Goal: Task Accomplishment & Management: Complete application form

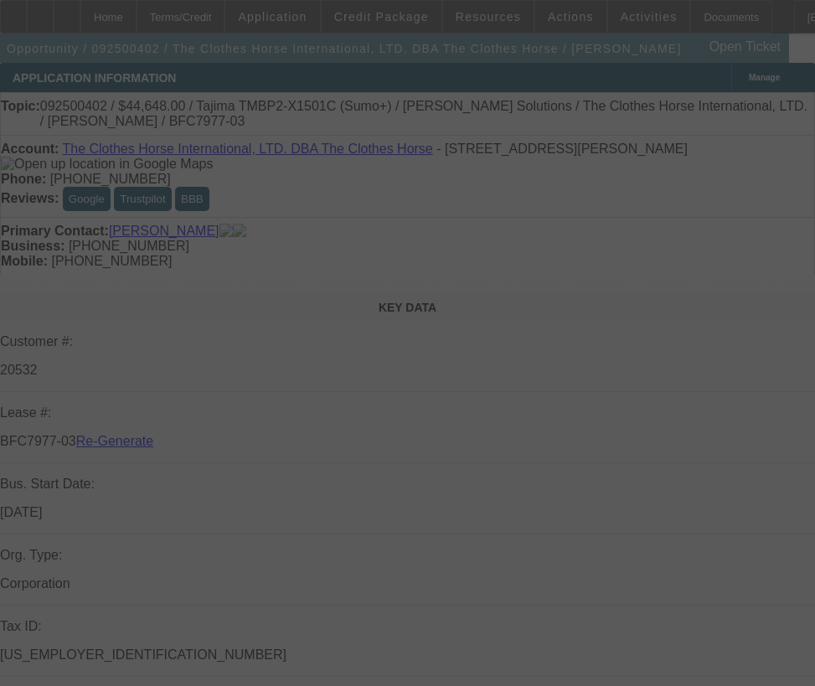
select select "3"
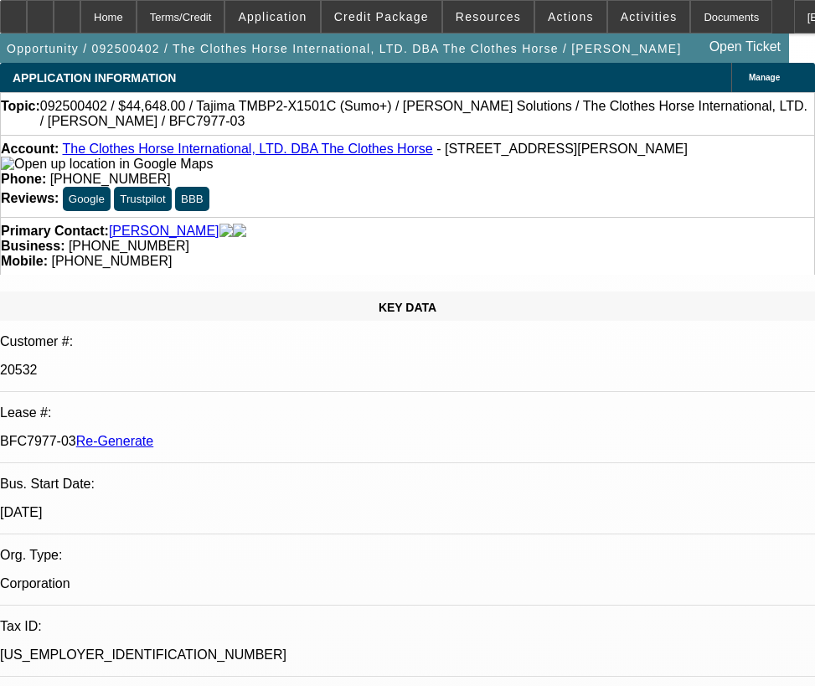
select select "0"
select select "2"
select select "0"
select select "6"
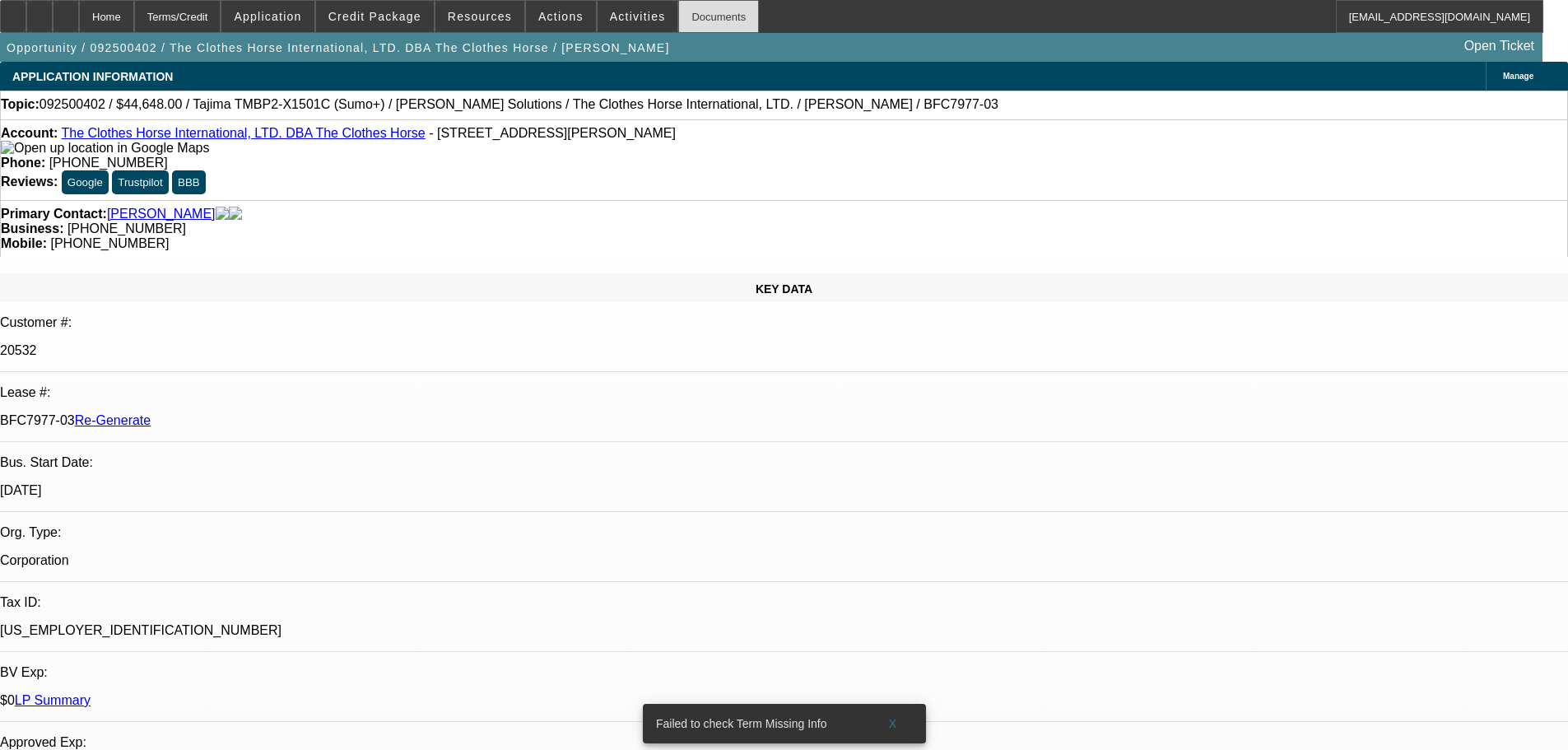
click at [705, 22] on div "Documents" at bounding box center [718, 17] width 81 height 33
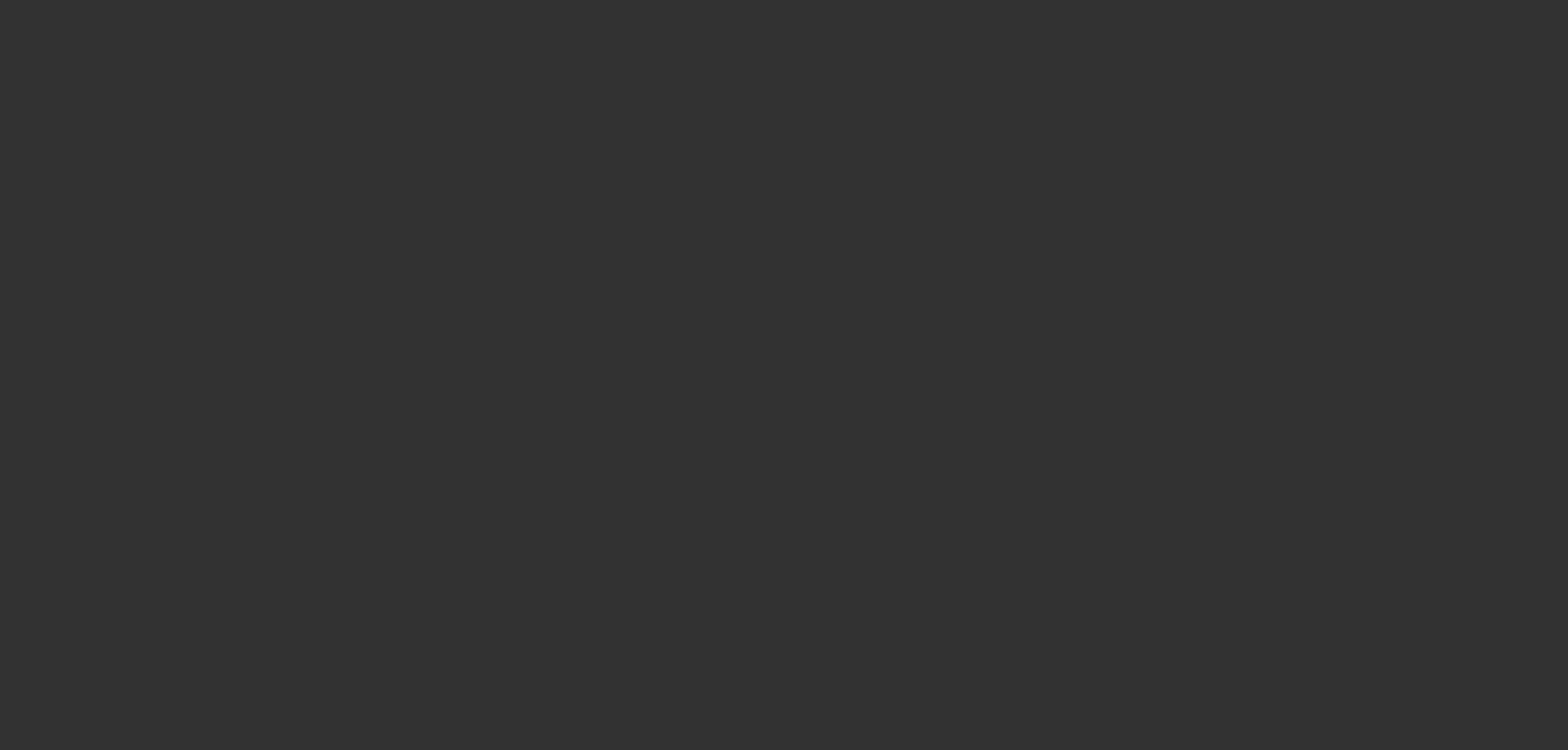
select select "4"
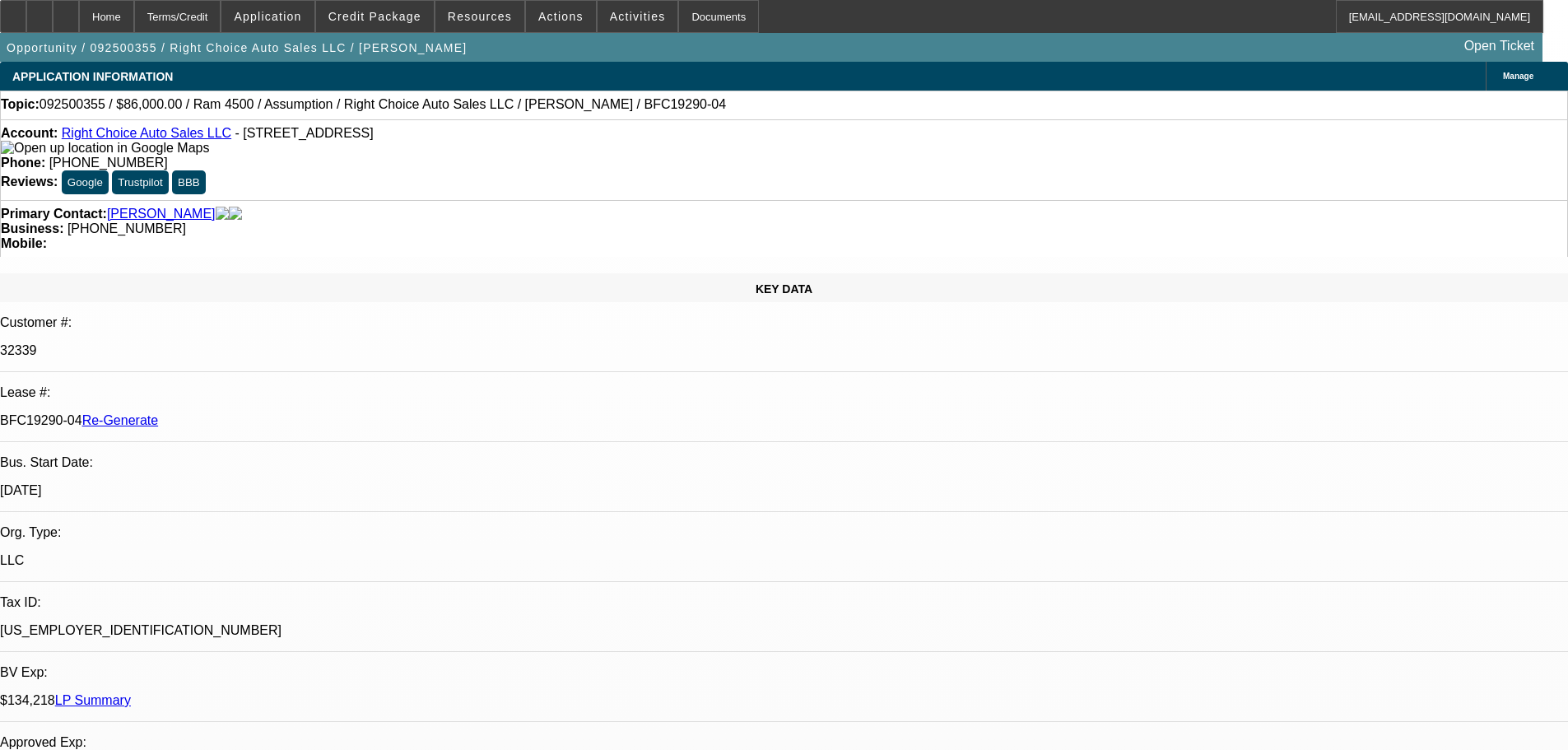
select select "0"
select select "2"
select select "0"
select select "4"
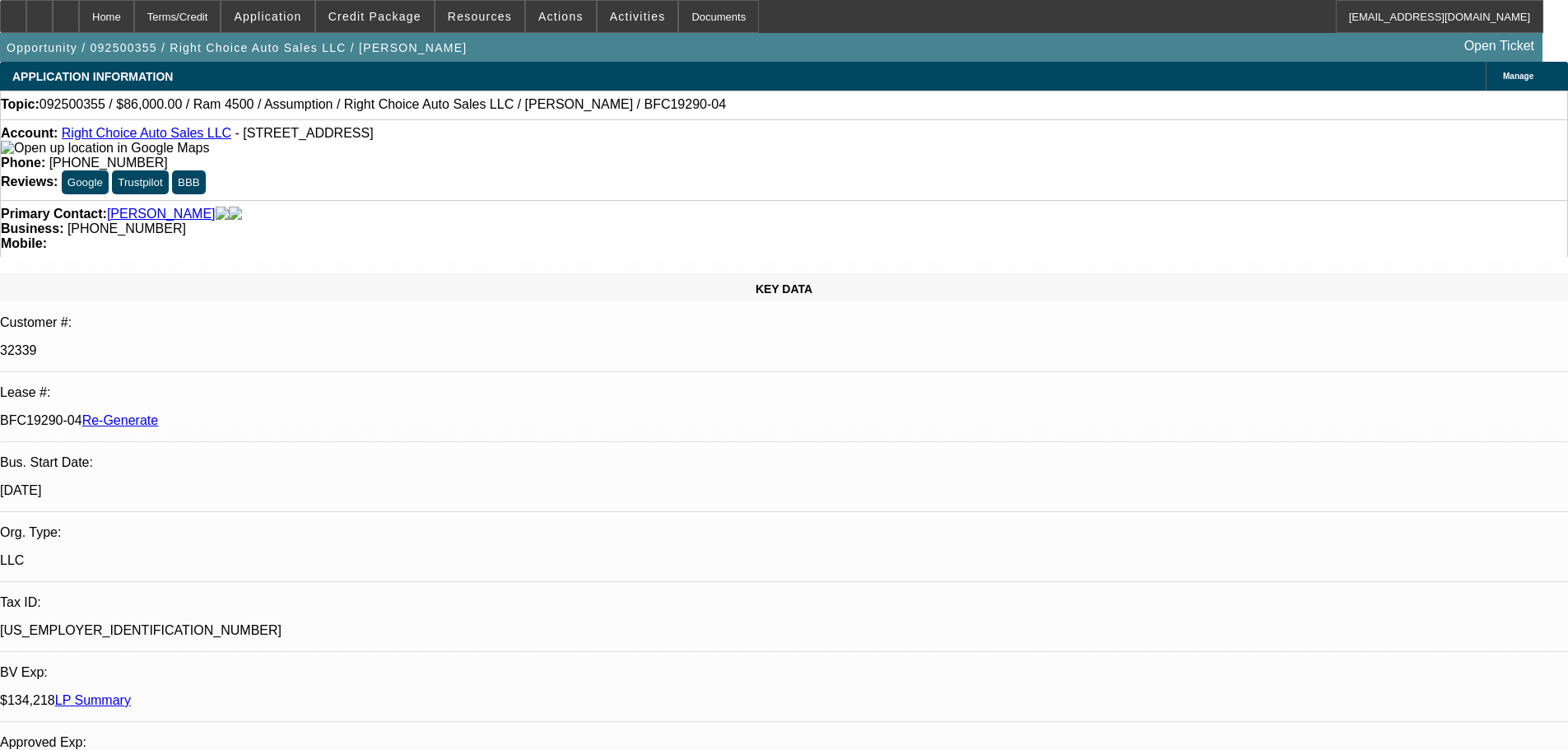
drag, startPoint x: 1083, startPoint y: 561, endPoint x: 1502, endPoint y: 574, distance: 419.2
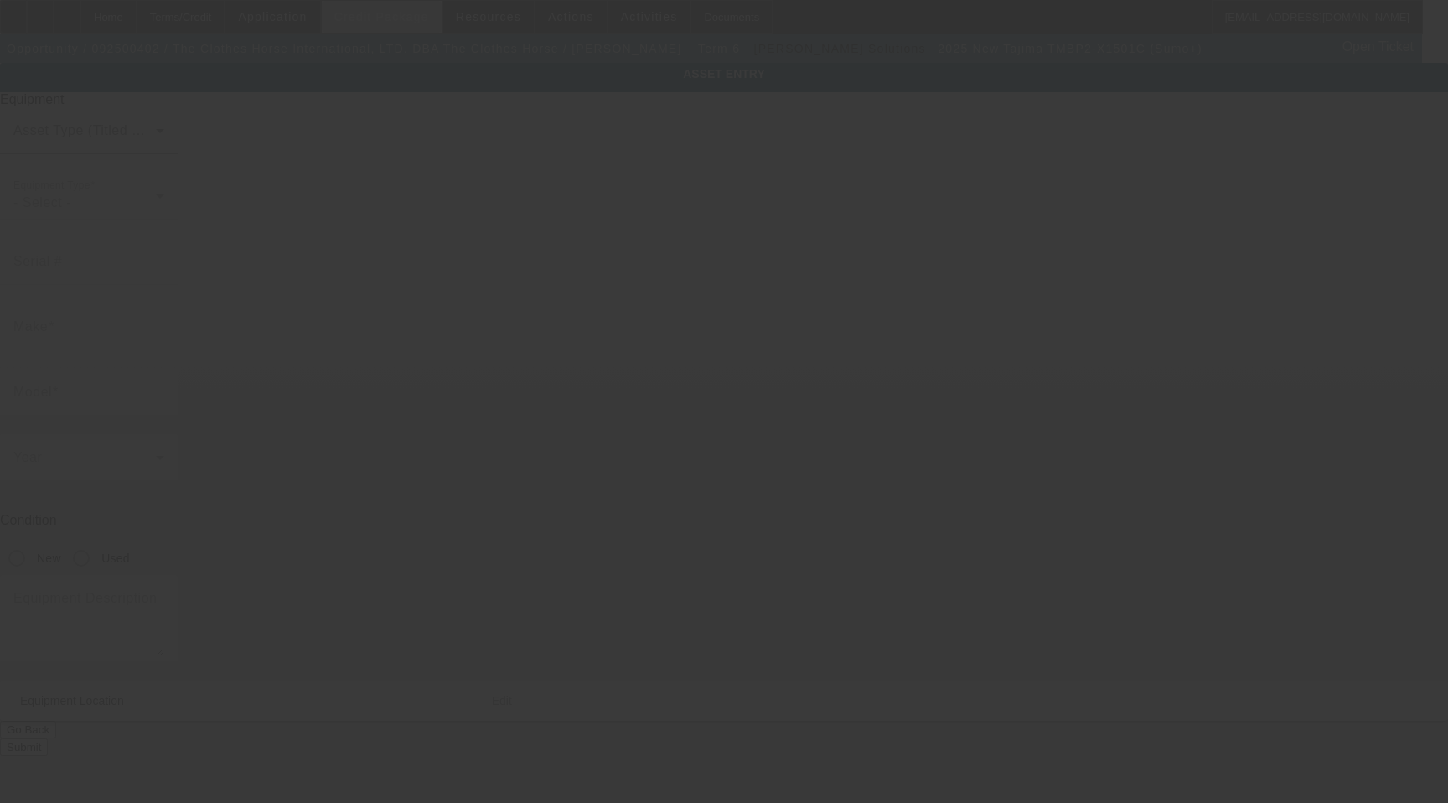
type input "Tajima"
type input "TMBP2-X1501C (Sumo+)"
radio input "true"
type textarea "new single head embroidery machine"
type input "[STREET_ADDRESS][PERSON_NAME]"
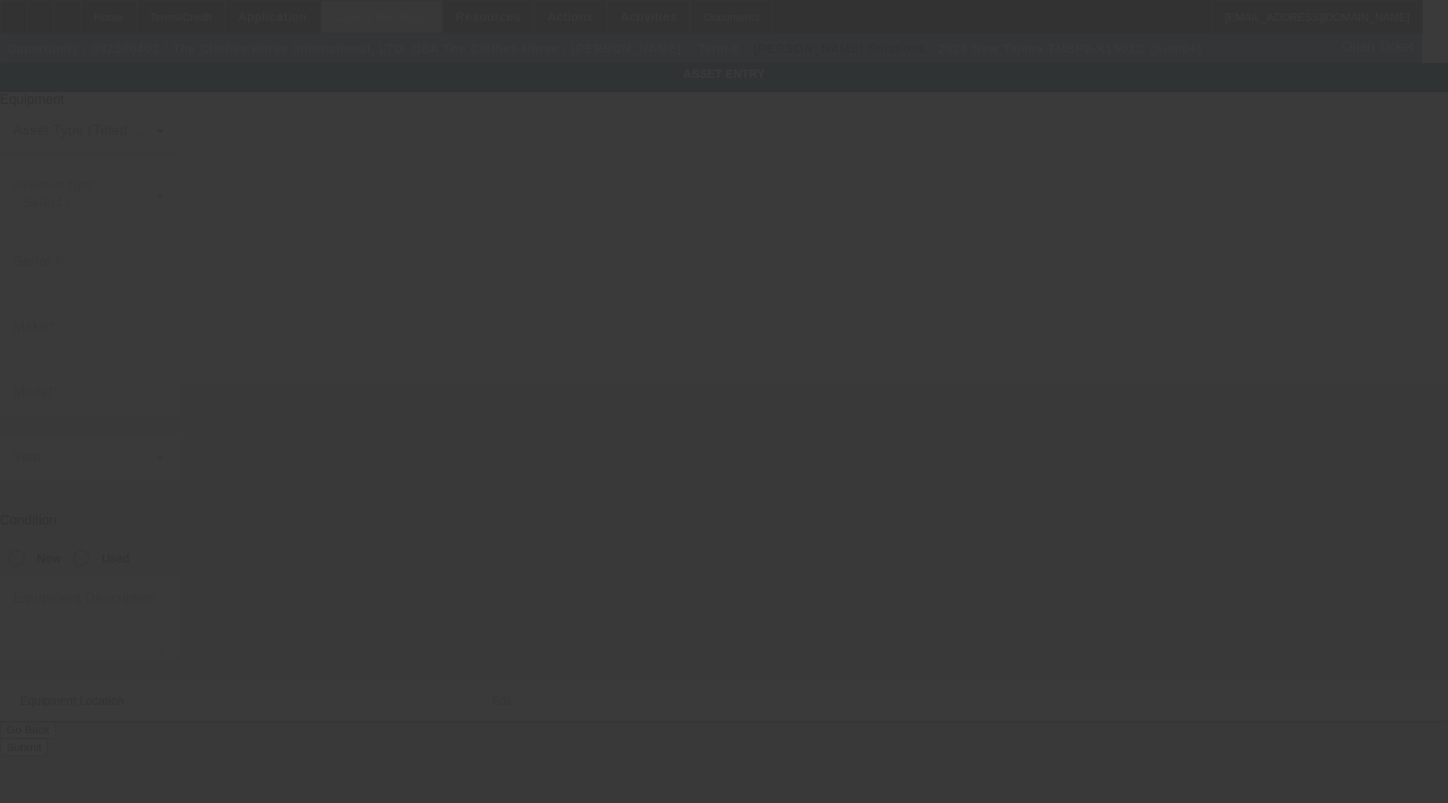
type input "Cinnaminson"
type input "08077"
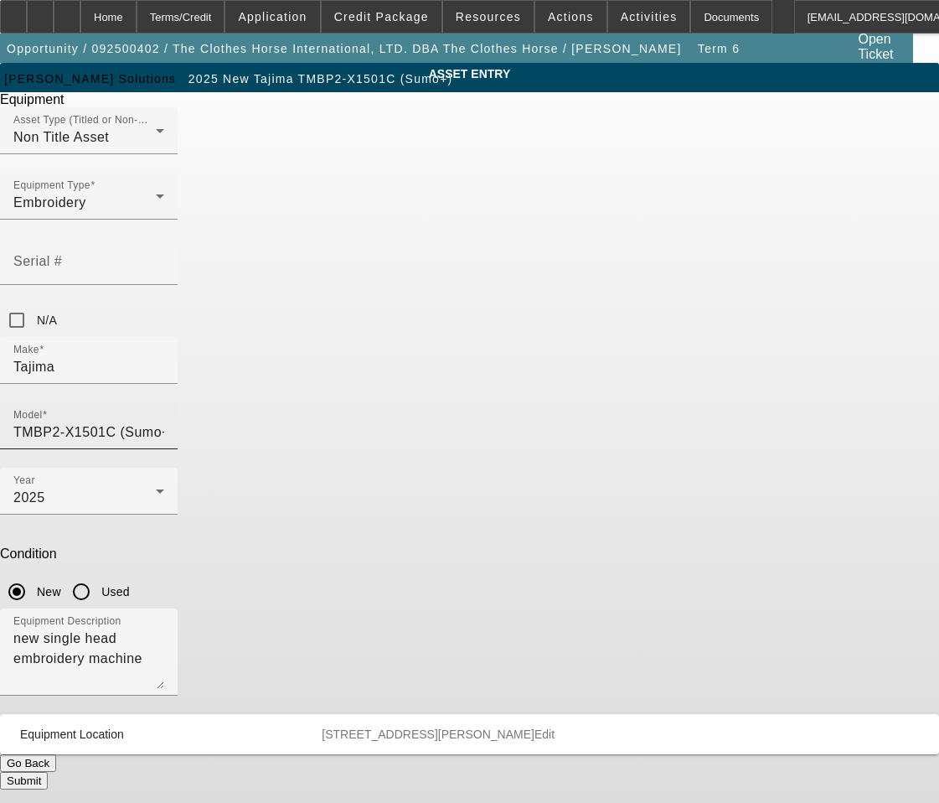
click at [164, 422] on input "TMBP2-X1501C (Sumo+)" at bounding box center [88, 432] width 151 height 20
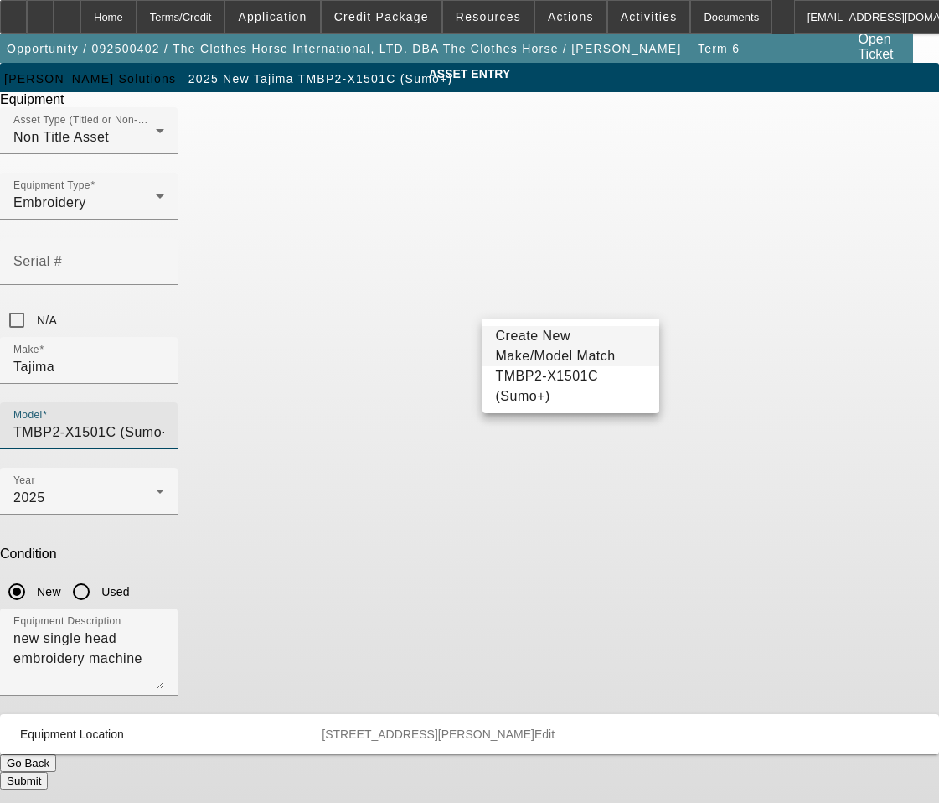
drag, startPoint x: 626, startPoint y: 299, endPoint x: 577, endPoint y: 299, distance: 49.4
click at [164, 422] on input "TMBP2-X1501C (Sumo+)" at bounding box center [88, 432] width 151 height 20
drag, startPoint x: 628, startPoint y: 308, endPoint x: 374, endPoint y: 294, distance: 254.3
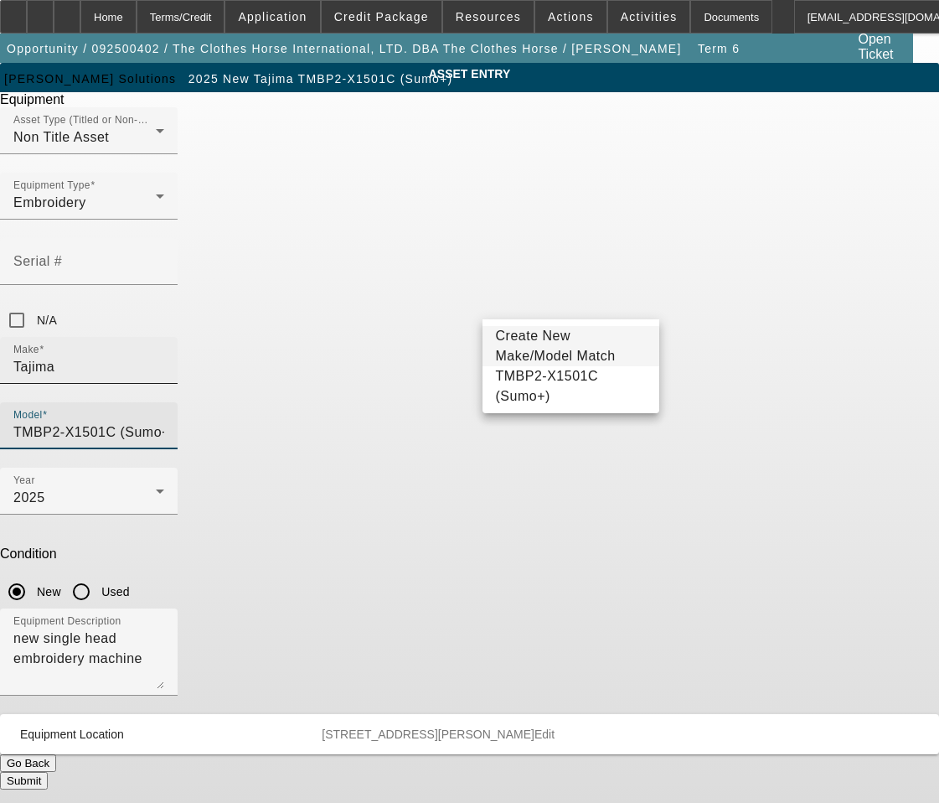
click at [374, 337] on div "Make Tajima Model TMBP2-X1501C (Sumo+)" at bounding box center [469, 402] width 939 height 131
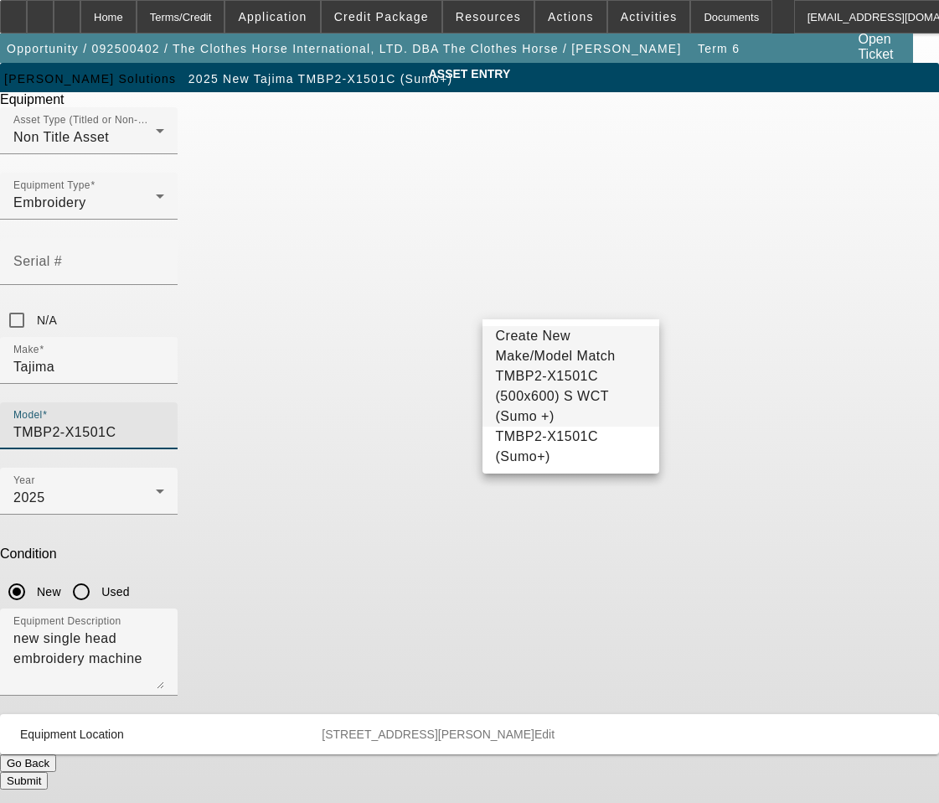
click at [561, 403] on span "TMBP2-X1501C (500x600) S WCT (Sumo +)" at bounding box center [571, 396] width 151 height 60
type input "TMBP2-X1501C (500x600) S WCT (Sumo +)"
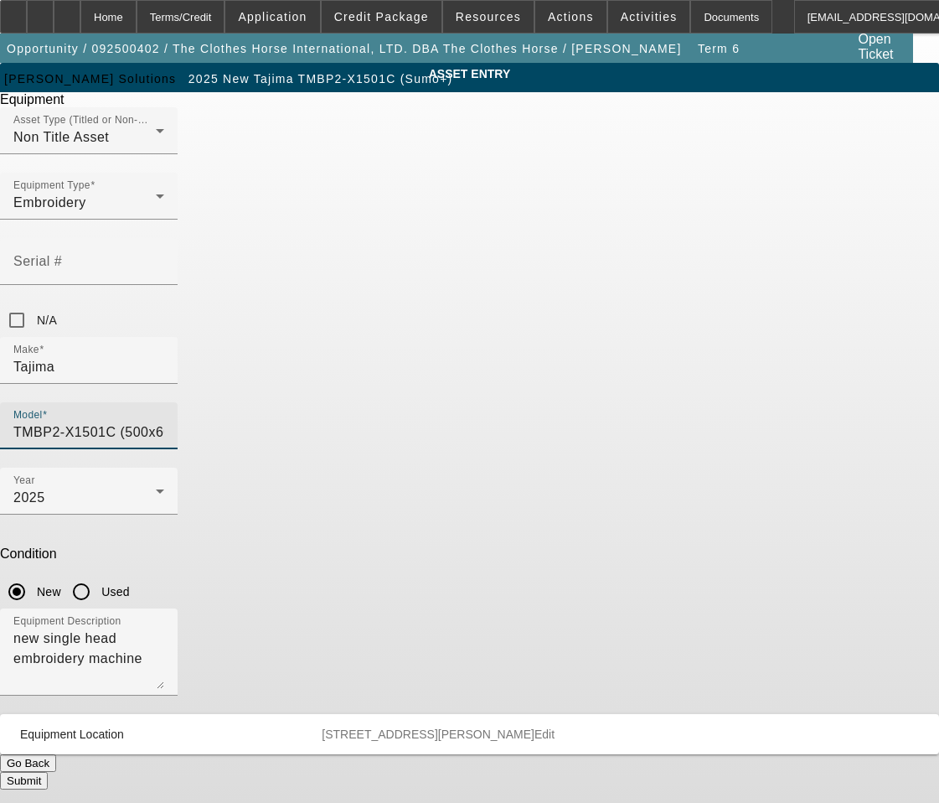
scroll to position [0, 67]
click at [164, 422] on input "TMBP2-X1501C (500x600) S WCT (Sumo +)" at bounding box center [88, 432] width 151 height 20
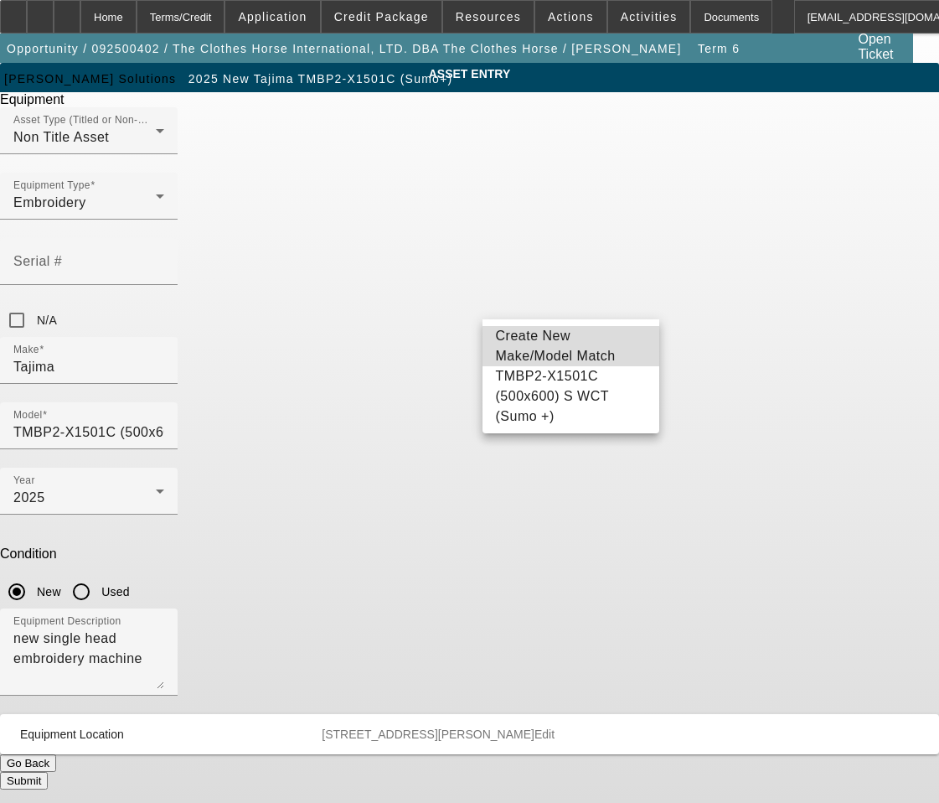
click at [587, 341] on span "Create New Make/Model Match" at bounding box center [556, 345] width 120 height 34
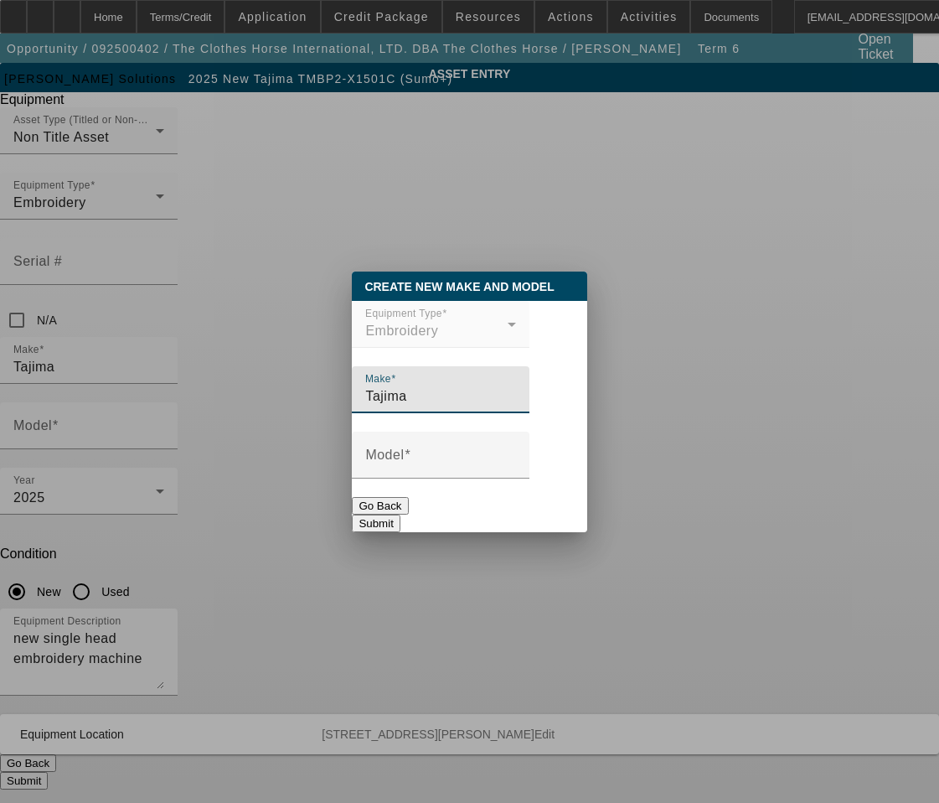
click at [432, 486] on div at bounding box center [441, 487] width 178 height 18
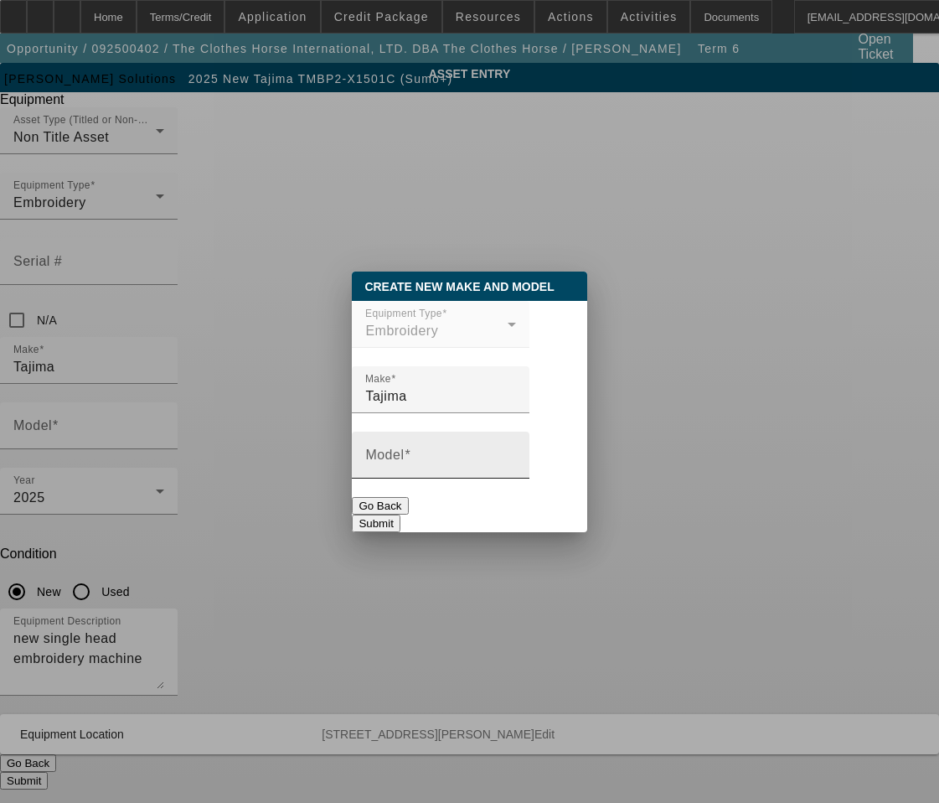
click at [435, 472] on input "Model" at bounding box center [440, 462] width 151 height 20
paste input "TMBP2-X1501C (500x600) S WCT (Sumo +)"
drag, startPoint x: 411, startPoint y: 465, endPoint x: 279, endPoint y: 463, distance: 132.4
click at [279, 463] on div "Create New Make and Model Close Equipment Type Embroidery Make Tajima Model TMB…" at bounding box center [469, 401] width 939 height 803
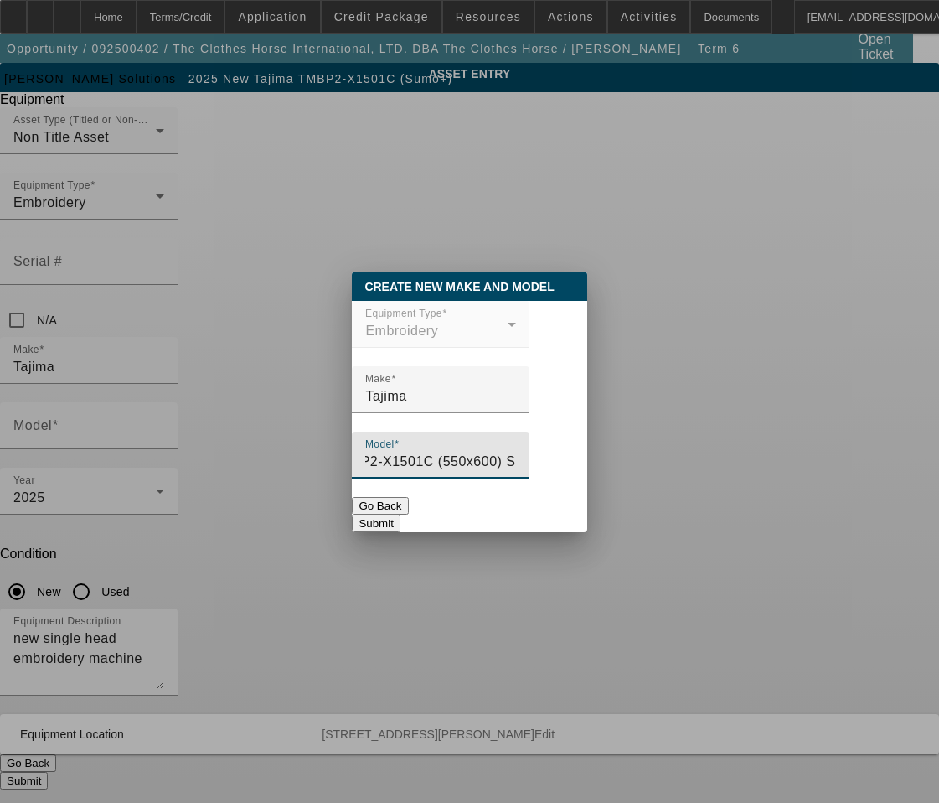
type input "TMBP2-X1501C (550x600) S WCT (Sumo +)"
click at [400, 518] on button "Submit" at bounding box center [376, 524] width 48 height 18
type input "TMBP2-X1501C (550x600) S WCT (Sumo +)"
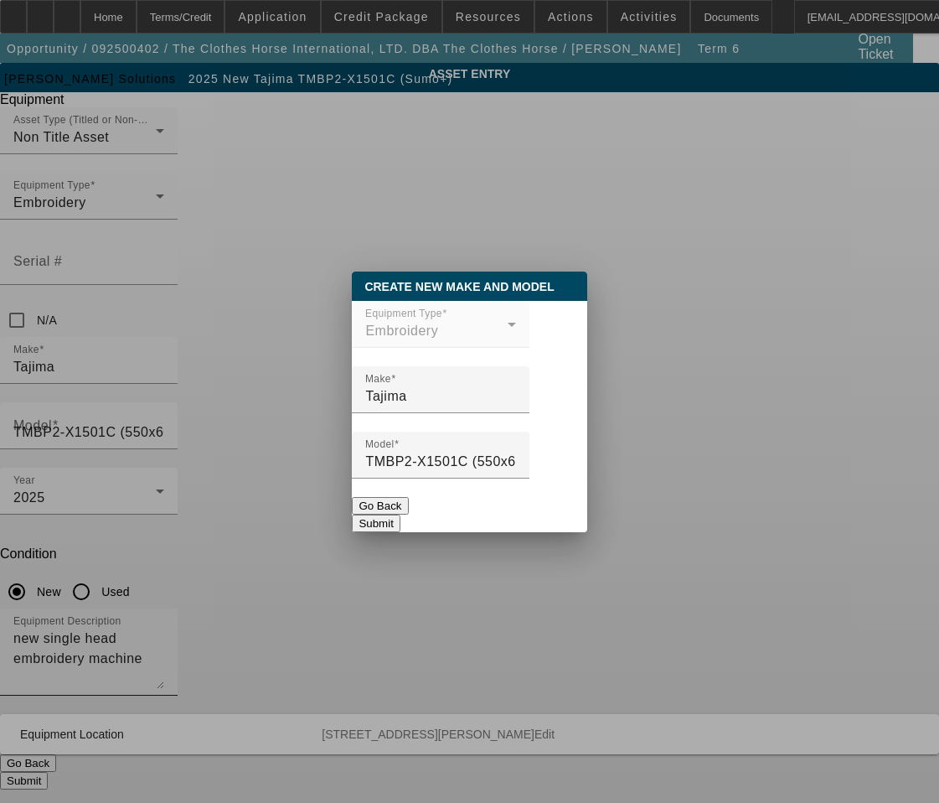
click at [164, 628] on textarea "new single head embroidery machine" at bounding box center [88, 658] width 151 height 60
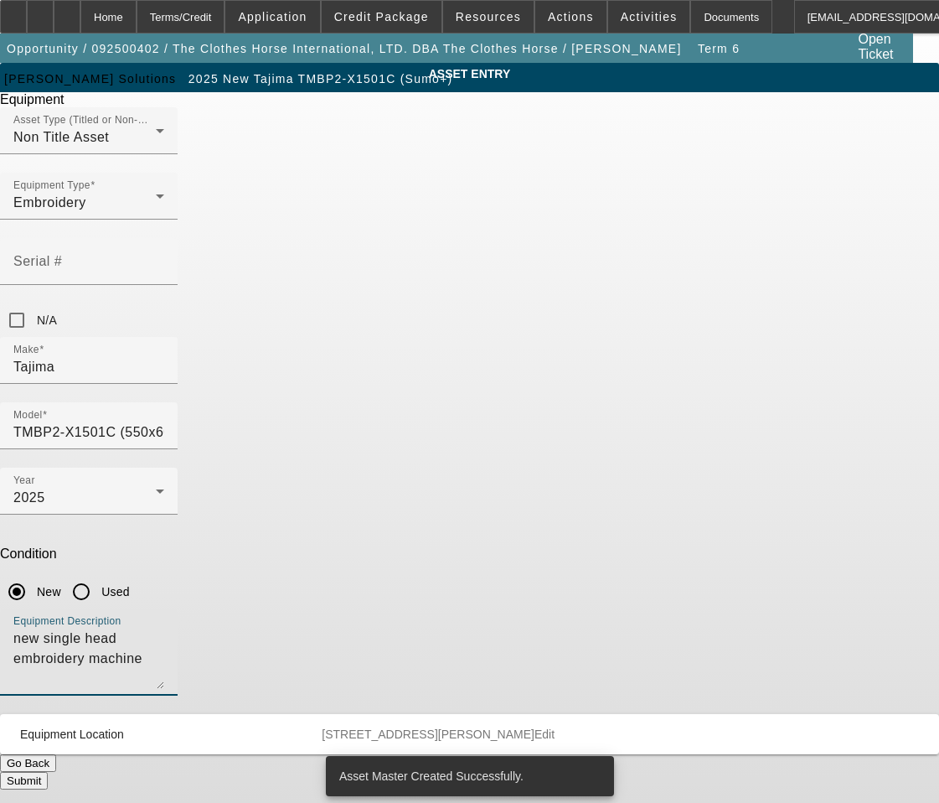
drag, startPoint x: 455, startPoint y: 448, endPoint x: -18, endPoint y: 367, distance: 479.5
click at [0, 367] on html "Home Terms/Credit Application Credit Package Resources Actions Activities Docum…" at bounding box center [469, 401] width 939 height 803
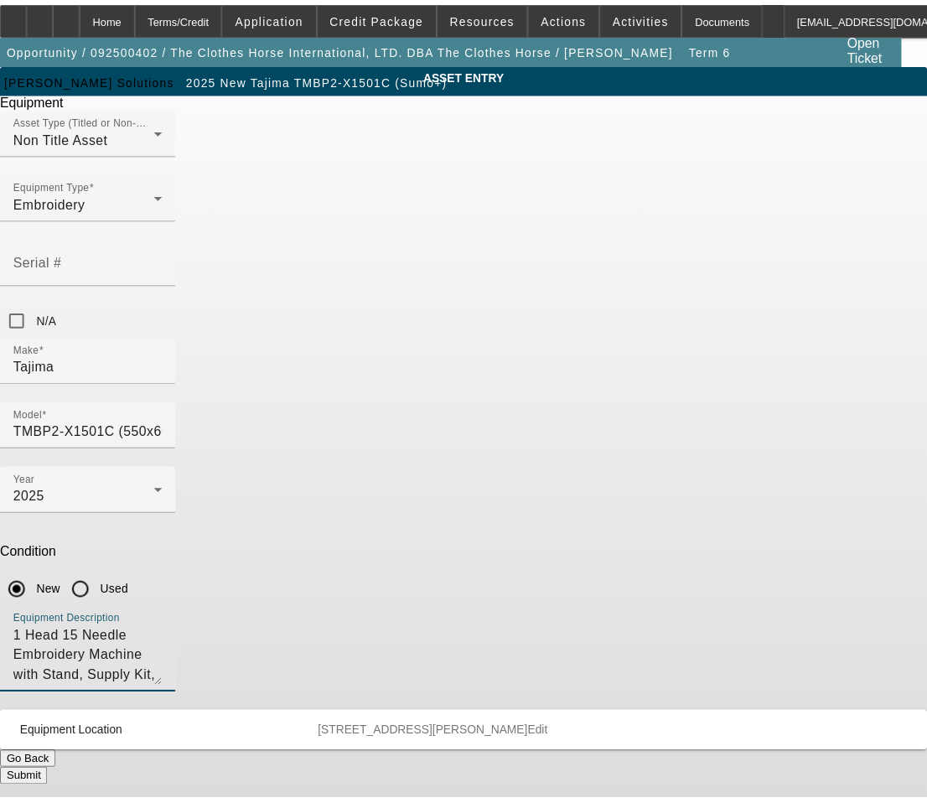
scroll to position [16, 0]
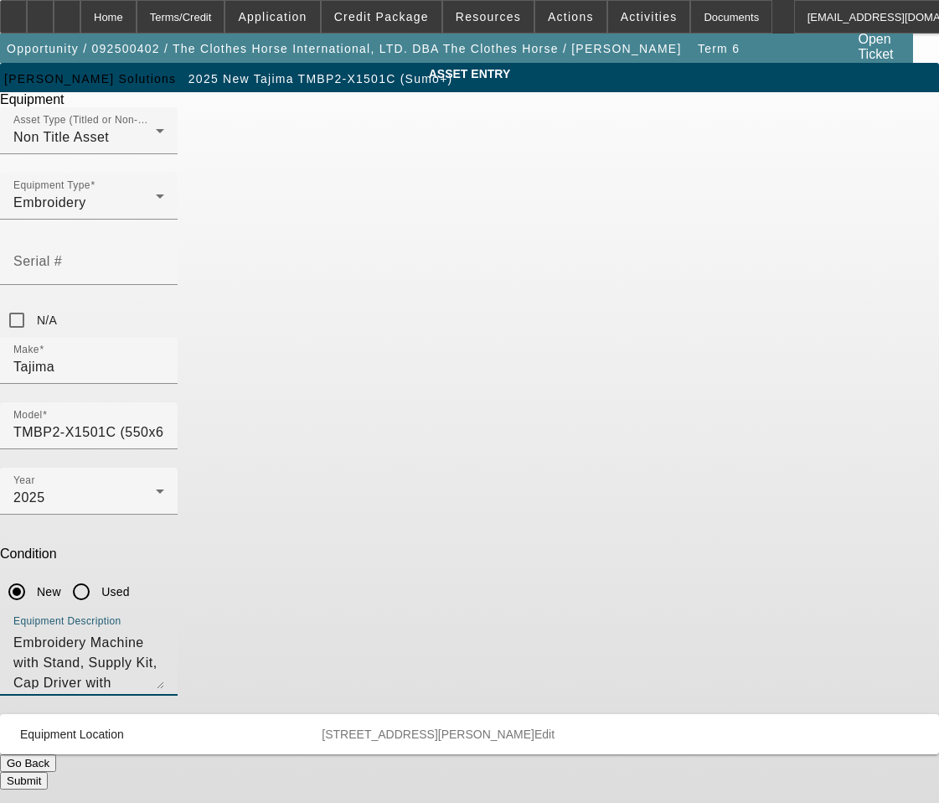
type textarea "1 Head 15 Needle Embroidery Machine with Stand, Supply Kit, Cap Driver with Sup…"
click at [48, 772] on button "Submit" at bounding box center [24, 781] width 48 height 18
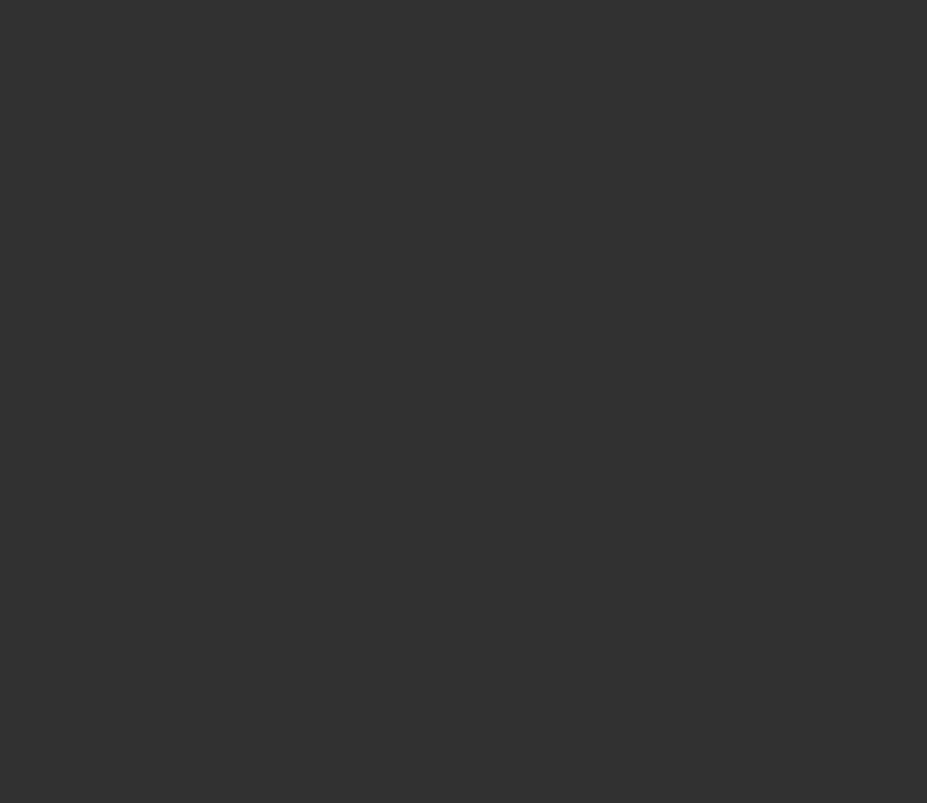
select select "3"
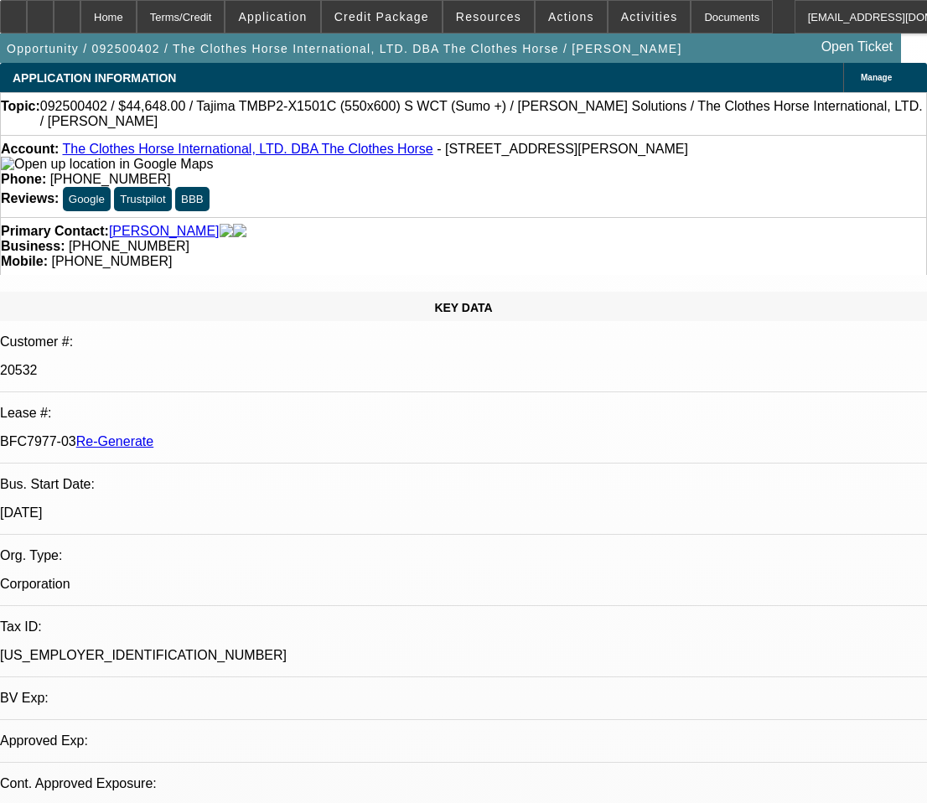
select select "0"
select select "2"
select select "0"
select select "6"
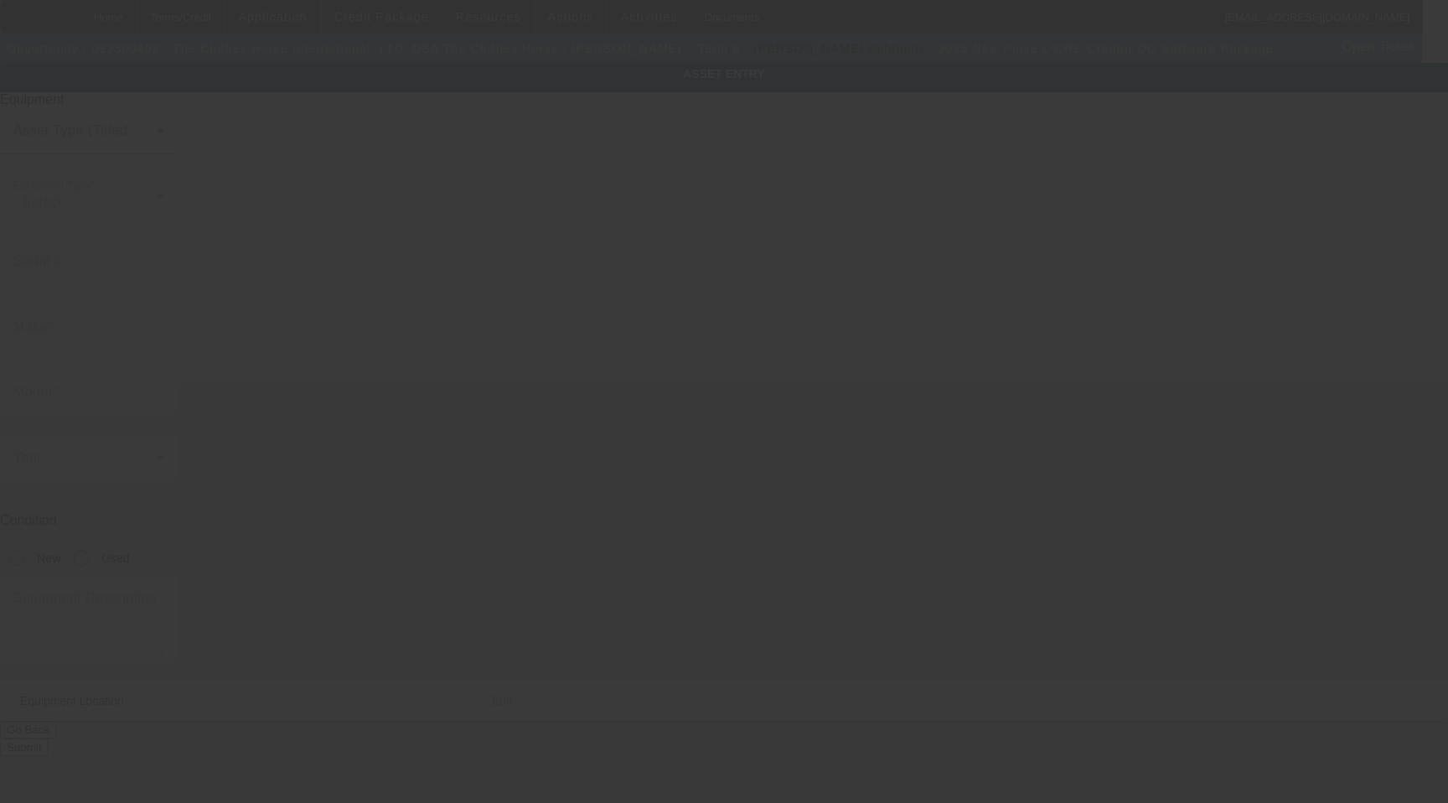
type input "Pulse"
type input "L-CRE Creator DG Software Package"
radio input "true"
type textarea "new software"
type input "[STREET_ADDRESS][PERSON_NAME]"
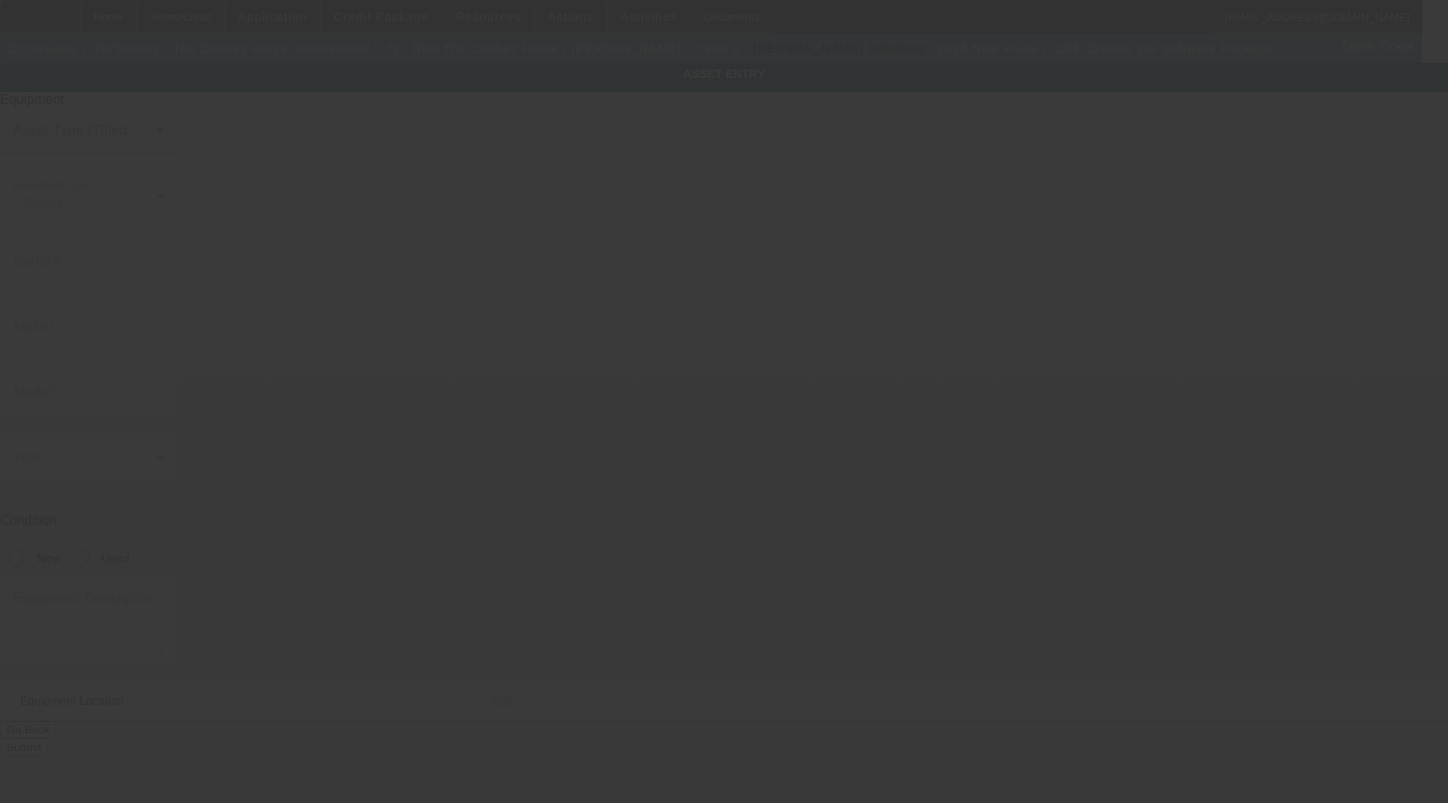
type input "Ste A"
type input "Cinnaminson"
type input "08077"
type input "Burlington"
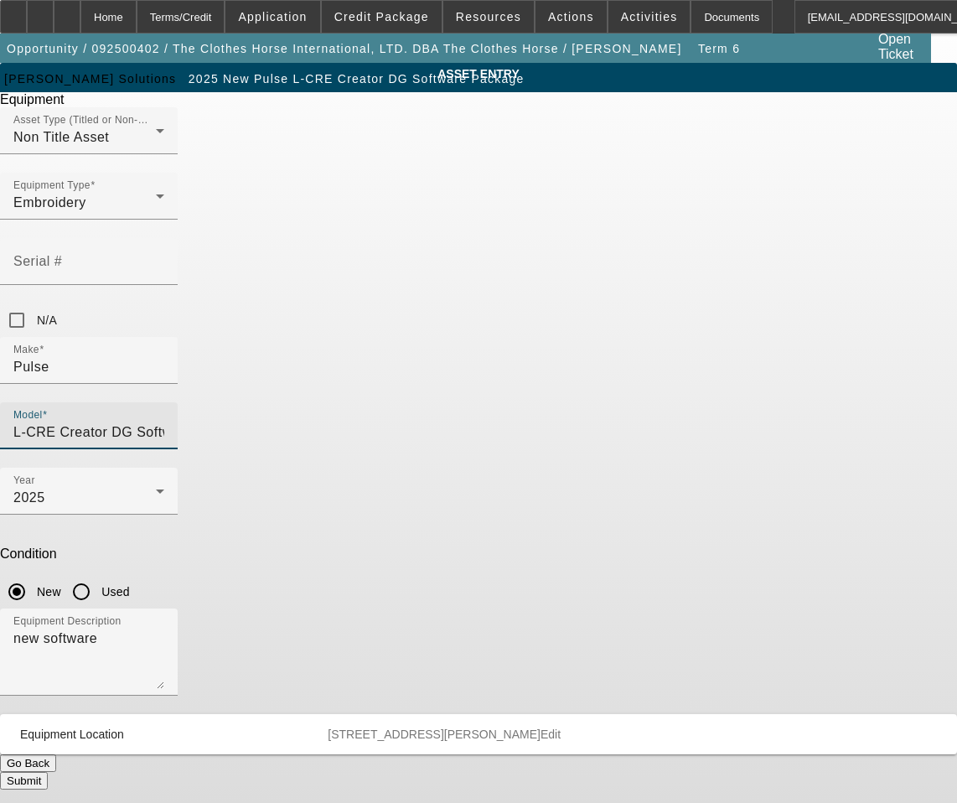
scroll to position [0, 32]
drag, startPoint x: 517, startPoint y: 297, endPoint x: 720, endPoint y: 319, distance: 204.0
click at [720, 319] on div "ASSET ENTRY Delete asset Equipment Asset Type (Titled or Non-Titled) Non Title …" at bounding box center [478, 426] width 957 height 727
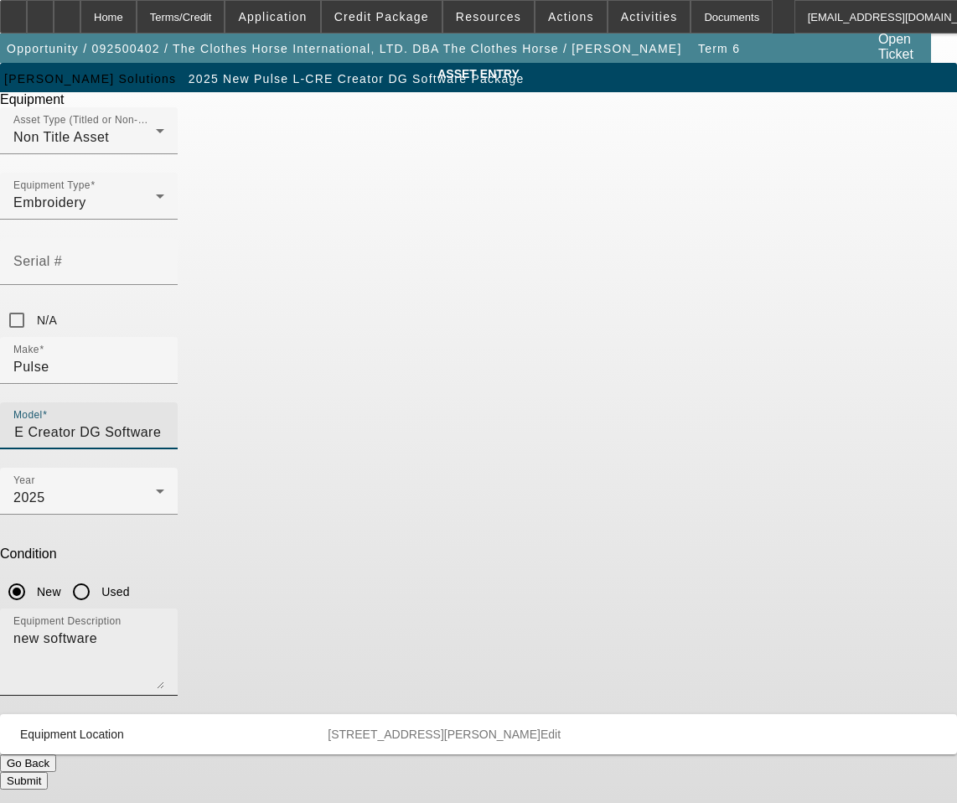
click at [164, 628] on textarea "new software" at bounding box center [88, 658] width 151 height 60
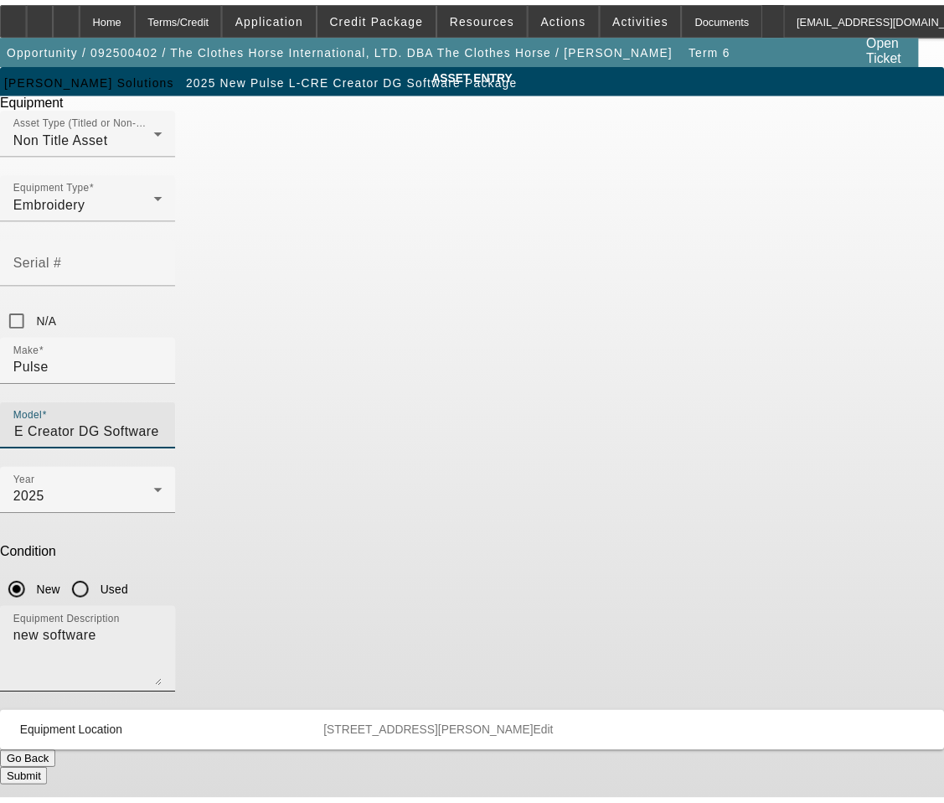
scroll to position [0, 0]
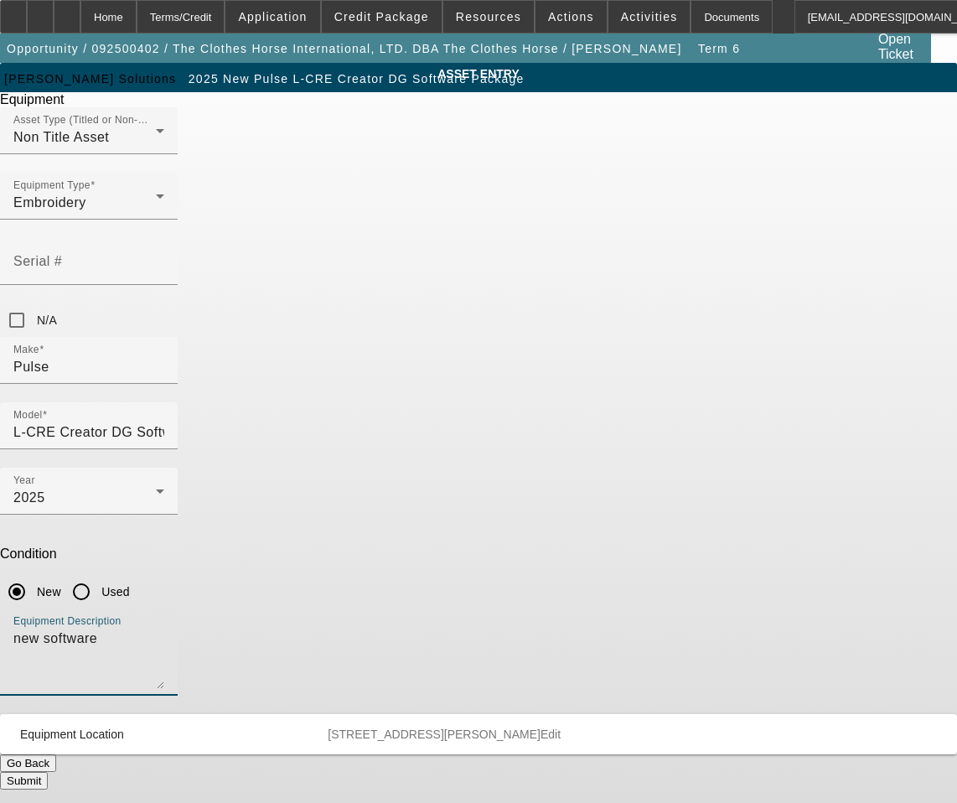
drag, startPoint x: 444, startPoint y: 445, endPoint x: 145, endPoint y: 447, distance: 299.2
click at [145, 447] on div "ASSET ENTRY Delete asset Equipment Asset Type (Titled or Non-Titled) Non Title …" at bounding box center [478, 426] width 957 height 727
type textarea "+ Lan License and Dongle"
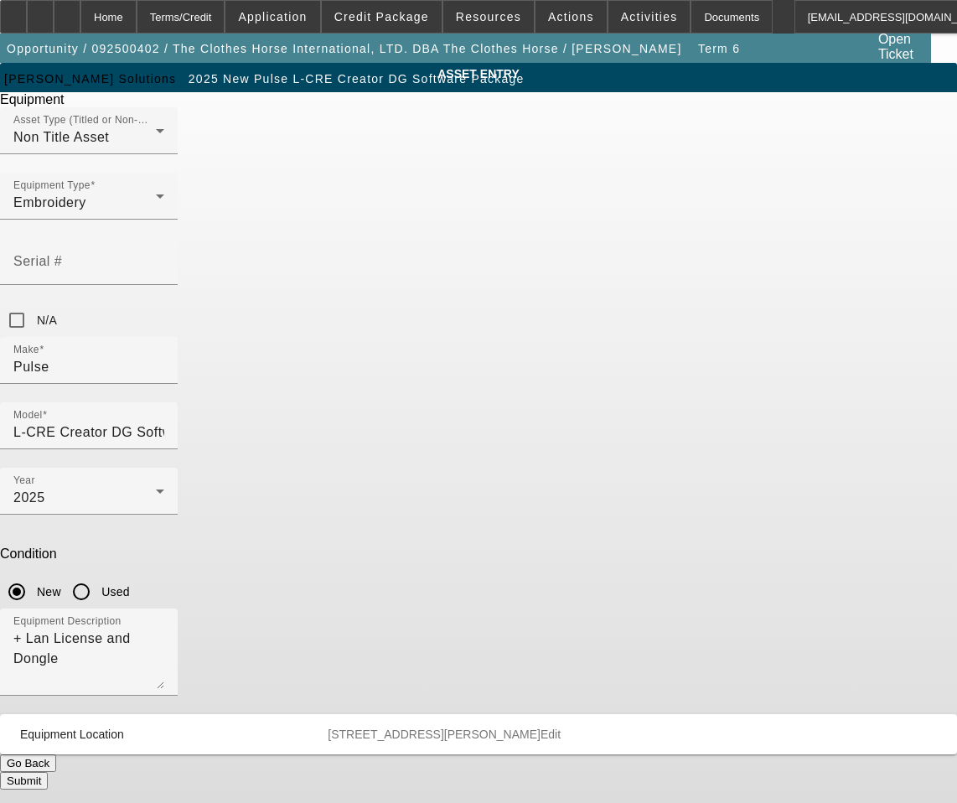
click at [48, 772] on button "Submit" at bounding box center [24, 781] width 48 height 18
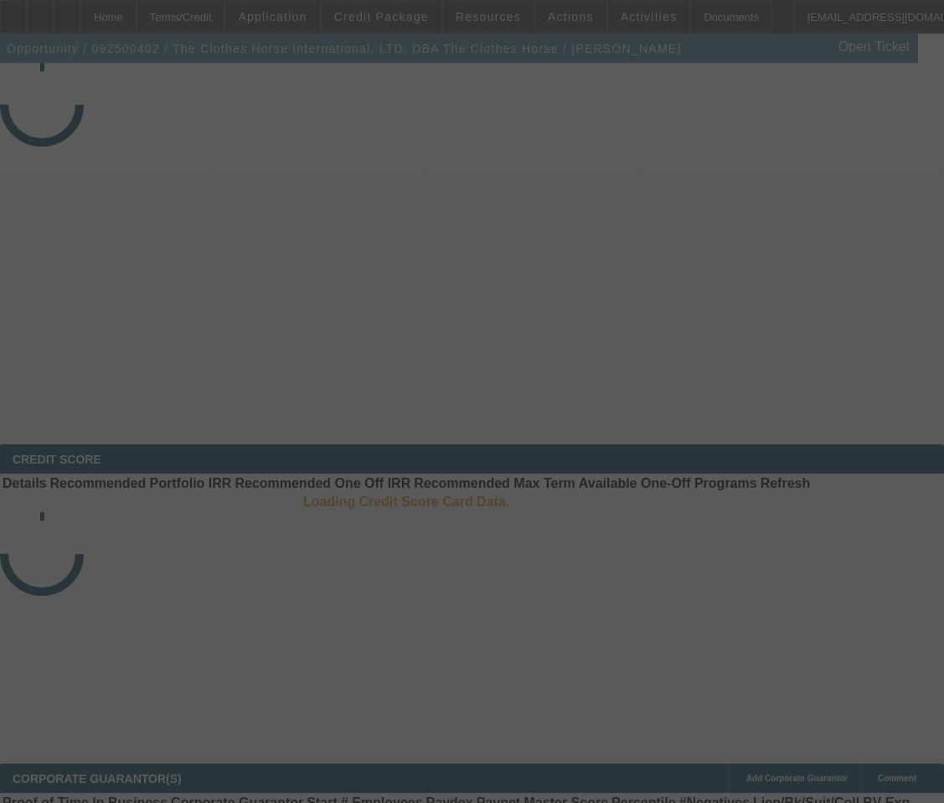
select select "3"
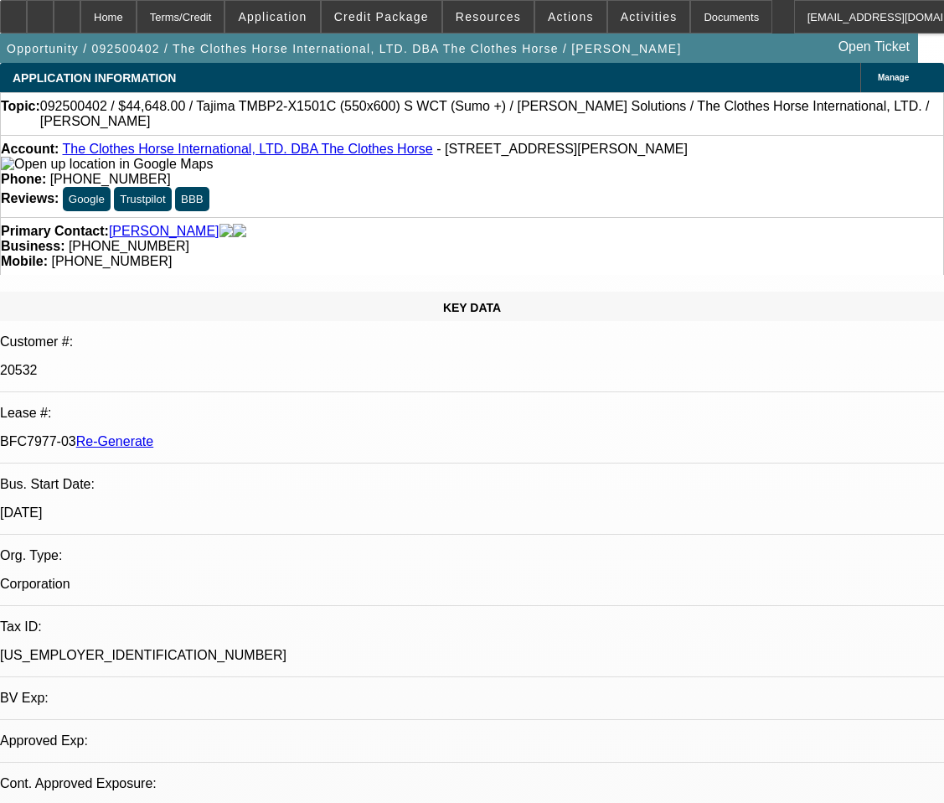
select select "0"
select select "2"
select select "0"
select select "1"
select select "2"
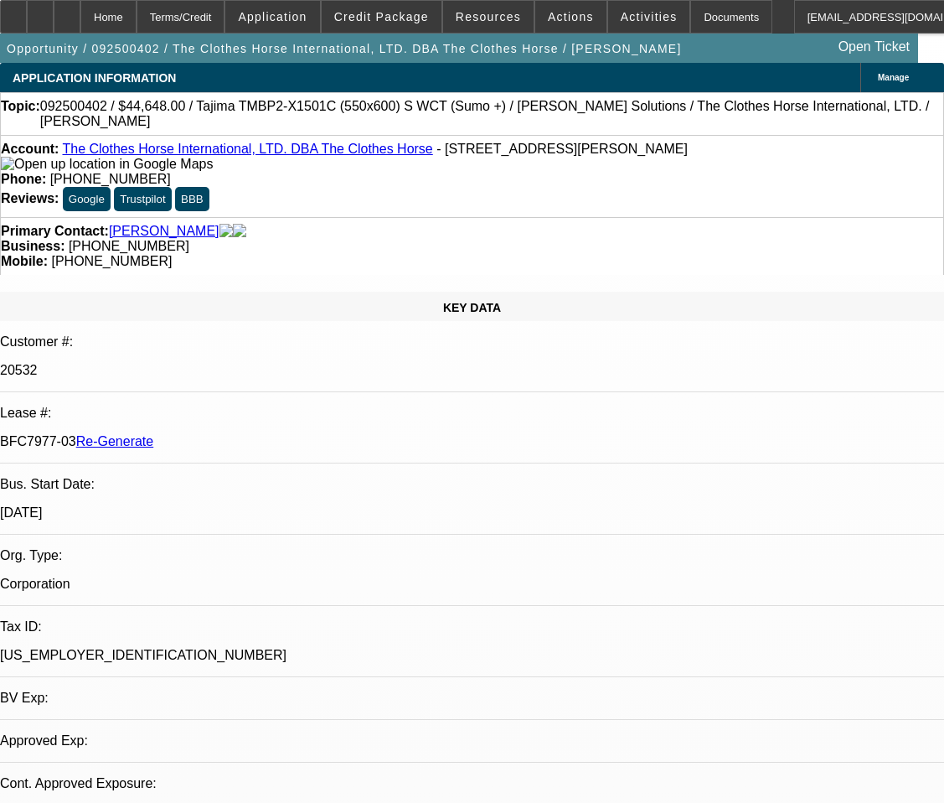
select select "6"
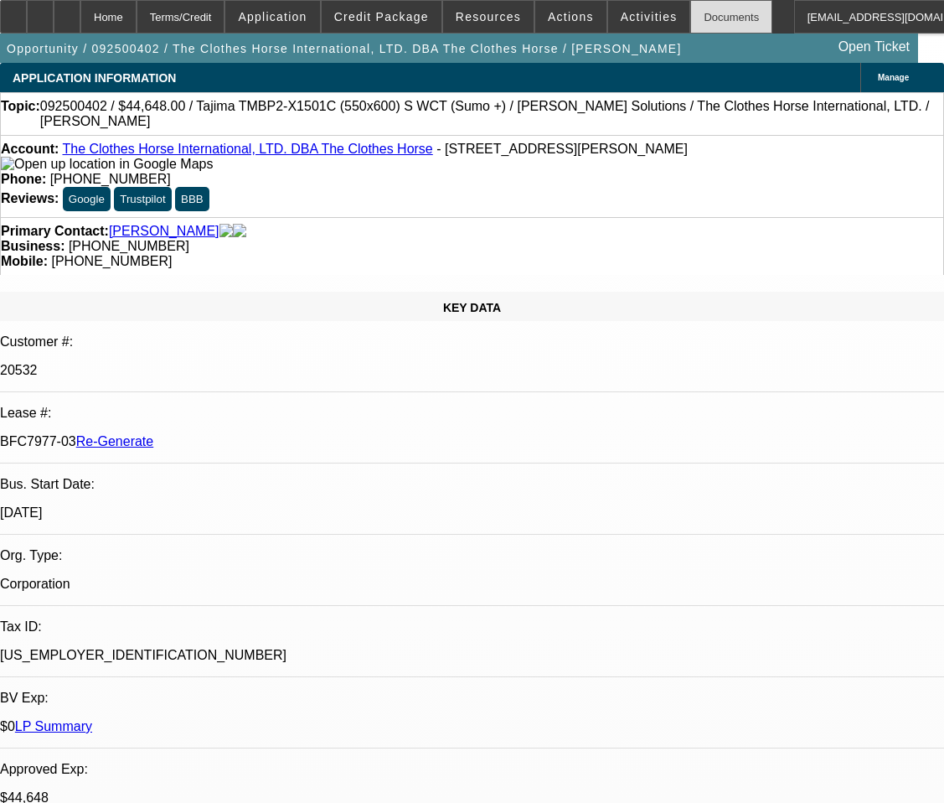
click at [706, 28] on div "Documents" at bounding box center [731, 17] width 82 height 34
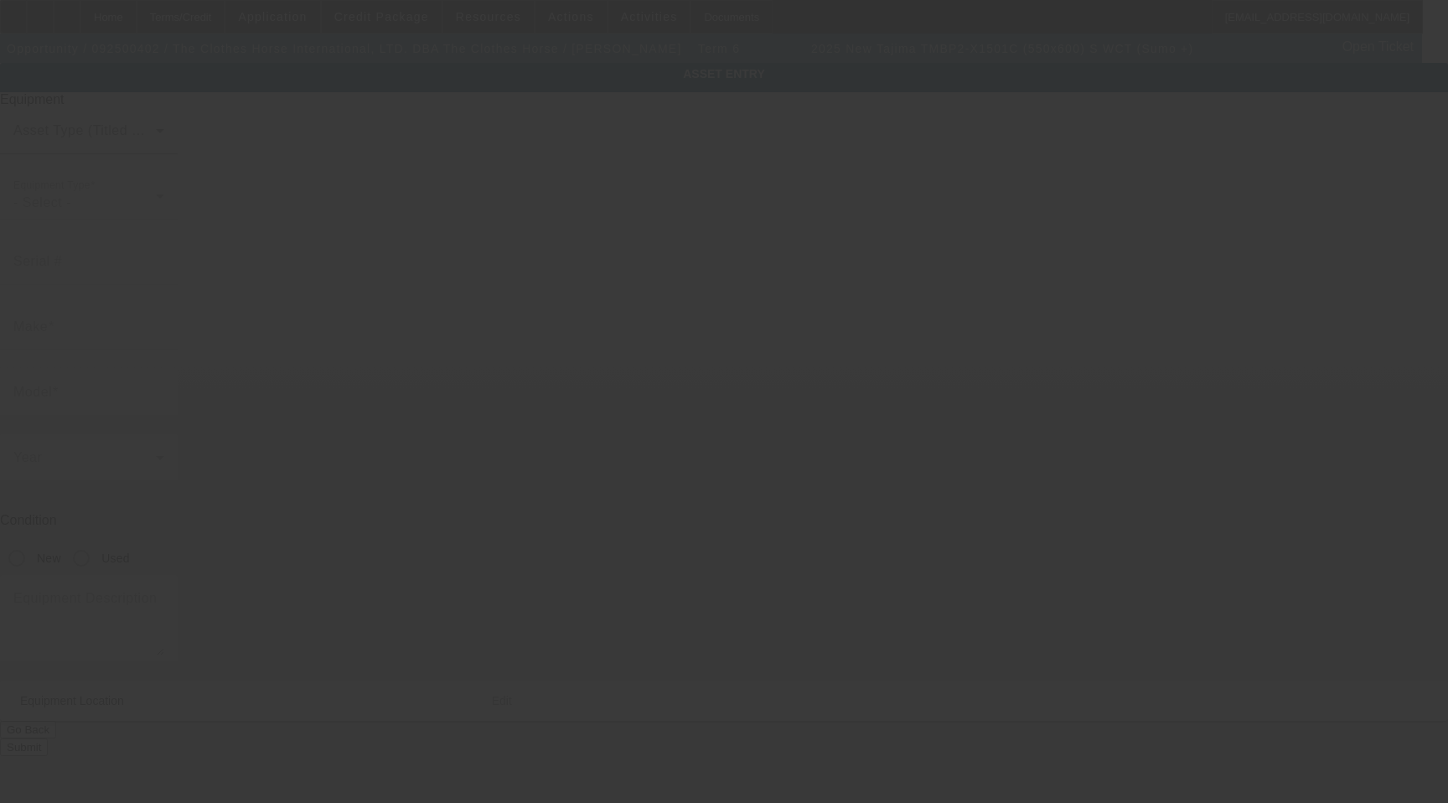
type input "Tajima"
type input "TMBP2-X1501C (550x600) S WCT (Sumo +)"
radio input "true"
type textarea "1 Head 15 Needle Embroidery Machine with Stand, Supply Kit, Cap Driver with Sup…"
type input "2200 Wallace Blvd Suite A"
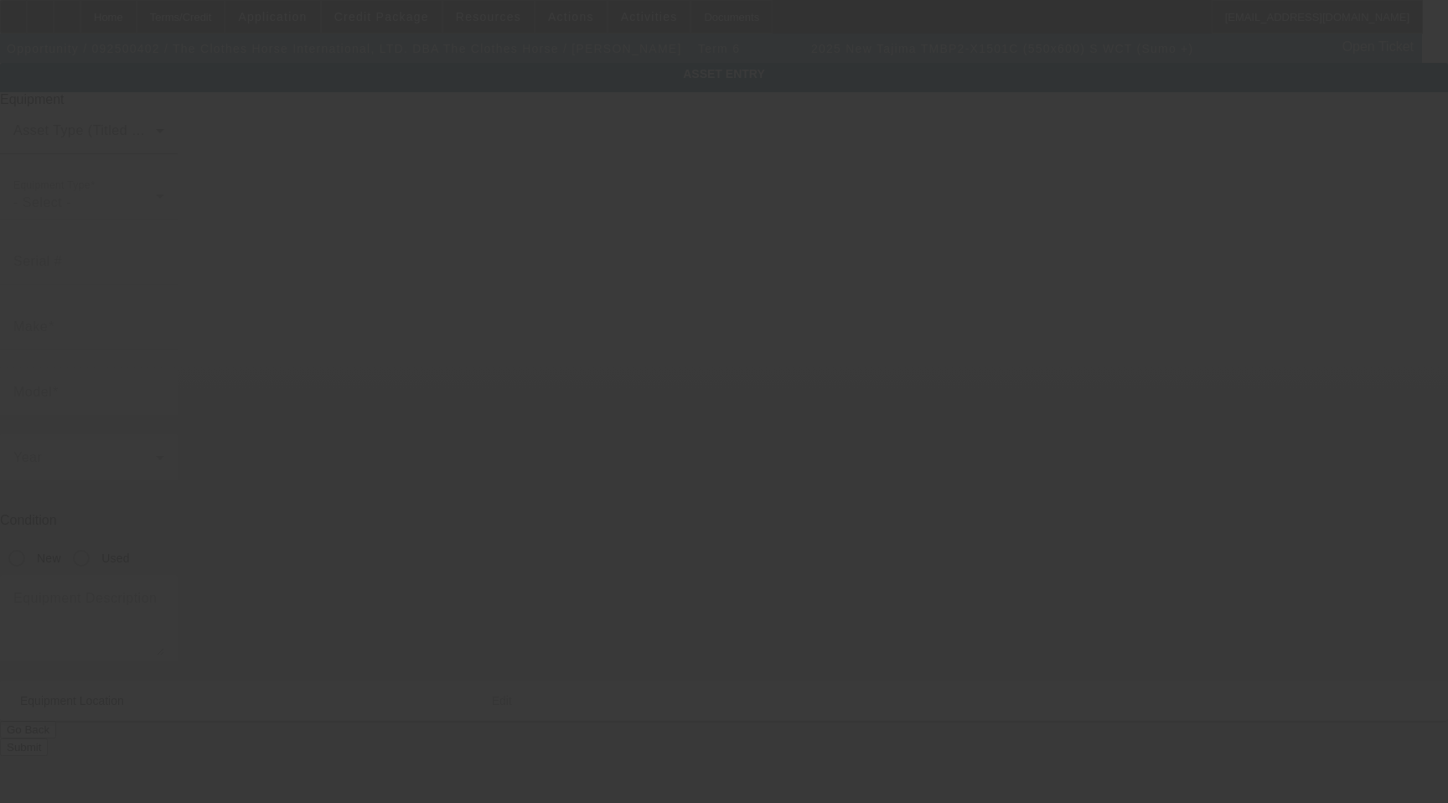
type input "Cinnaminson"
type input "08077"
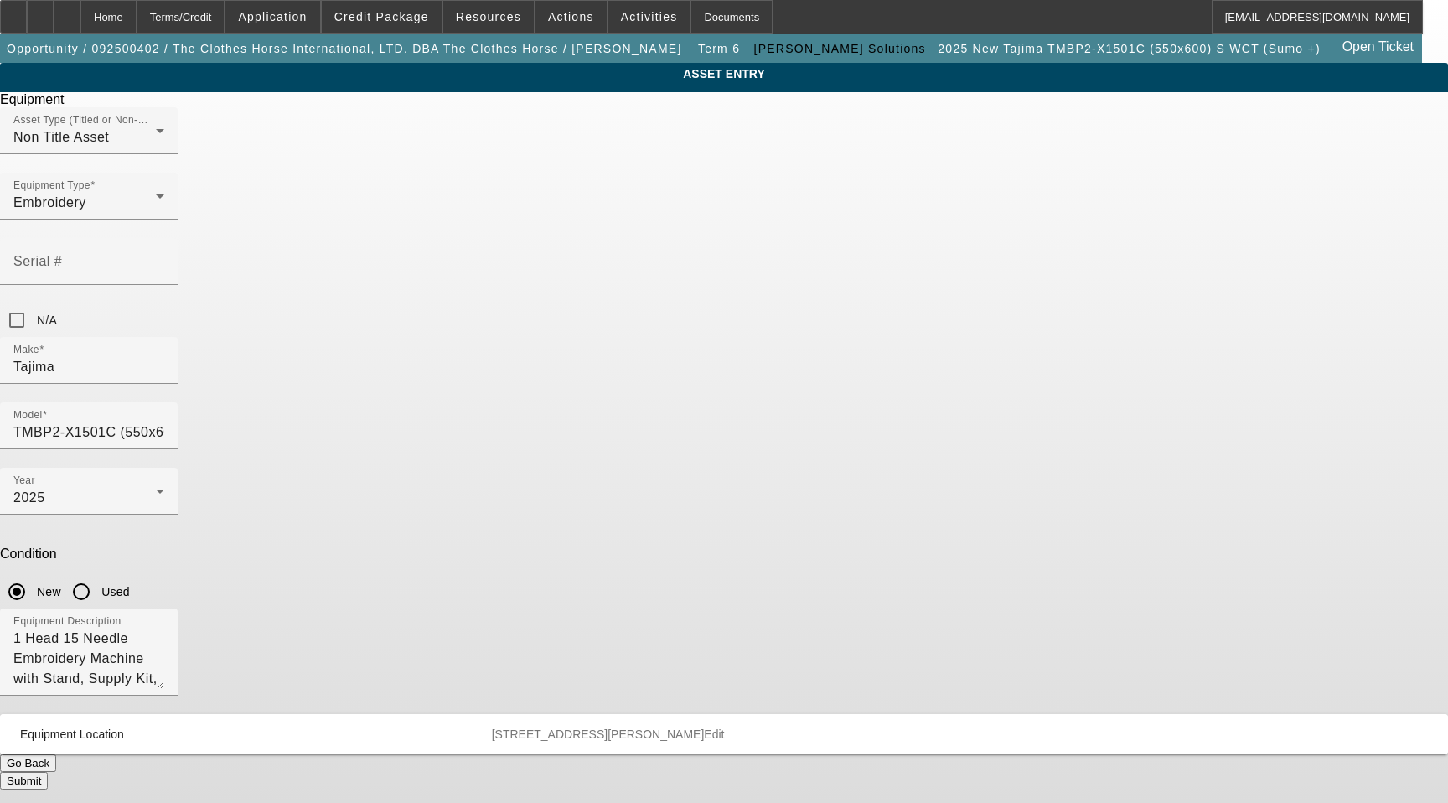
click at [705, 727] on span "2200 Wallace Blvd Suite A Cinnaminson NJ 08077" at bounding box center [598, 733] width 213 height 13
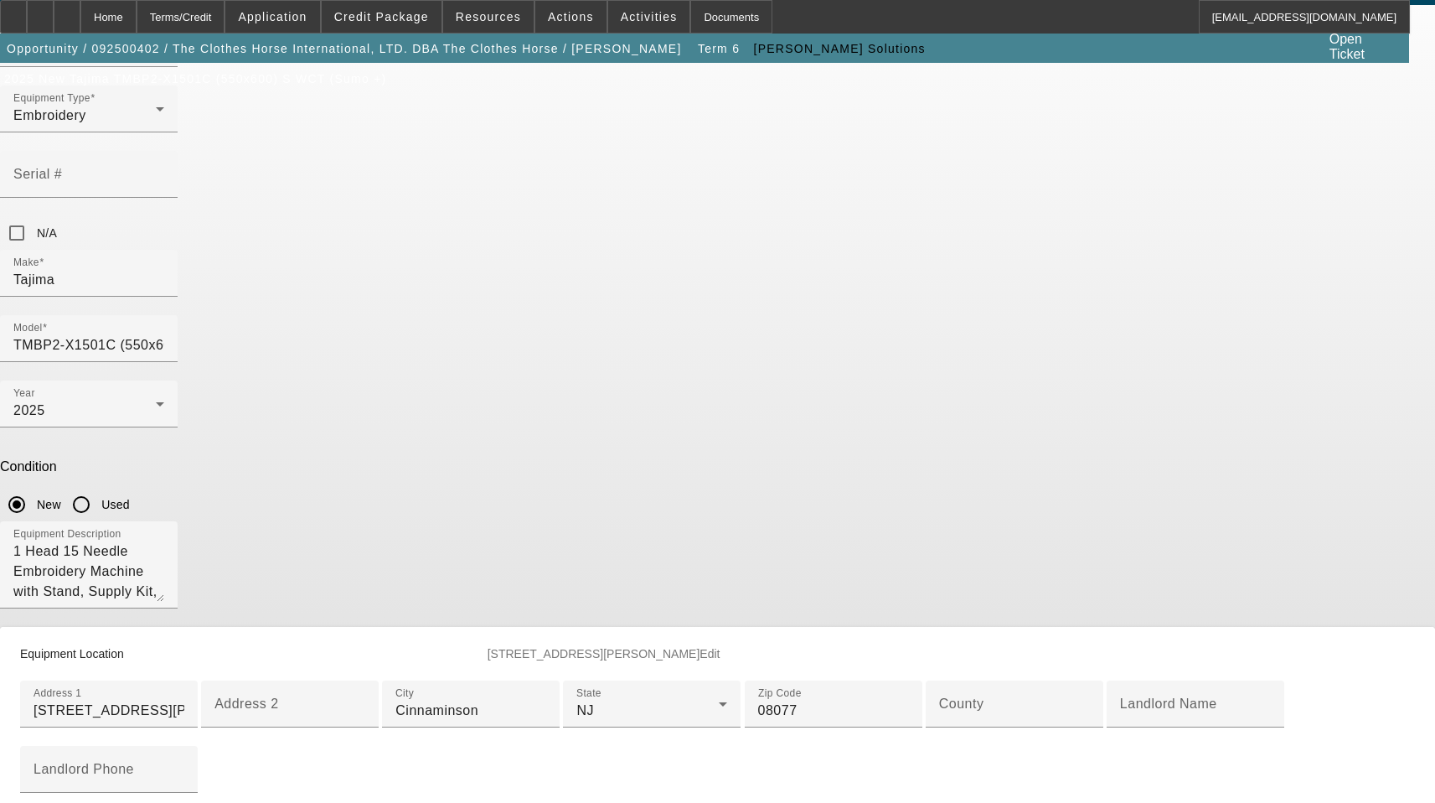
scroll to position [251, 0]
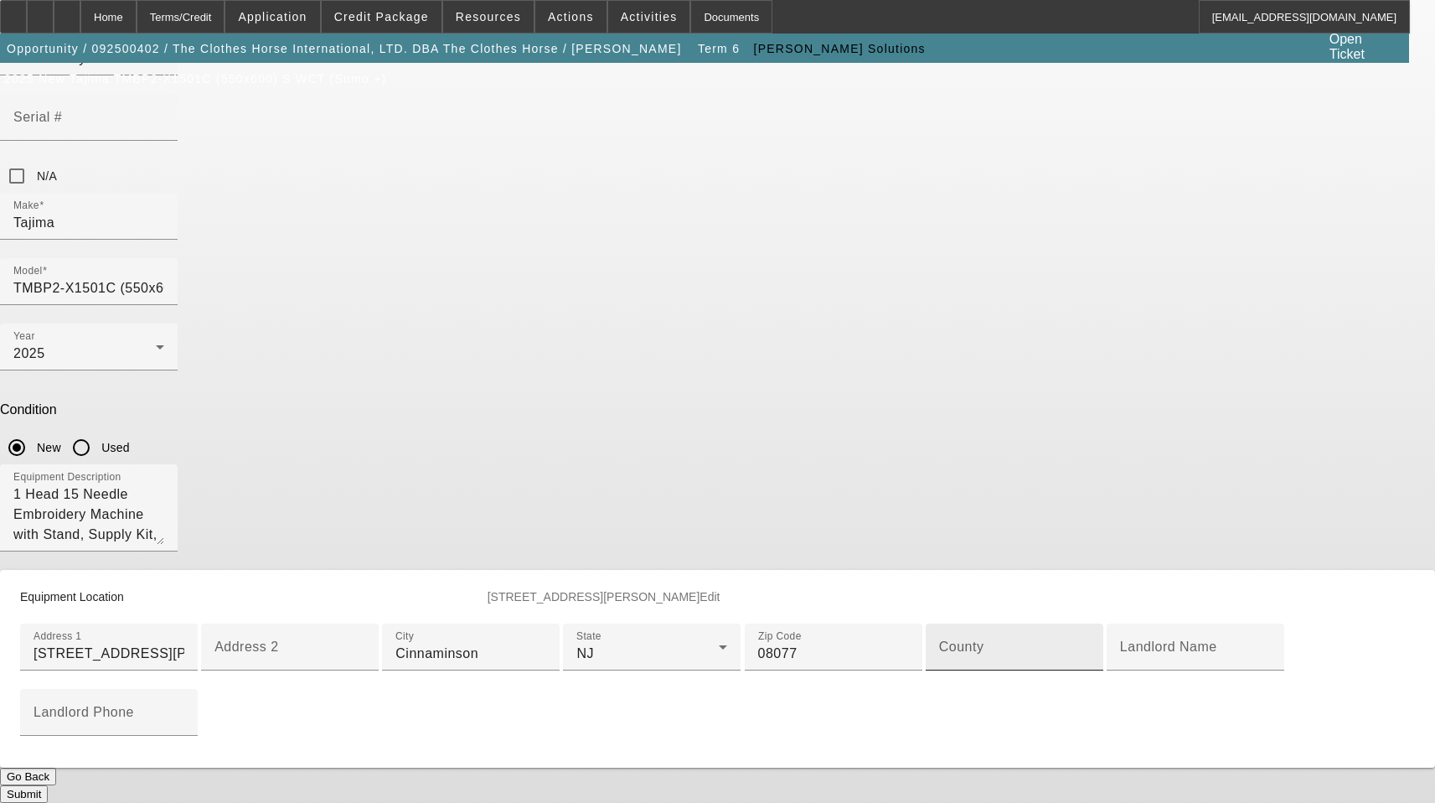
click at [939, 664] on input "County" at bounding box center [1014, 654] width 151 height 20
type input "Burlington"
click at [48, 785] on button "Submit" at bounding box center [24, 794] width 48 height 18
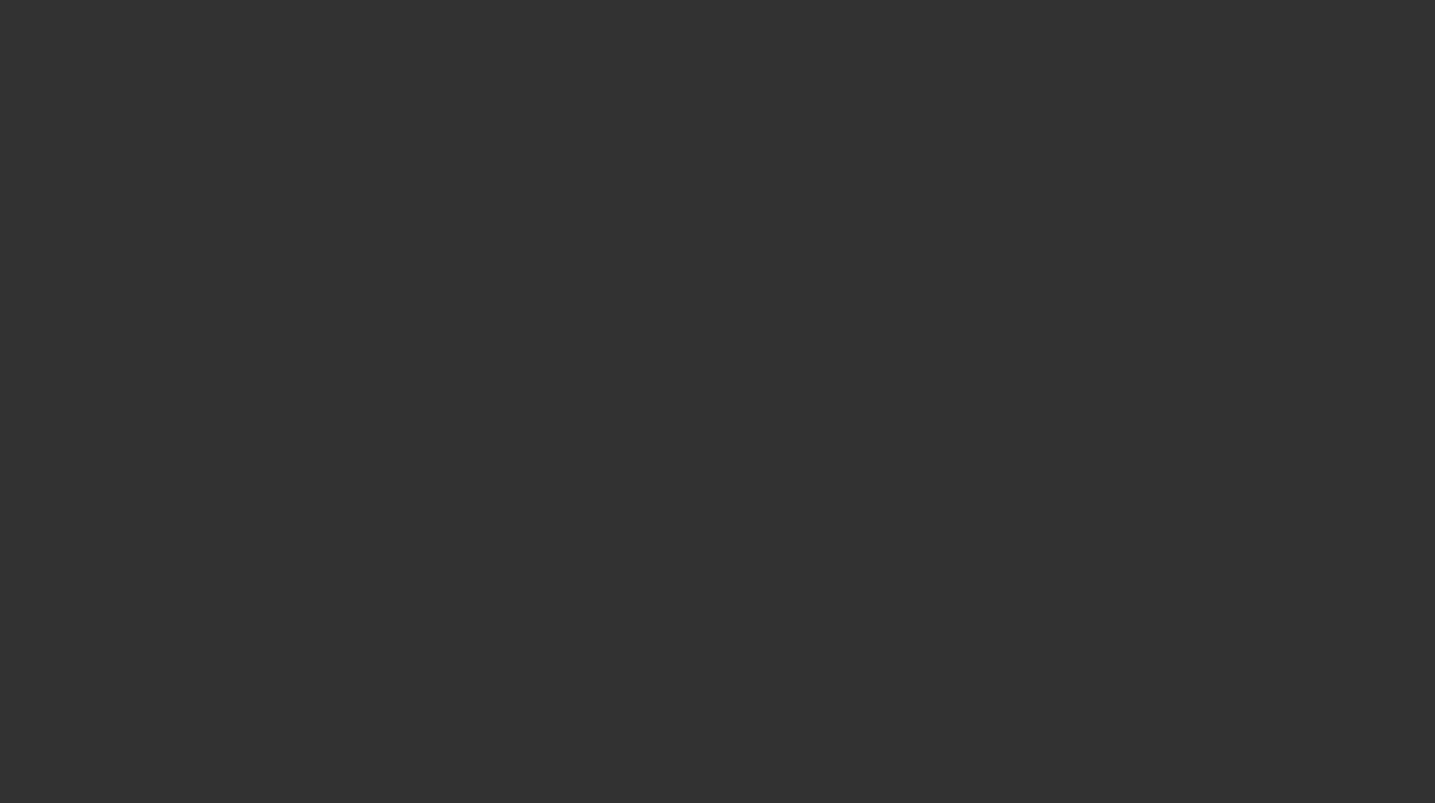
select select "3"
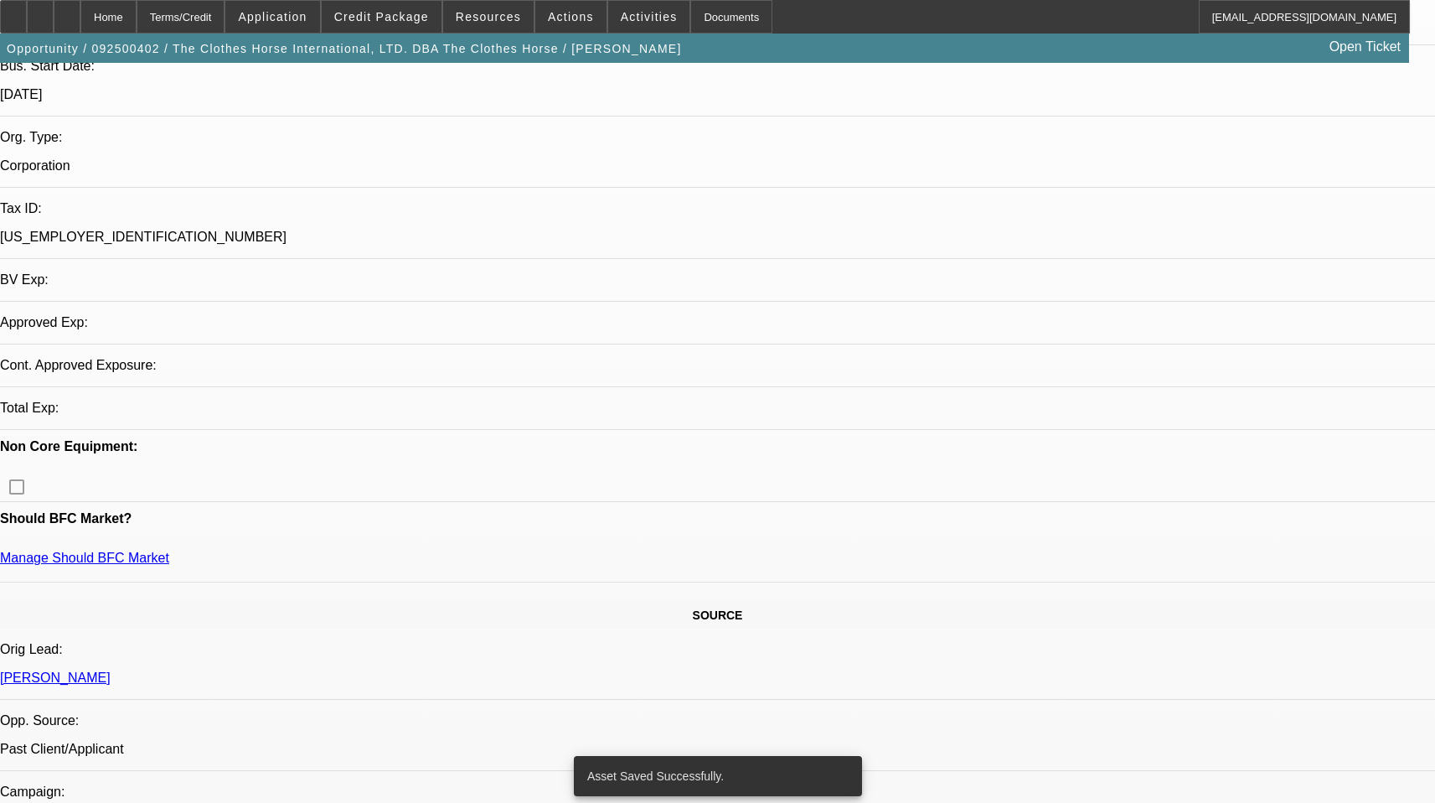
select select "0"
select select "2"
select select "0"
select select "6"
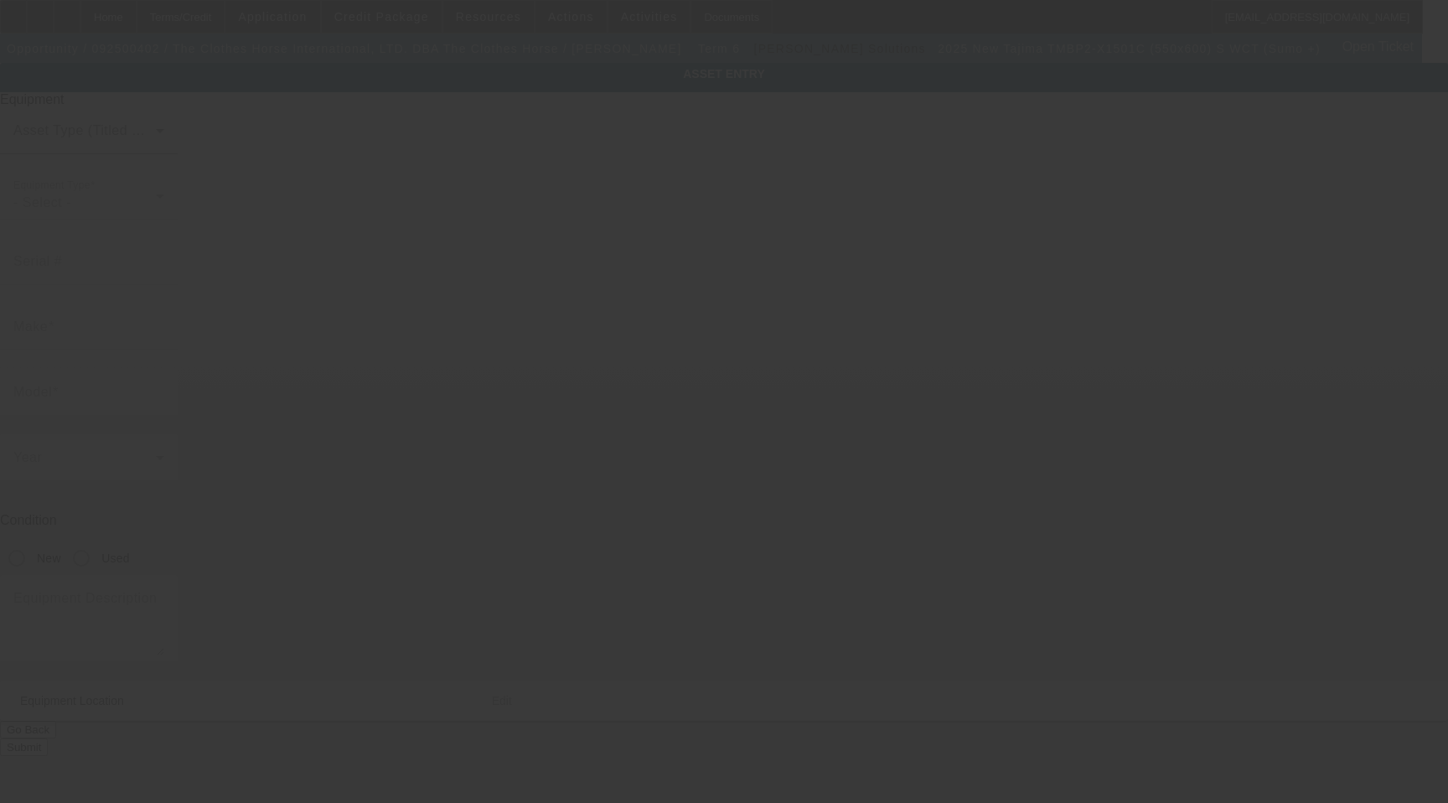
type input "Tajima"
type input "TMBP2-X1501C (550x600) S WCT (Sumo +)"
radio input "true"
type textarea "1 Head 15 Needle Embroidery Machine with Stand, Supply Kit, Cap Driver with Sup…"
type input "[STREET_ADDRESS][PERSON_NAME]"
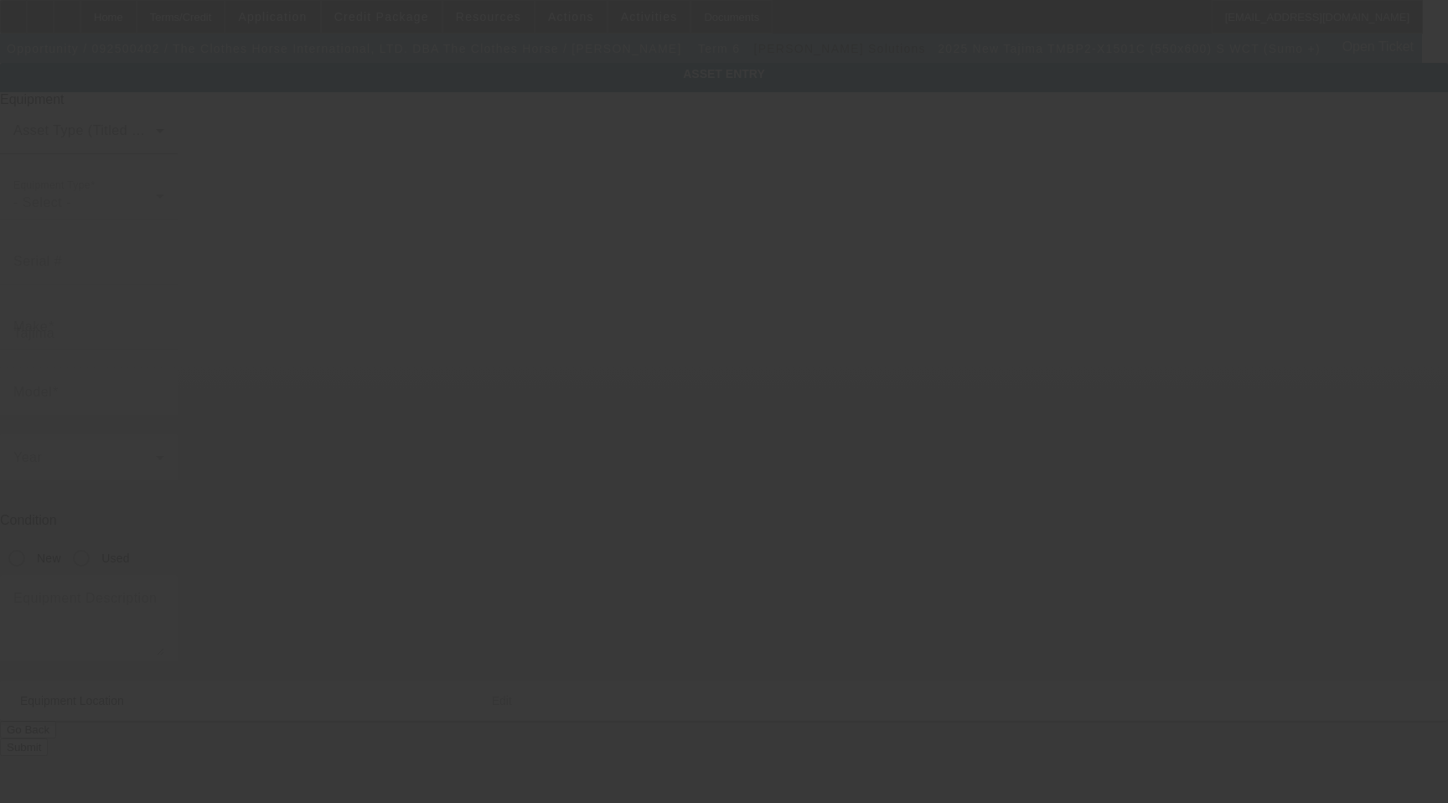
type input "Cinnaminson"
type input "08077"
type input "[GEOGRAPHIC_DATA]"
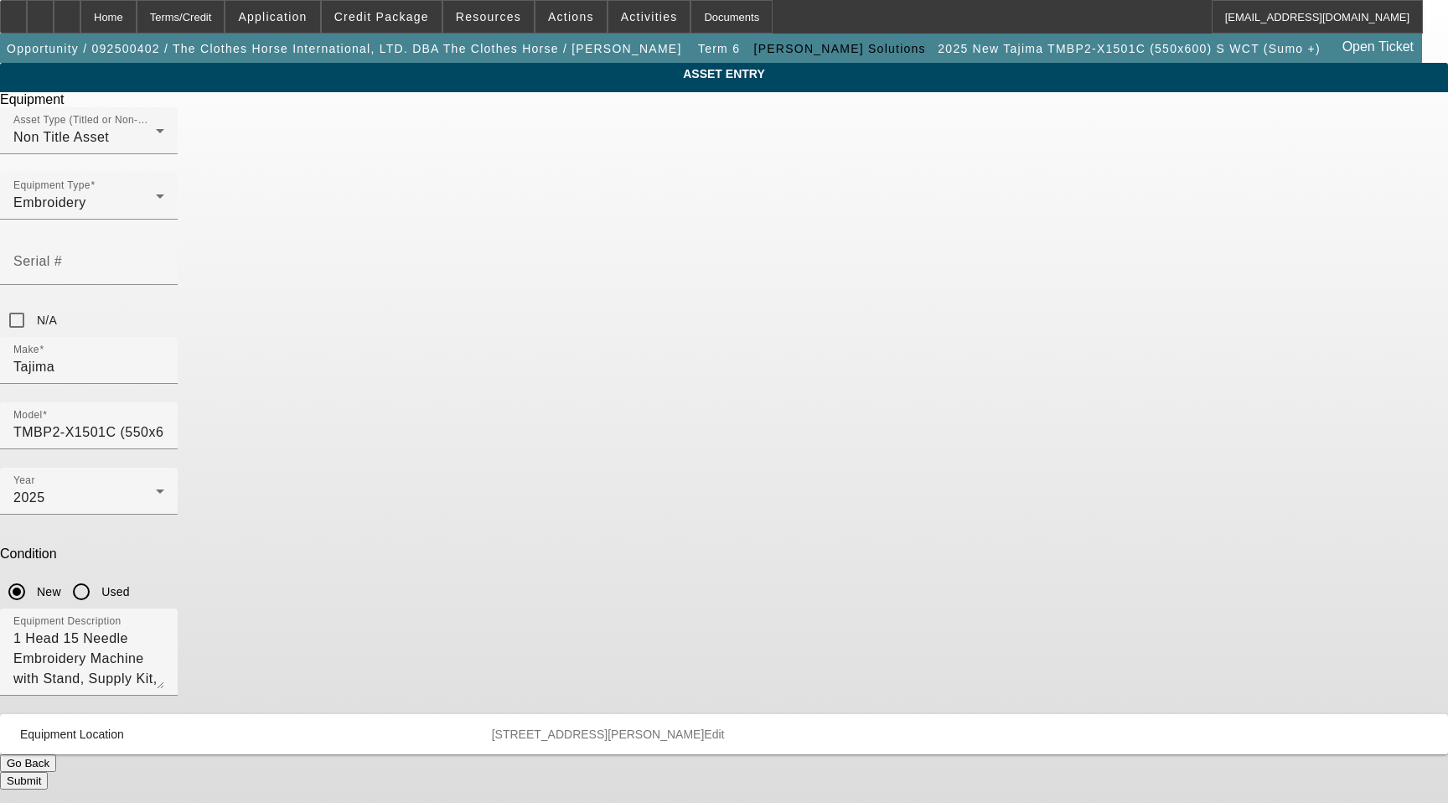
click at [724, 727] on span "Edit" at bounding box center [714, 733] width 20 height 13
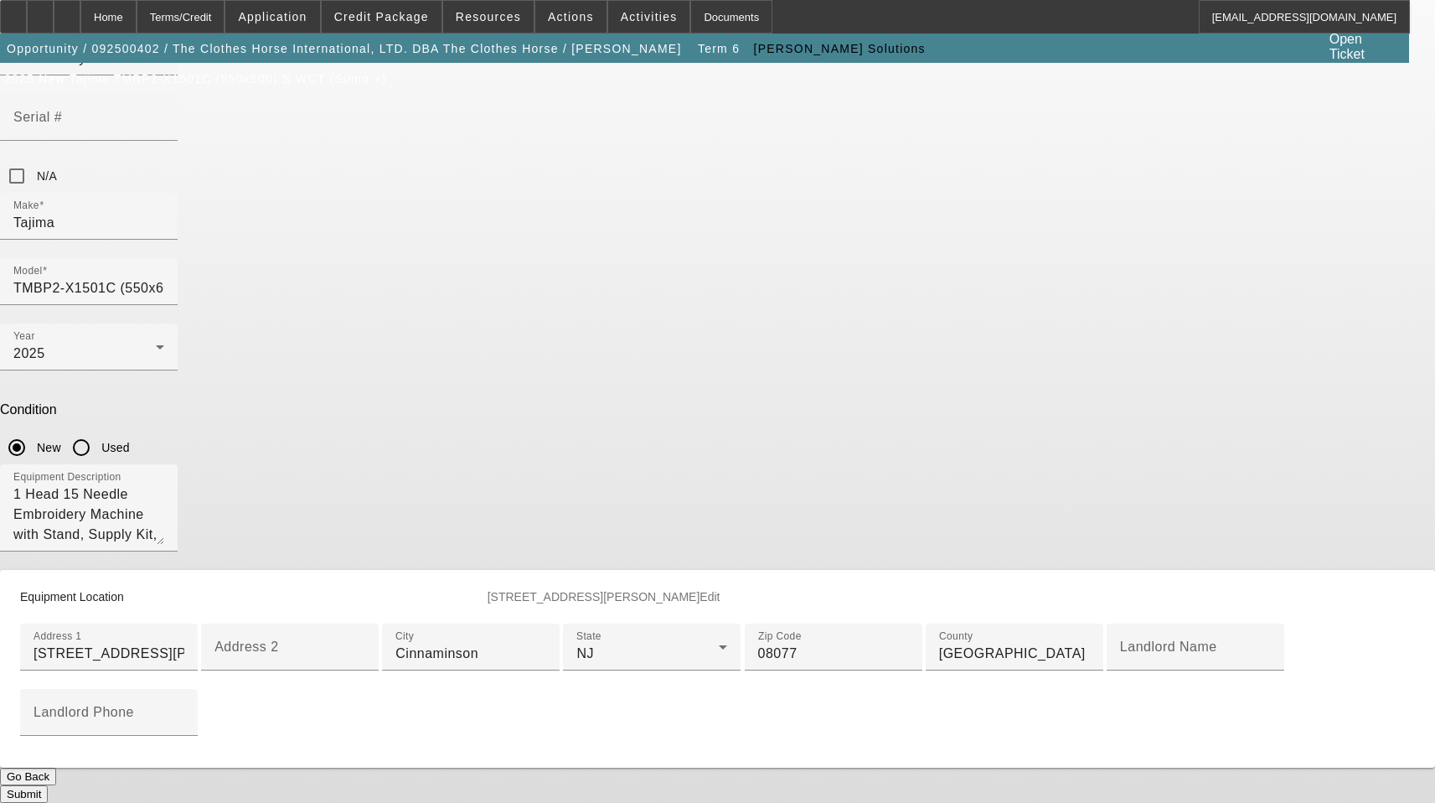
scroll to position [168, 0]
click at [184, 644] on input "[STREET_ADDRESS][PERSON_NAME]" at bounding box center [109, 654] width 151 height 20
type input "[STREET_ADDRESS][PERSON_NAME]"
click at [48, 785] on button "Submit" at bounding box center [24, 794] width 48 height 18
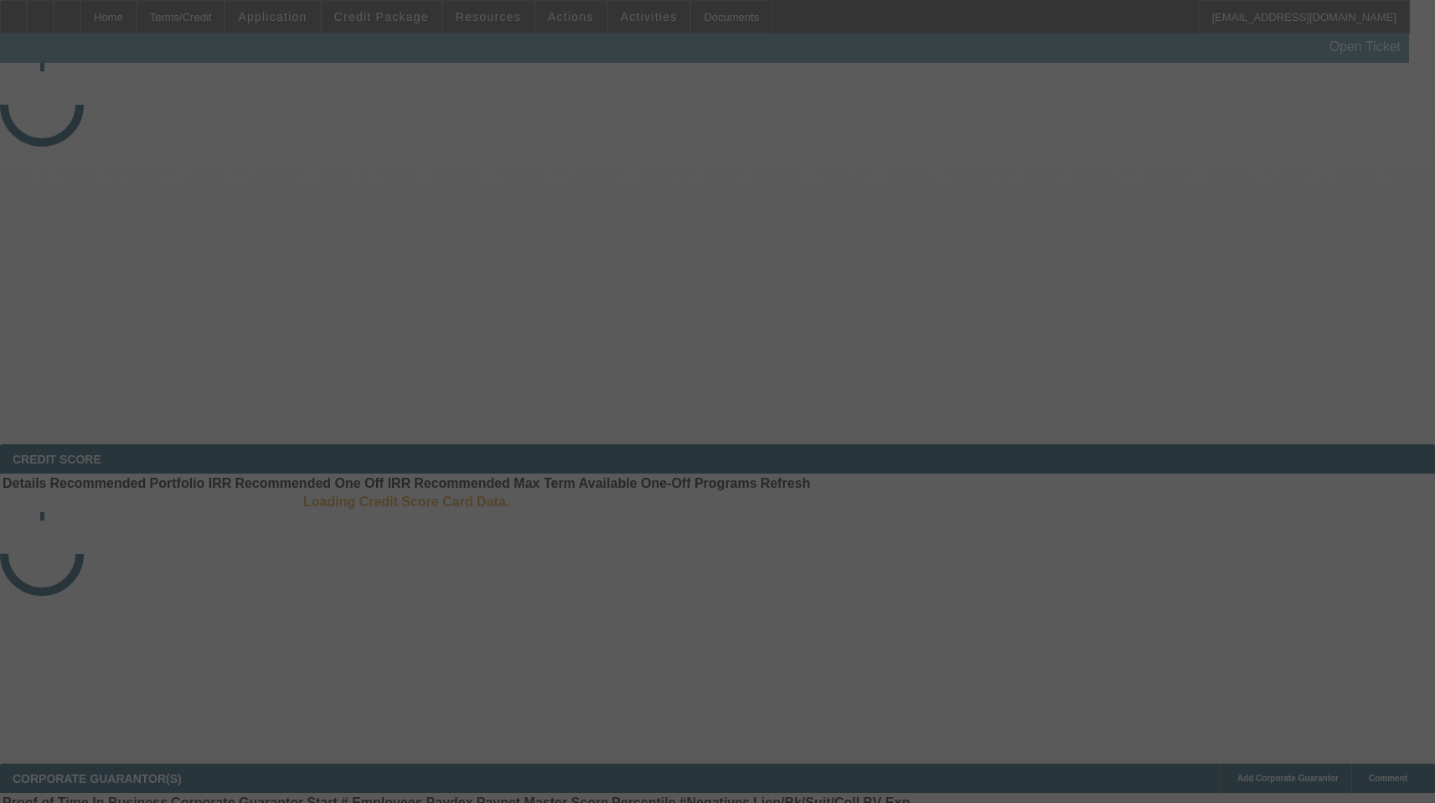
select select "3"
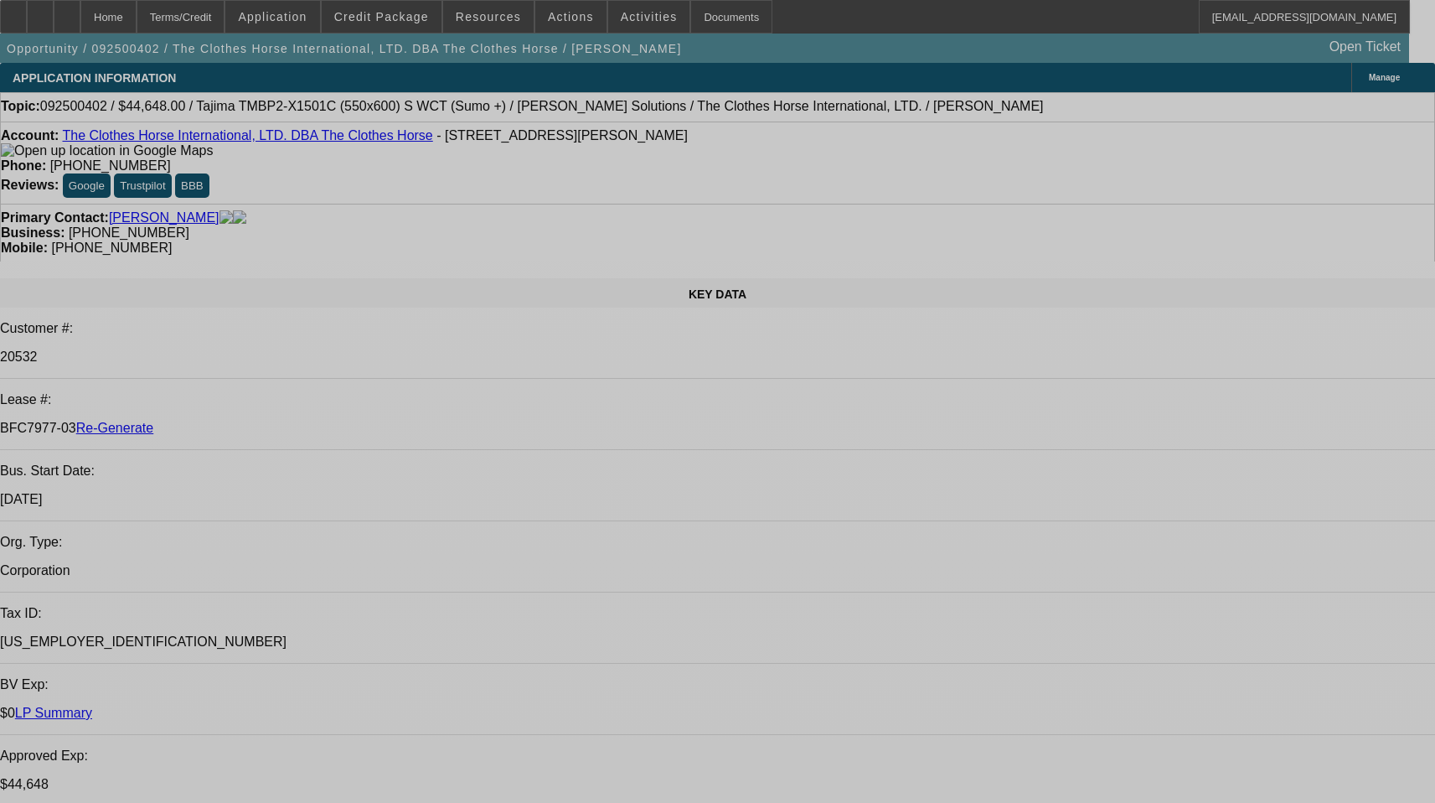
select select "0"
select select "2"
select select "0"
select select "6"
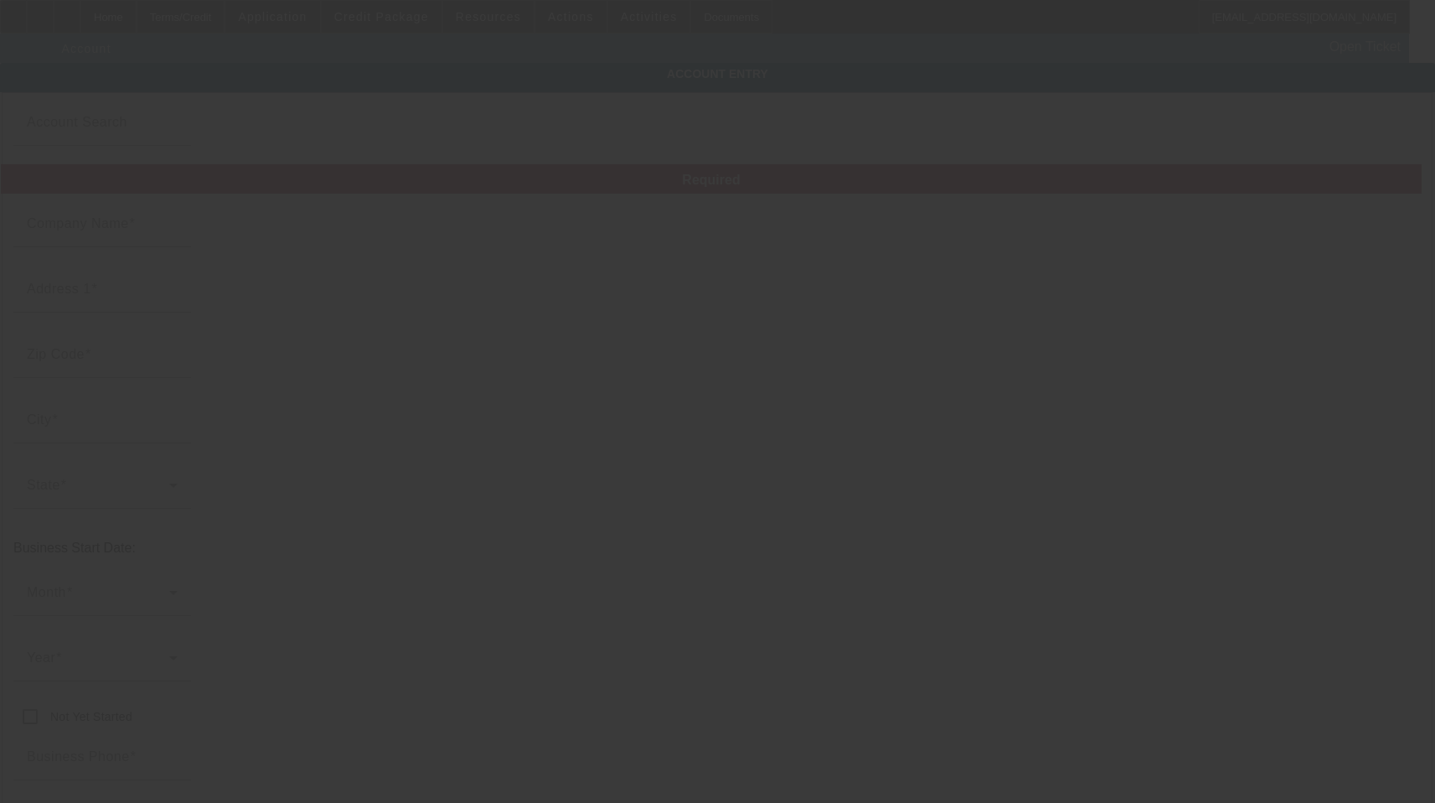
type input "The Clothes Horse International, LTD."
type input "[STREET_ADDRESS][PERSON_NAME]"
type input "08077"
type input "Cinnaminson"
type input "[PHONE_NUMBER]"
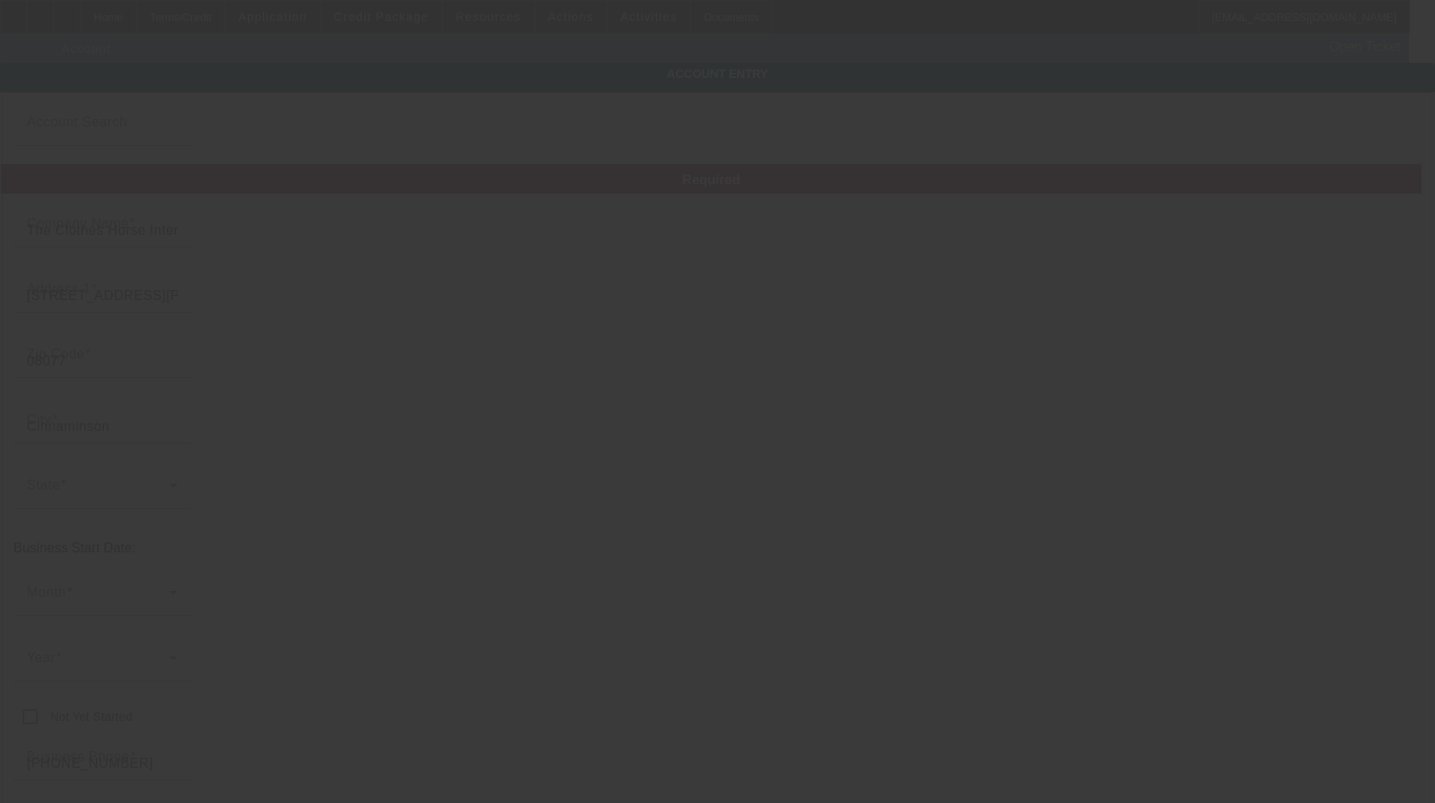
type input "The Clothes Horse"
type input "Ste A"
type input "[PERSON_NAME][EMAIL_ADDRESS][DOMAIN_NAME]"
type input "[GEOGRAPHIC_DATA]"
type input "[PHONE_NUMBER]"
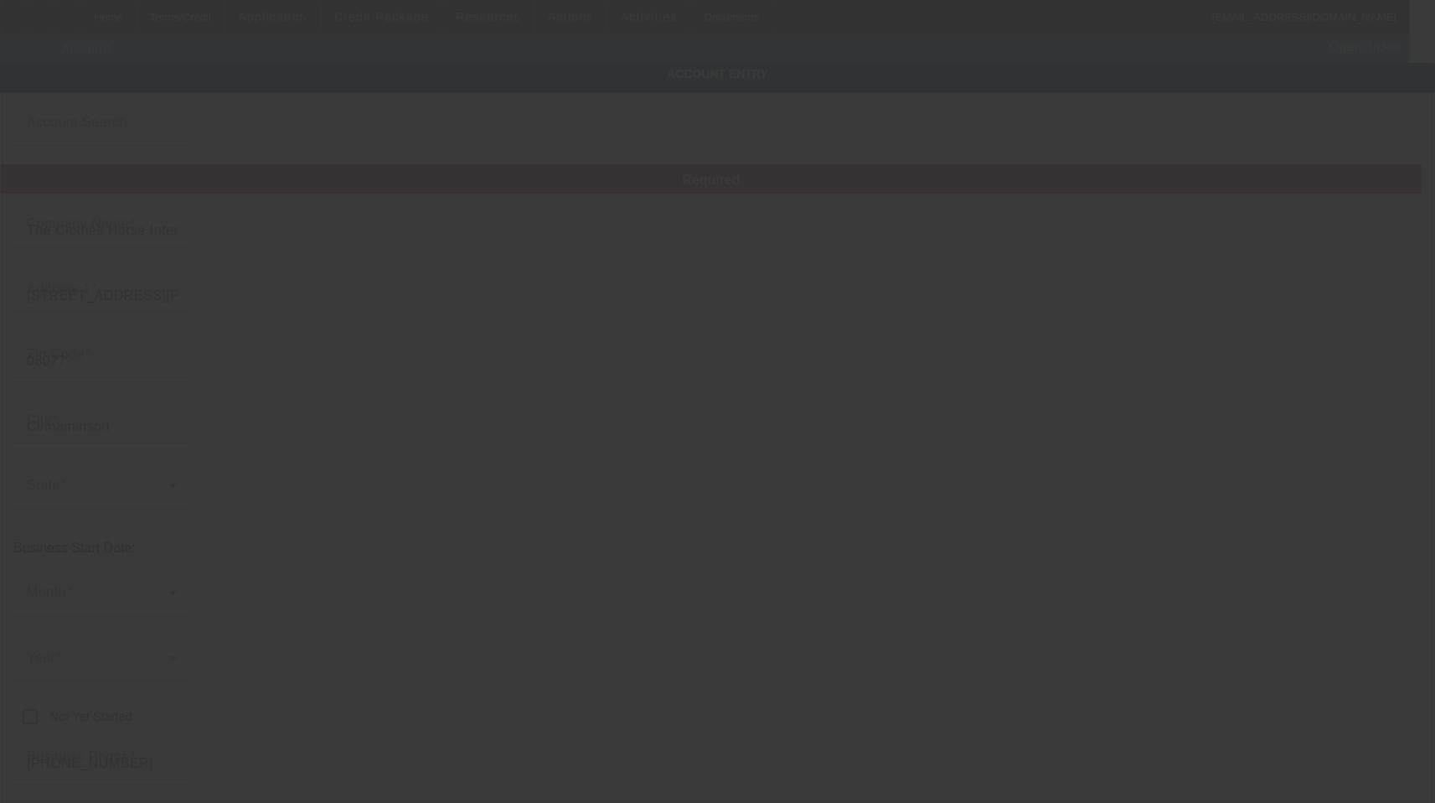
type input "22-3079786"
type input "https://theclotheshorse.com/"
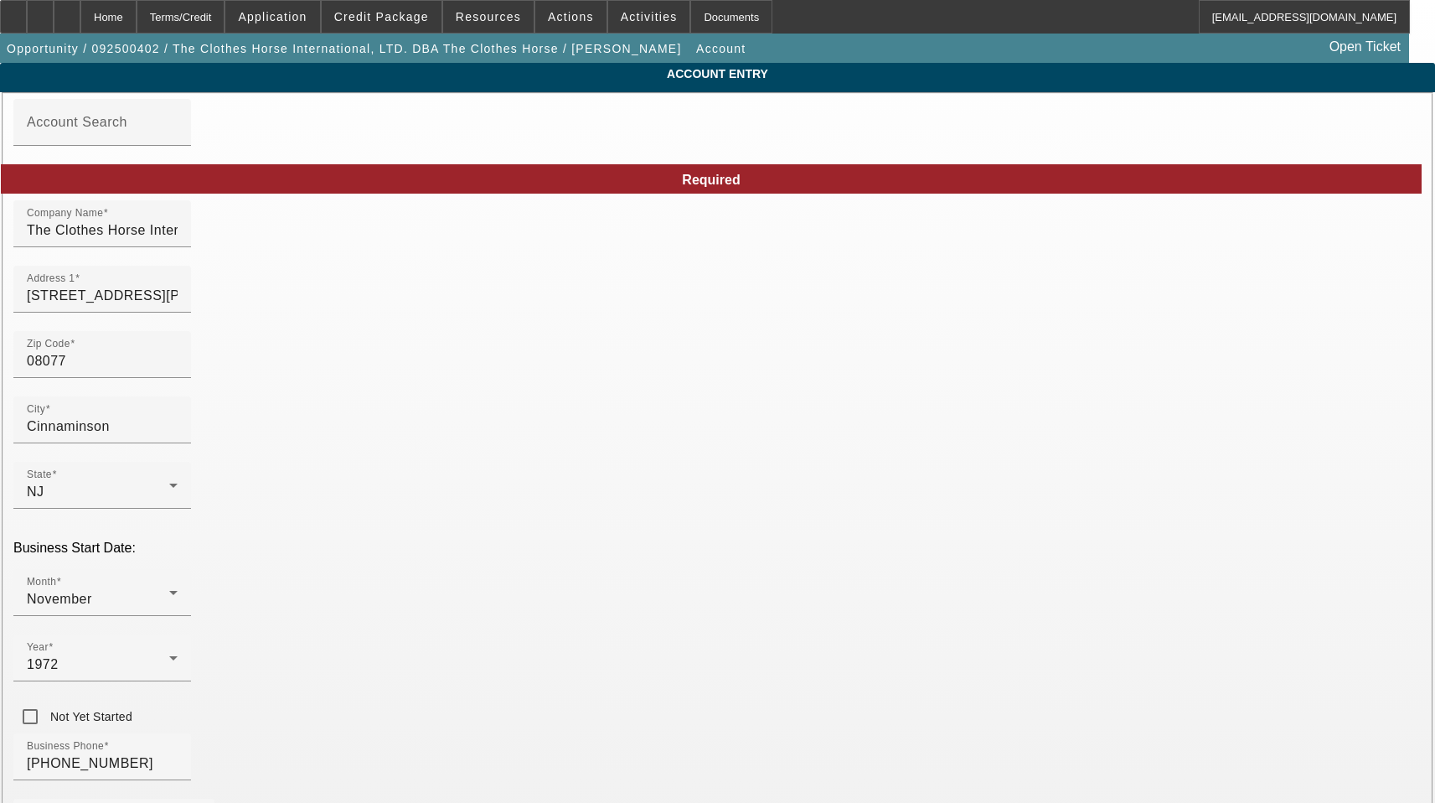
type input "9/18/2025"
drag, startPoint x: 805, startPoint y: 313, endPoint x: 569, endPoint y: 298, distance: 236.8
click at [178, 306] on input "2200 Wallace Blvd" at bounding box center [102, 296] width 151 height 20
paste input "Ste A"
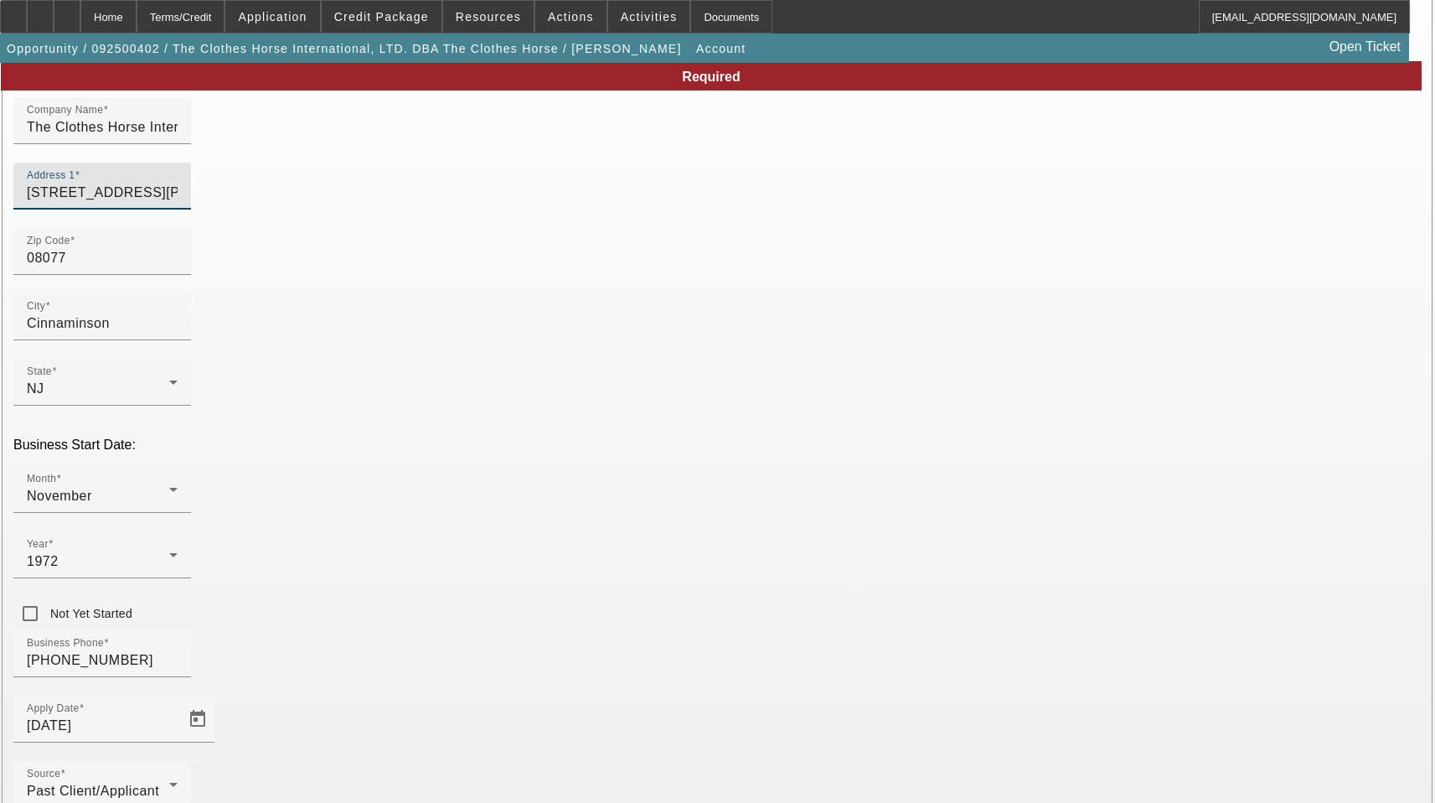
scroll to position [185, 0]
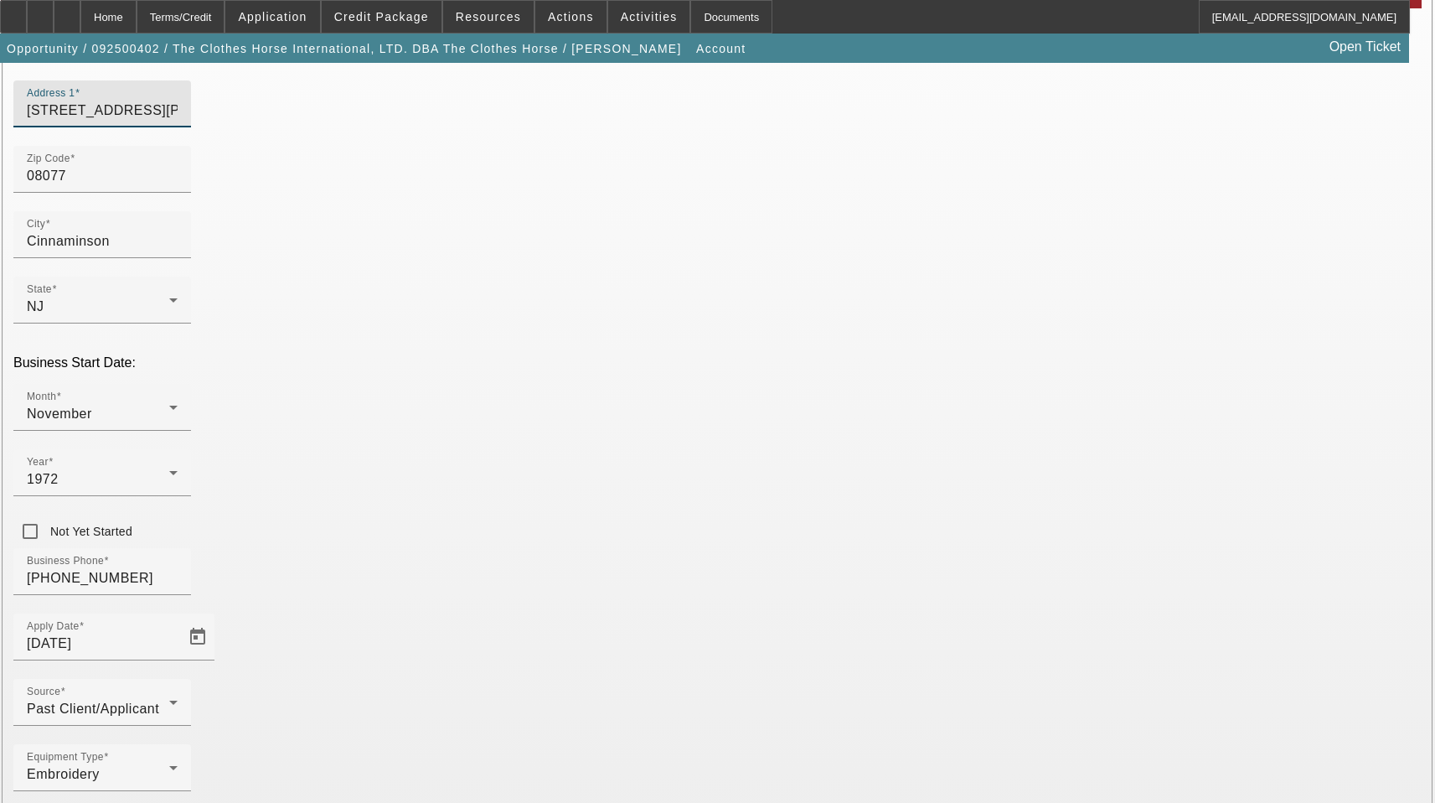
type input "[STREET_ADDRESS][PERSON_NAME]"
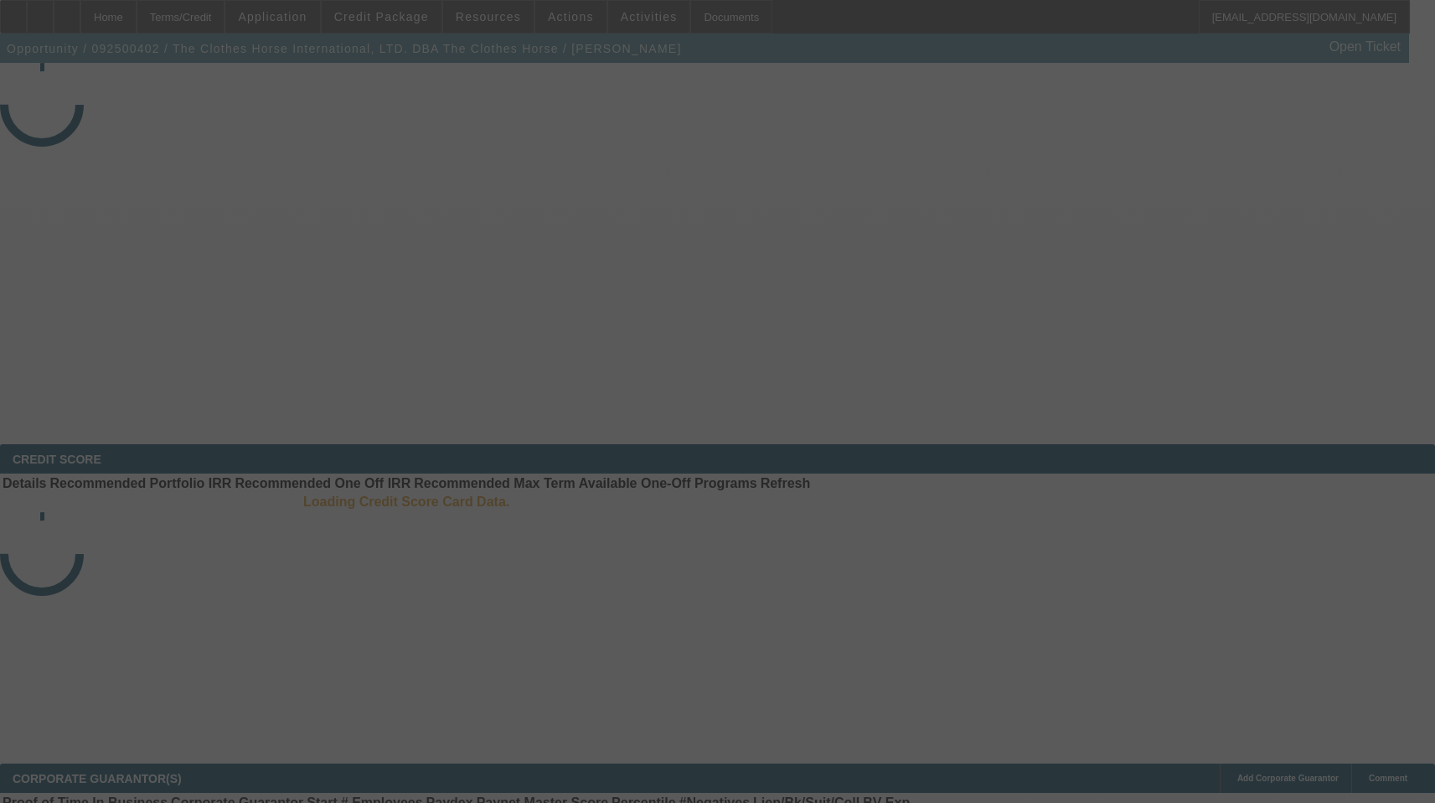
select select "3"
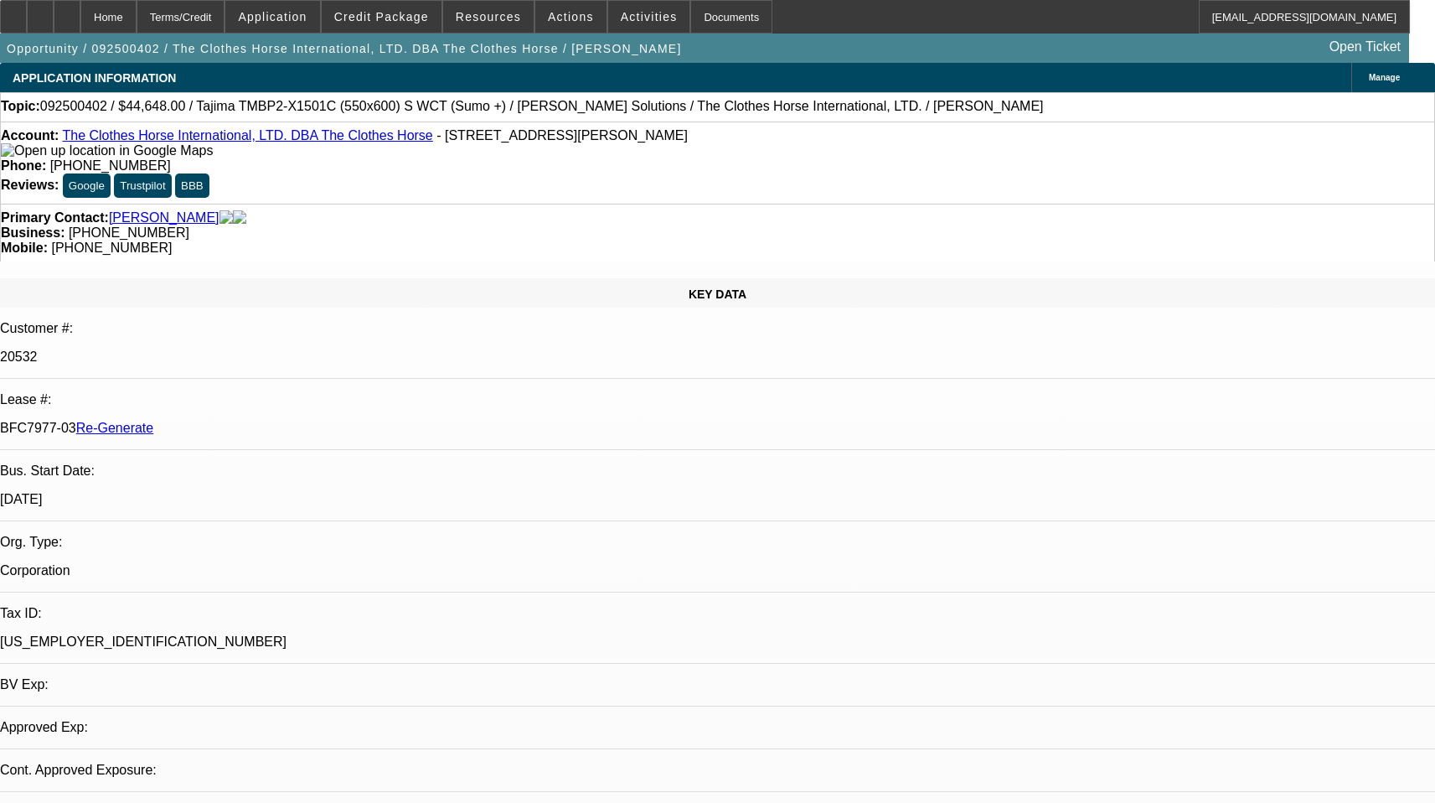
select select "0"
select select "2"
select select "0"
select select "6"
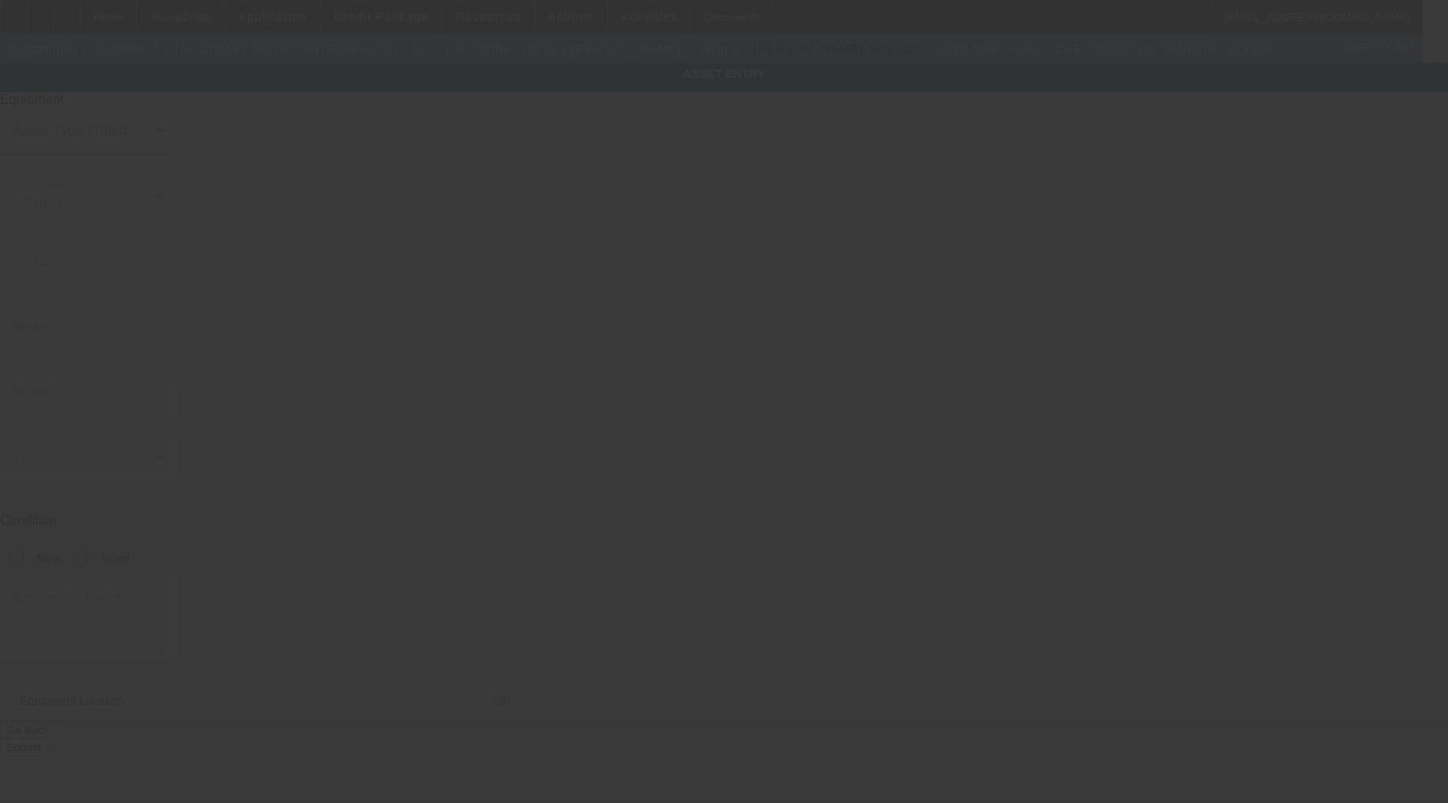
type input "Pulse"
type input "L-CRE Creator DG Software Package"
radio input "true"
type textarea "+ Lan License and Dongle"
type input "[STREET_ADDRESS][PERSON_NAME]"
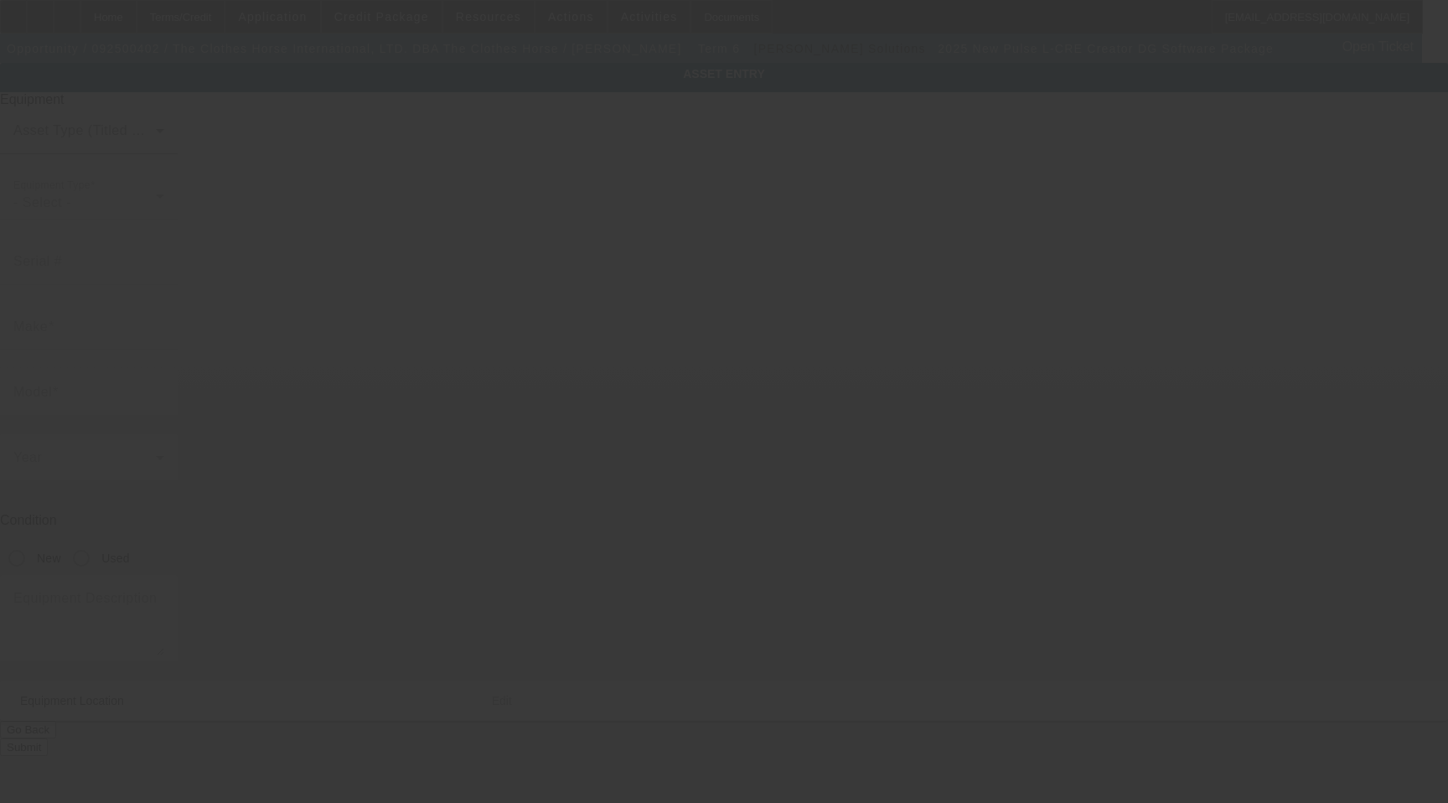
type input "Ste A"
type input "Cinnaminson"
type input "08077"
type input "[GEOGRAPHIC_DATA]"
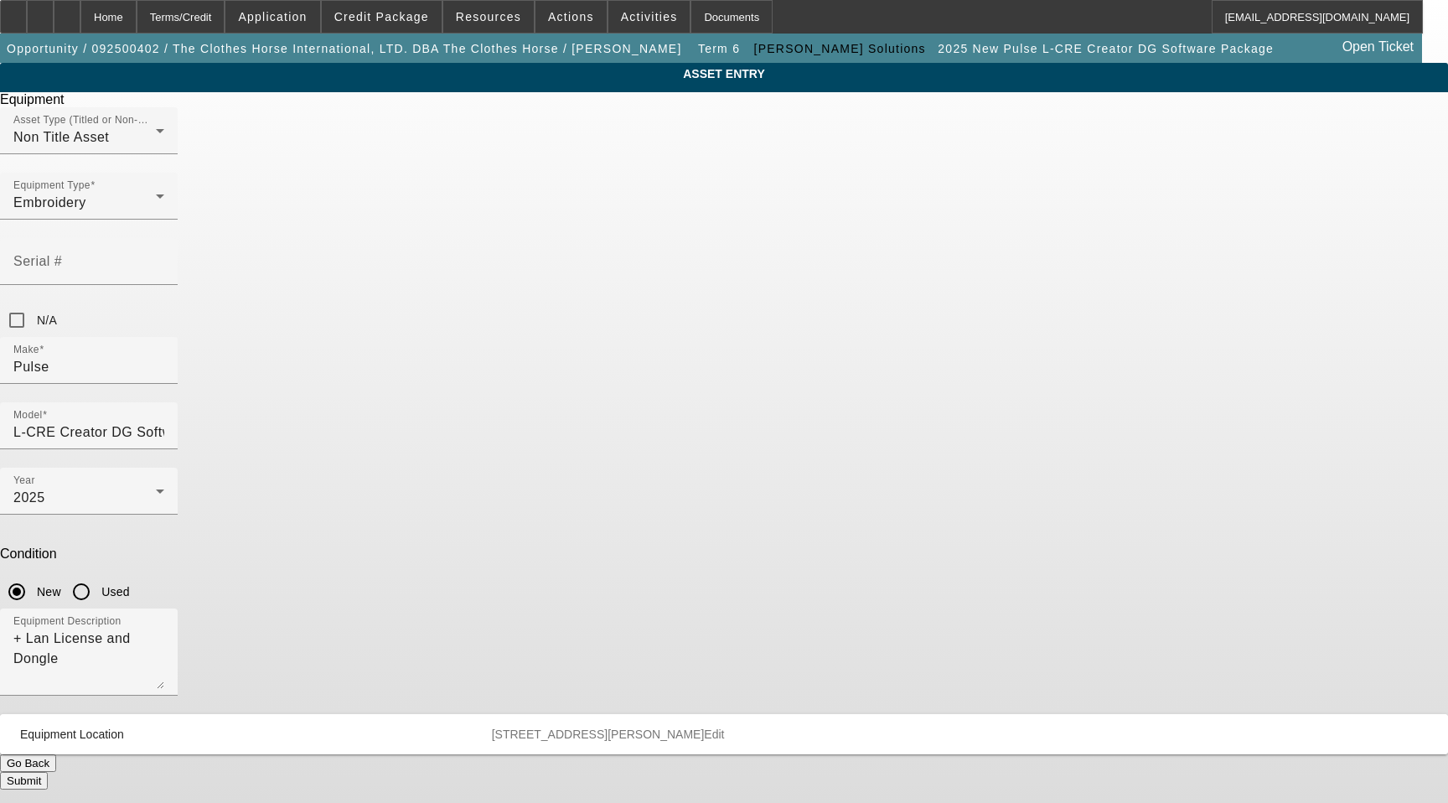
click at [705, 727] on span "2200 Wallace Blvd Ste A Cinnaminson NJ 08077 County:Burlington" at bounding box center [598, 733] width 213 height 13
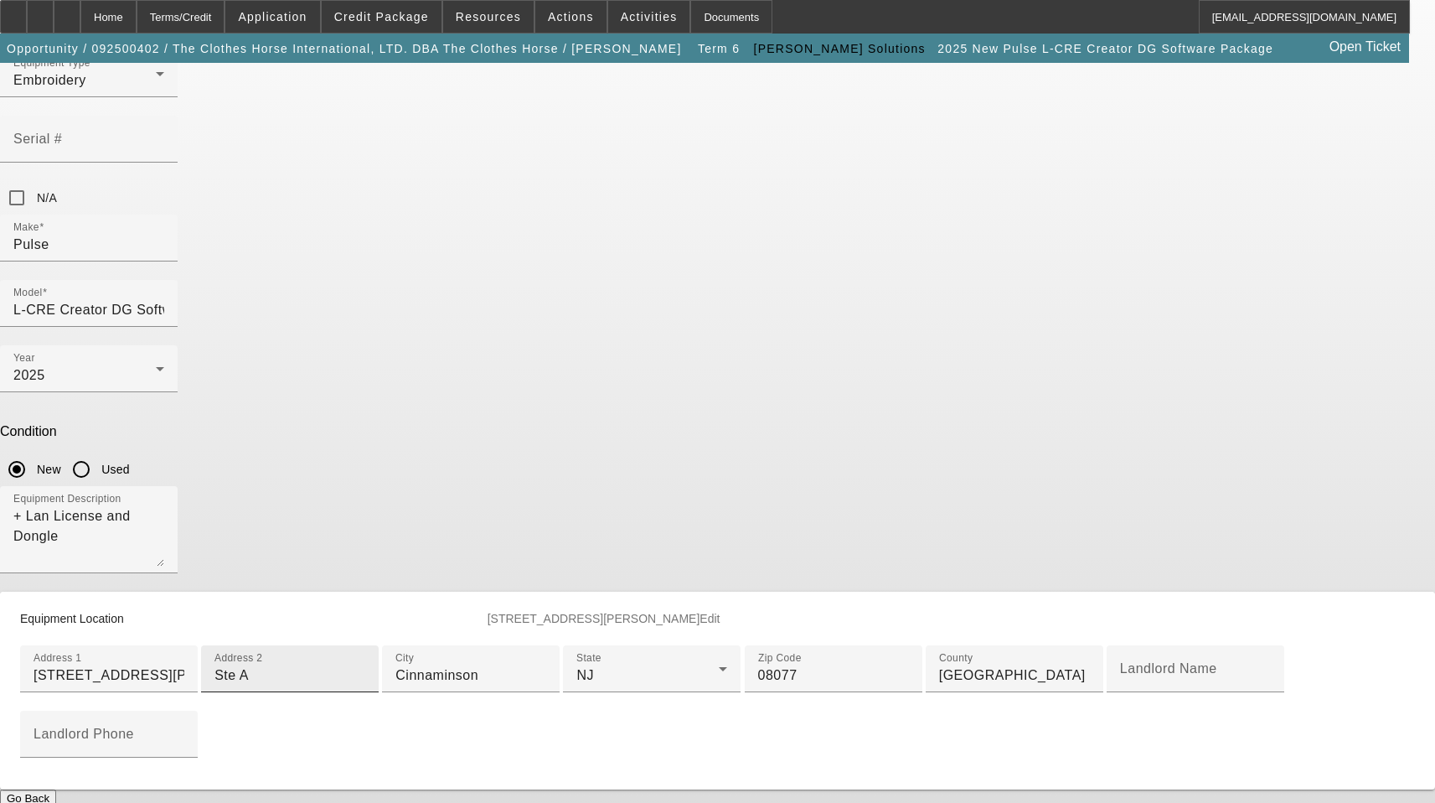
scroll to position [168, 0]
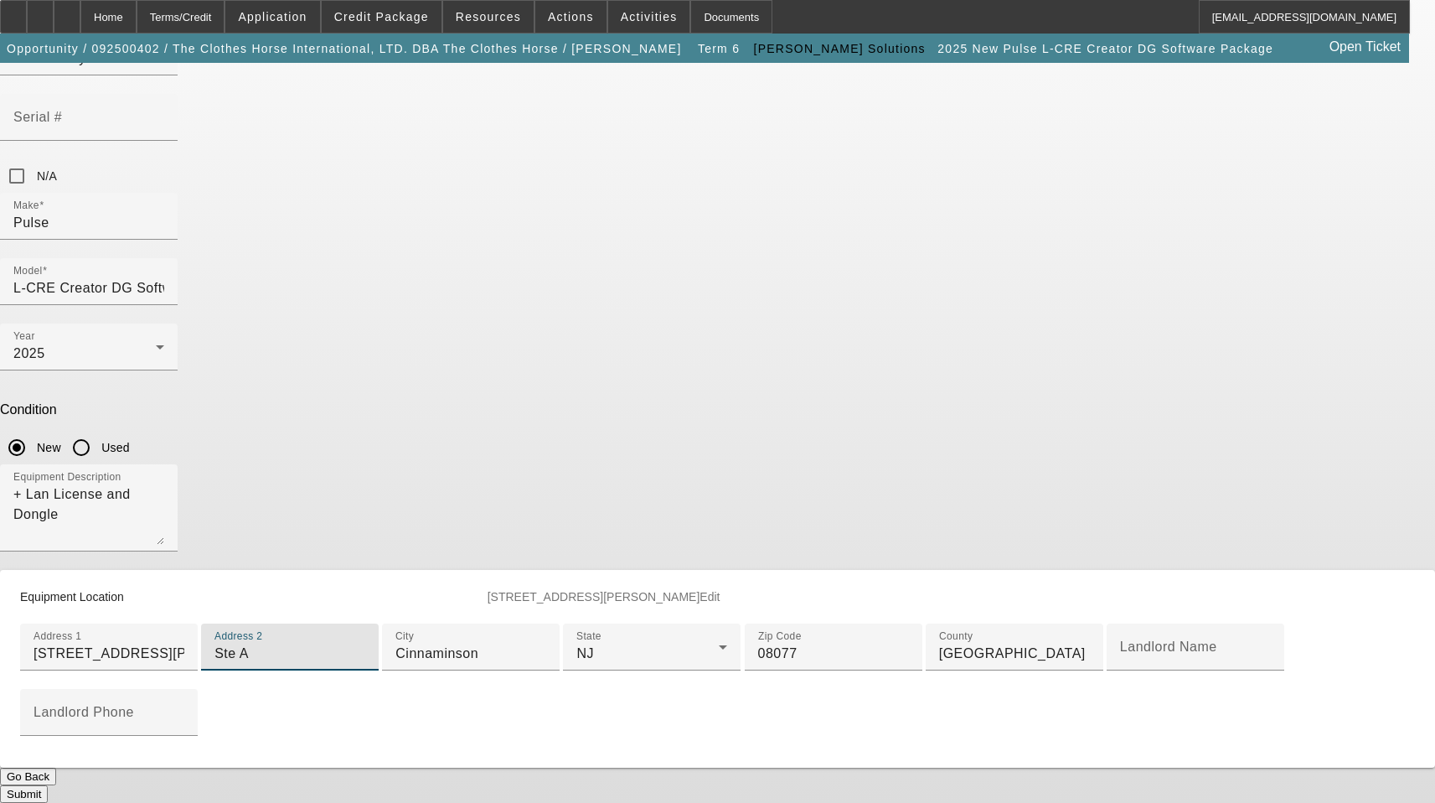
drag, startPoint x: 582, startPoint y: 504, endPoint x: 382, endPoint y: 504, distance: 200.3
click at [382, 504] on div "ASSET ENTRY Delete asset Equipment Asset Type (Titled or Non-Titled) Non Title …" at bounding box center [717, 361] width 1435 height 884
click at [184, 623] on div "Address 1 2200 Wallace Blvd" at bounding box center [109, 646] width 151 height 47
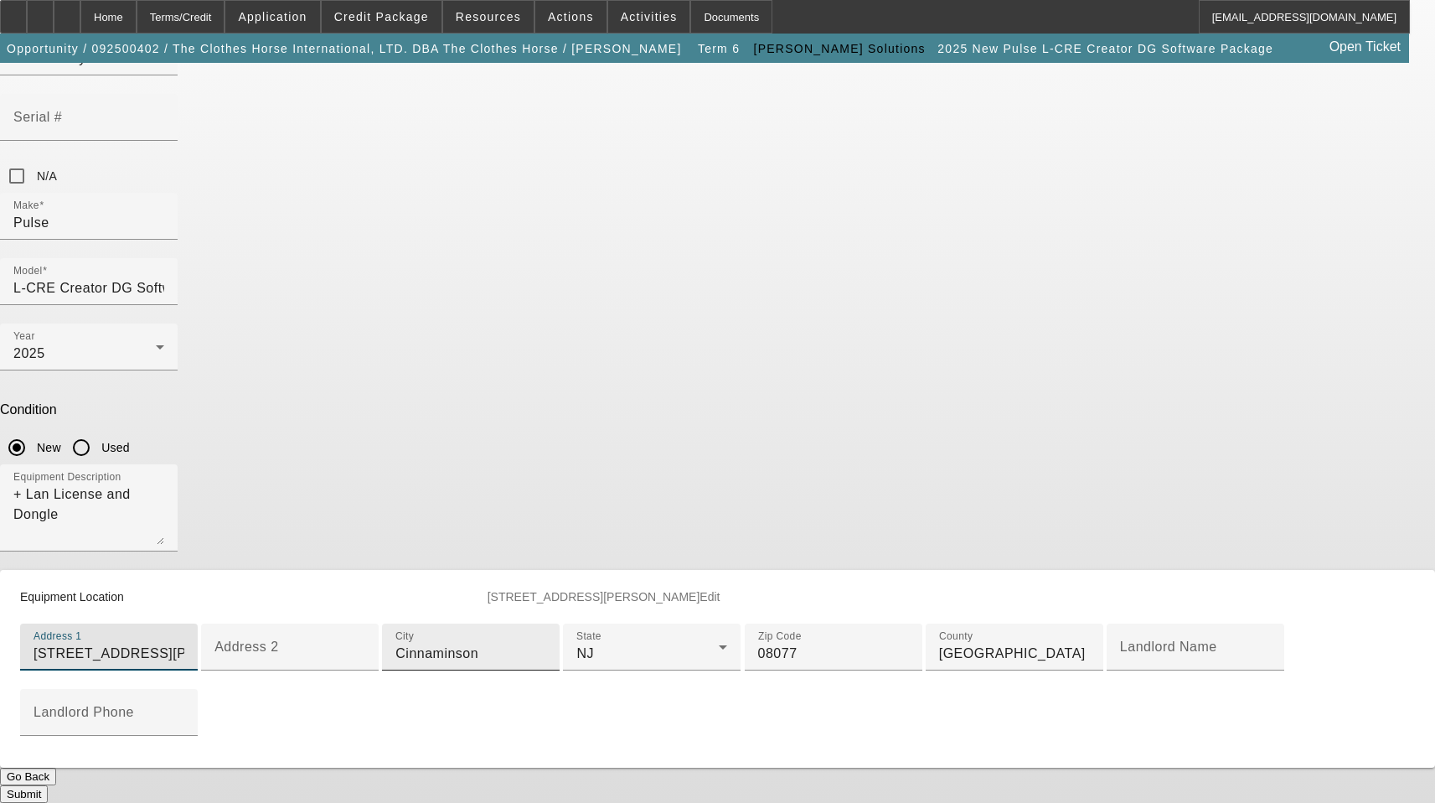
paste input "Ste A"
type input "[STREET_ADDRESS][PERSON_NAME]"
click at [48, 785] on button "Submit" at bounding box center [24, 794] width 48 height 18
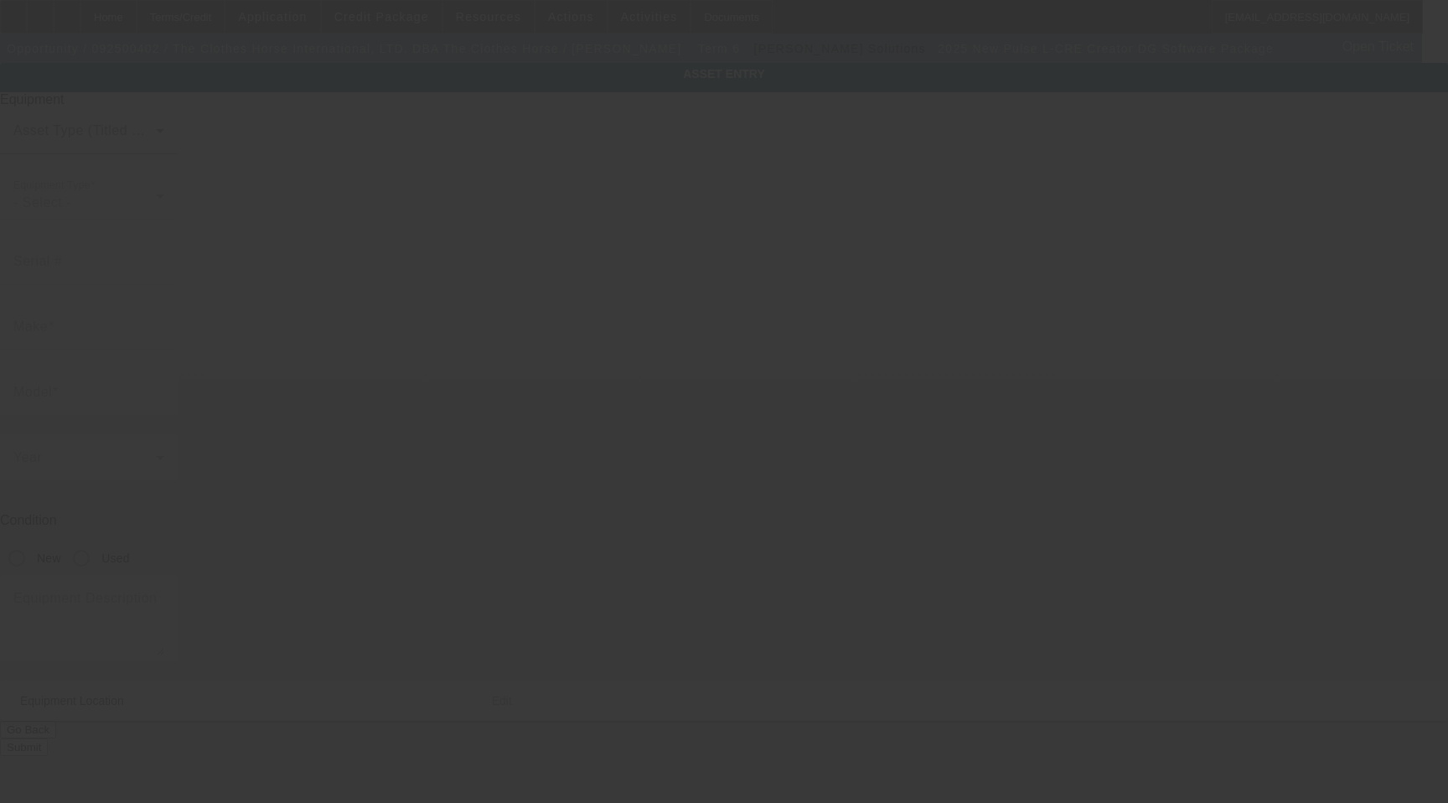
type input "Pulse"
type input "L-CRE Creator DG Software Package"
radio input "true"
type textarea "+ Lan License and Dongle"
type input "[STREET_ADDRESS][PERSON_NAME]"
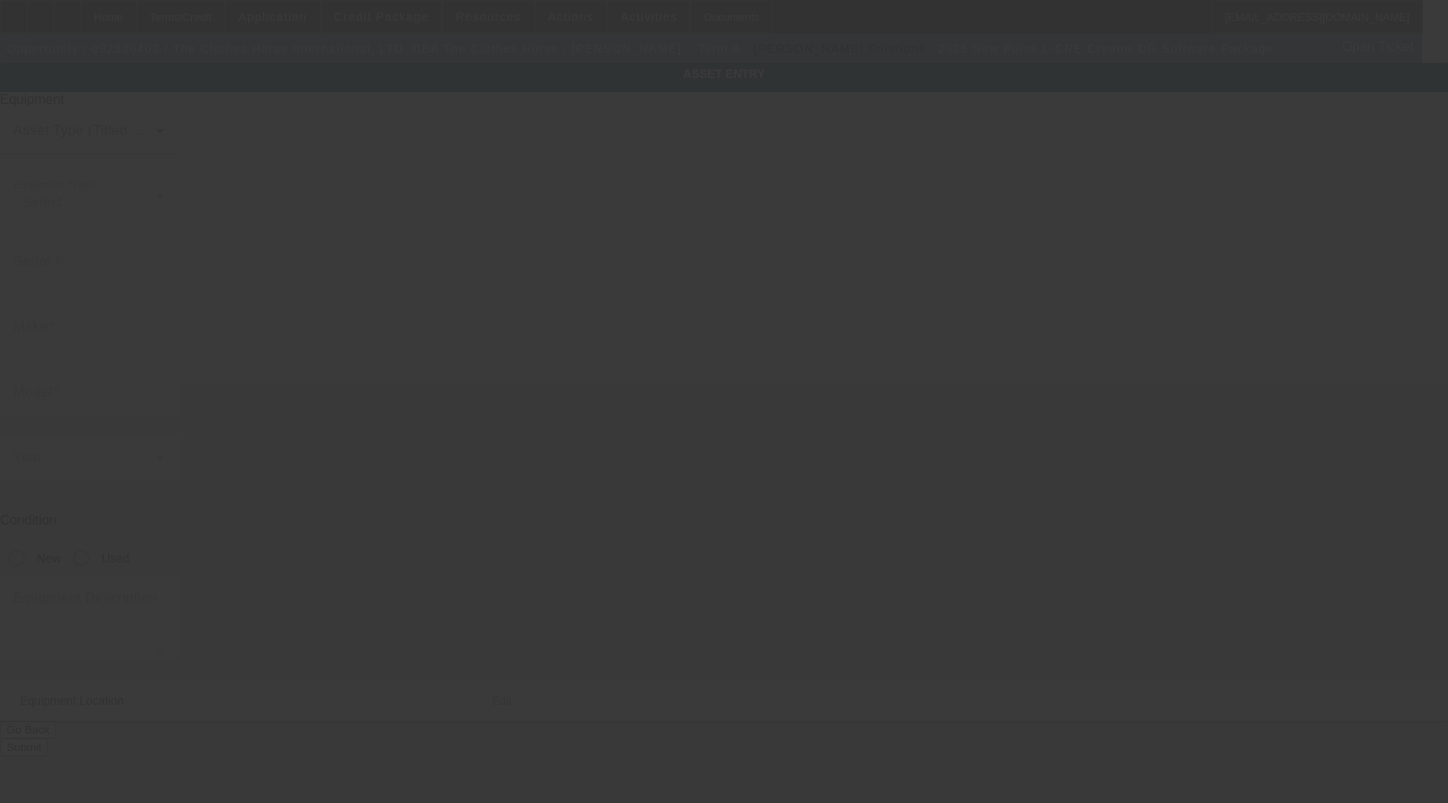
type input "Cinnaminson"
type input "08077"
type input "[GEOGRAPHIC_DATA]"
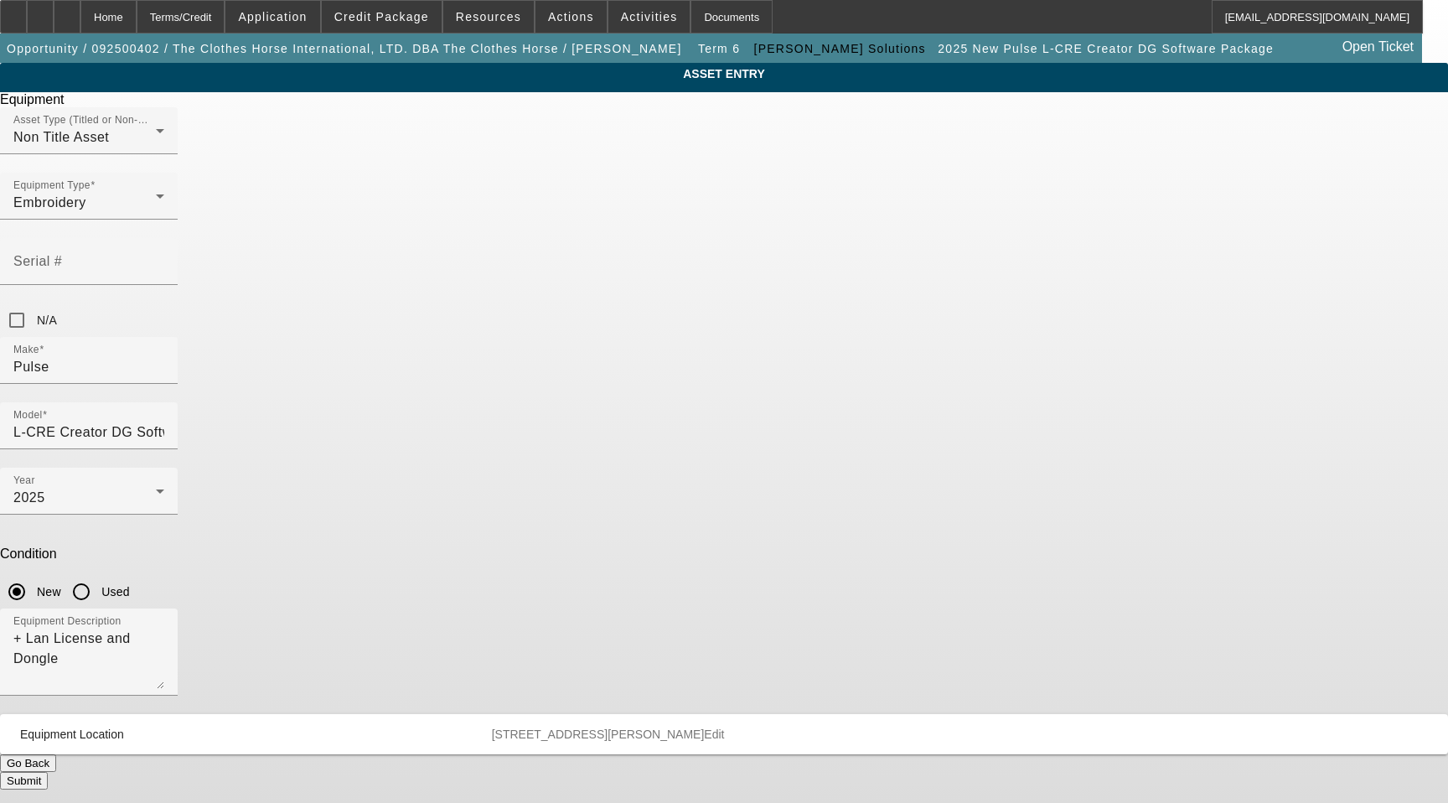
click at [178, 696] on div at bounding box center [89, 705] width 178 height 18
click at [705, 727] on span "[STREET_ADDRESS][PERSON_NAME]" at bounding box center [598, 733] width 213 height 13
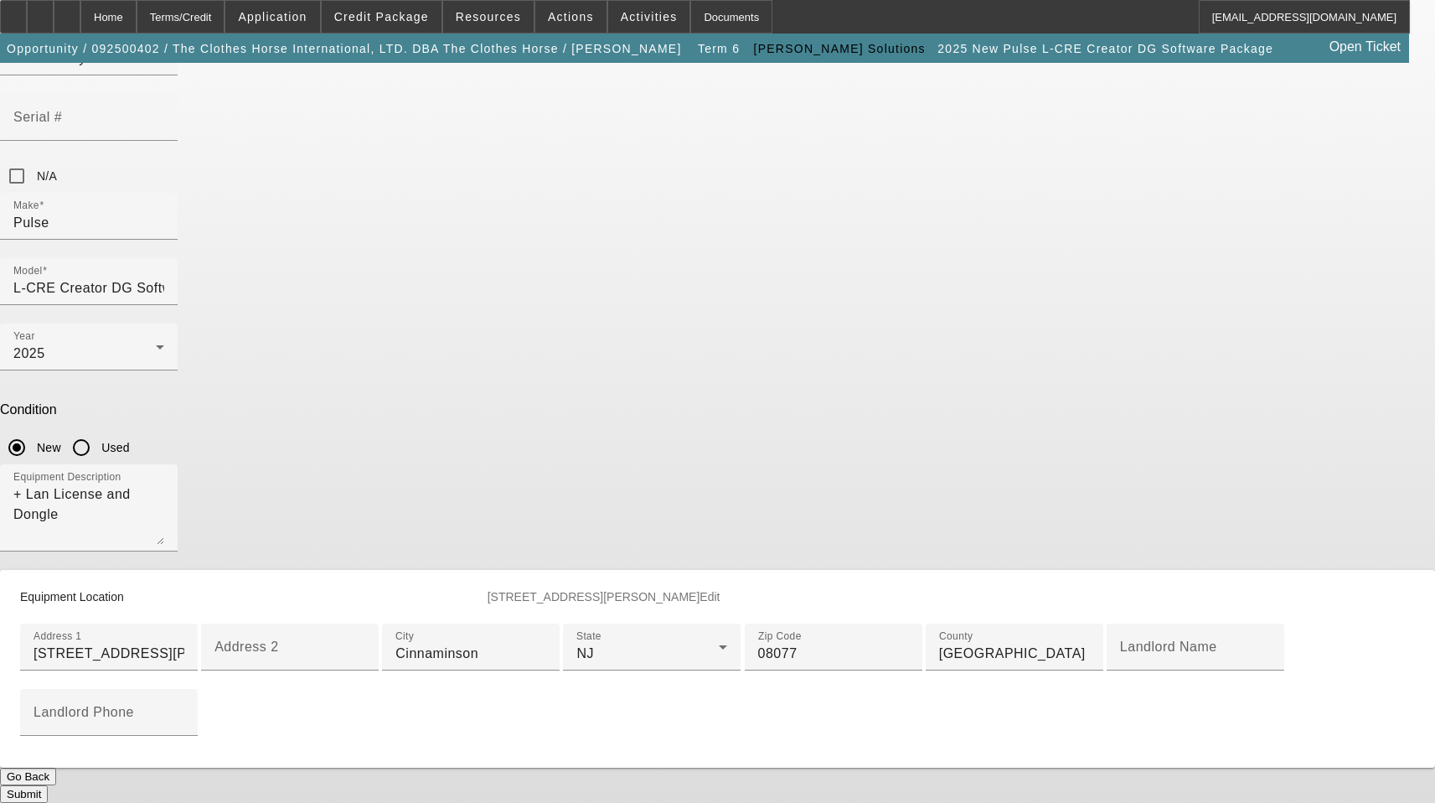
scroll to position [405, 0]
click at [48, 785] on button "Submit" at bounding box center [24, 794] width 48 height 18
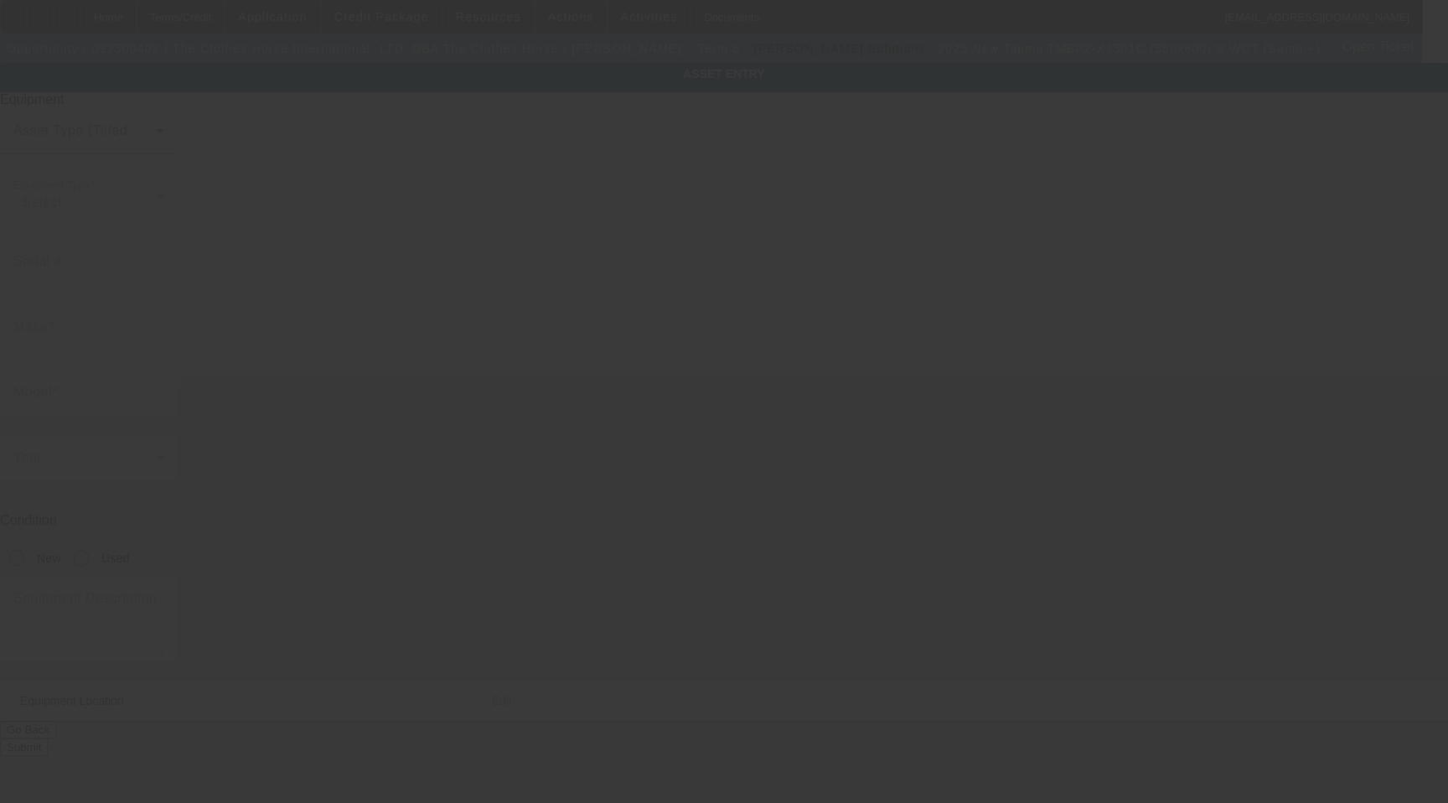
type input "Tajima"
type input "TMBP2-X1501C (550x600) S WCT (Sumo +)"
radio input "true"
type textarea "1 Head 15 Needle Embroidery Machine with Stand, Supply Kit, Cap Driver with Sup…"
type input "[STREET_ADDRESS][PERSON_NAME]"
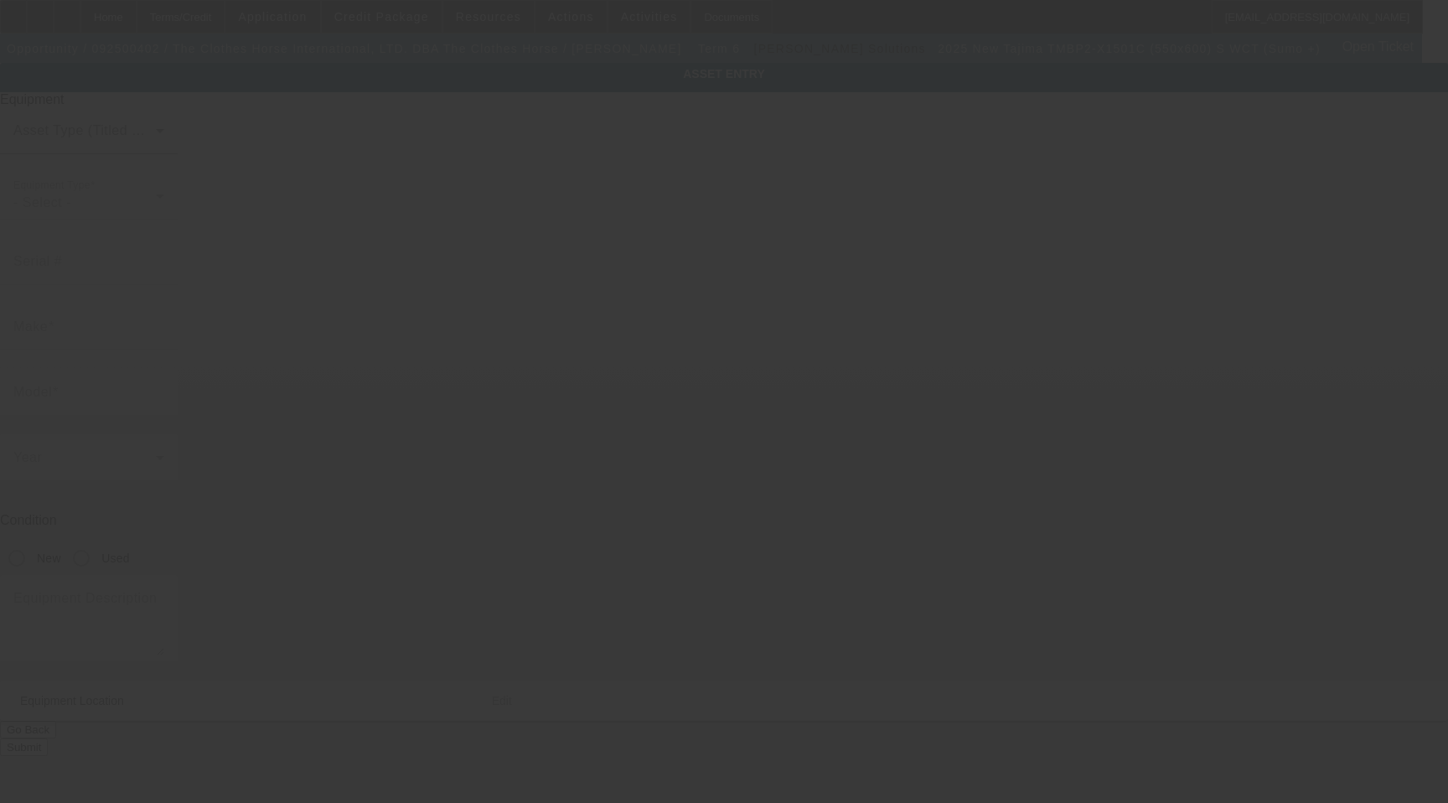
type input "Cinnaminson"
type input "08077"
type input "[GEOGRAPHIC_DATA]"
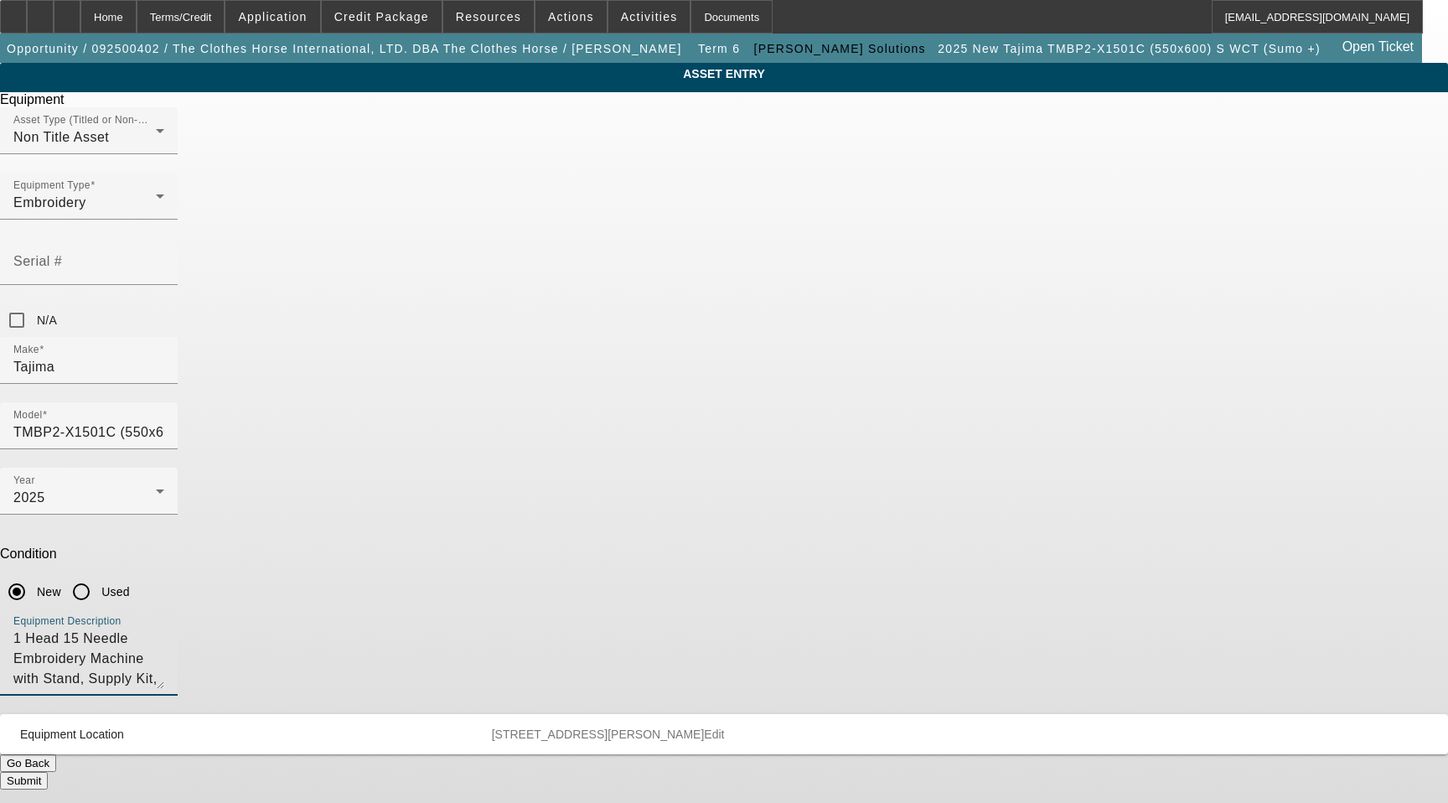
click at [164, 628] on textarea "1 Head 15 Needle Embroidery Machine with Stand, Supply Kit, Cap Driver with Sup…" at bounding box center [88, 658] width 151 height 60
click at [164, 628] on textarea "Picker Free 1 Head 15 Needle Embroidery Machine with Stand, Supply Kit, Cap Dri…" at bounding box center [88, 658] width 151 height 60
type textarea "Picker Free 1 Head 15 Needle Embroidery Machine with Stand, Supply Kit, Cap Dri…"
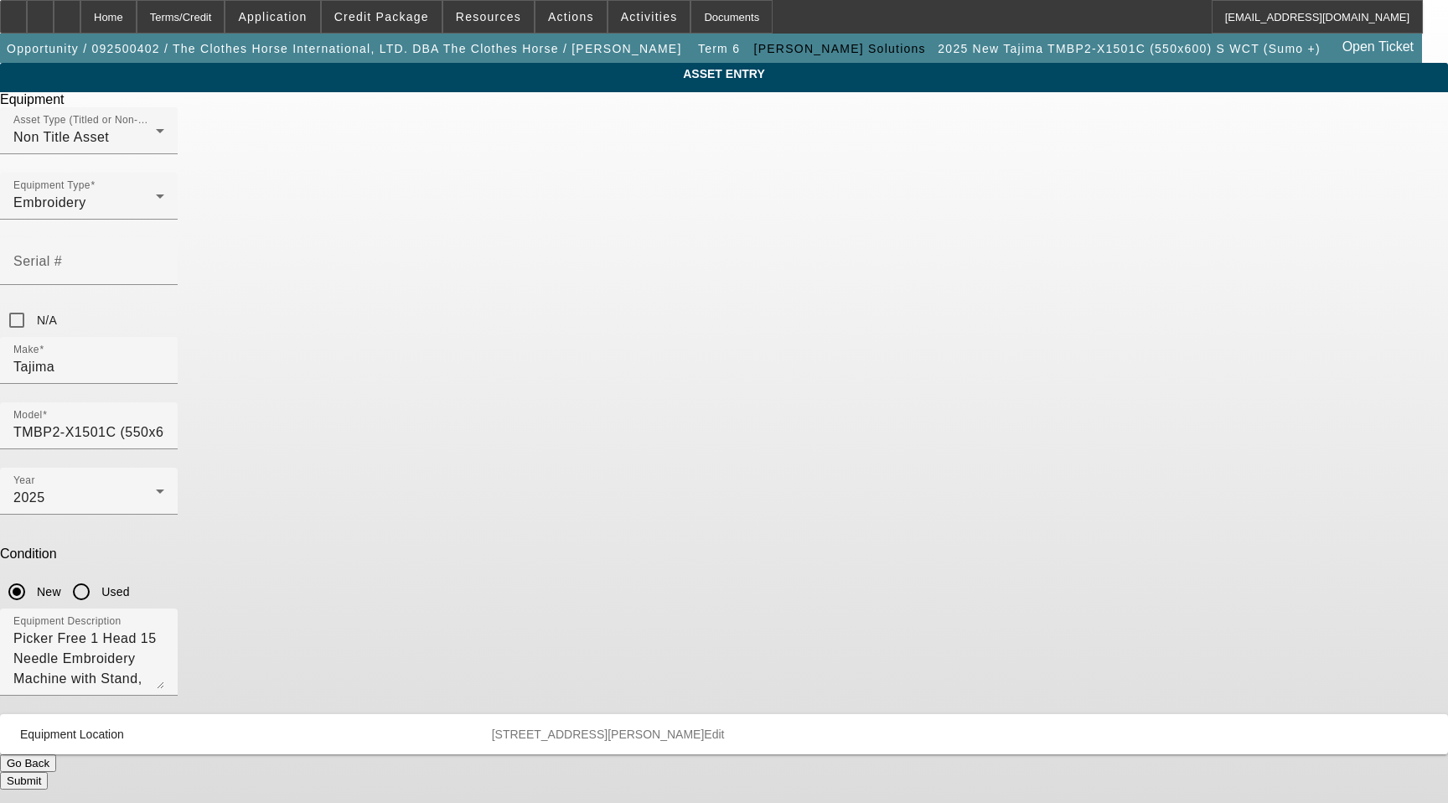
click at [48, 772] on button "Submit" at bounding box center [24, 781] width 48 height 18
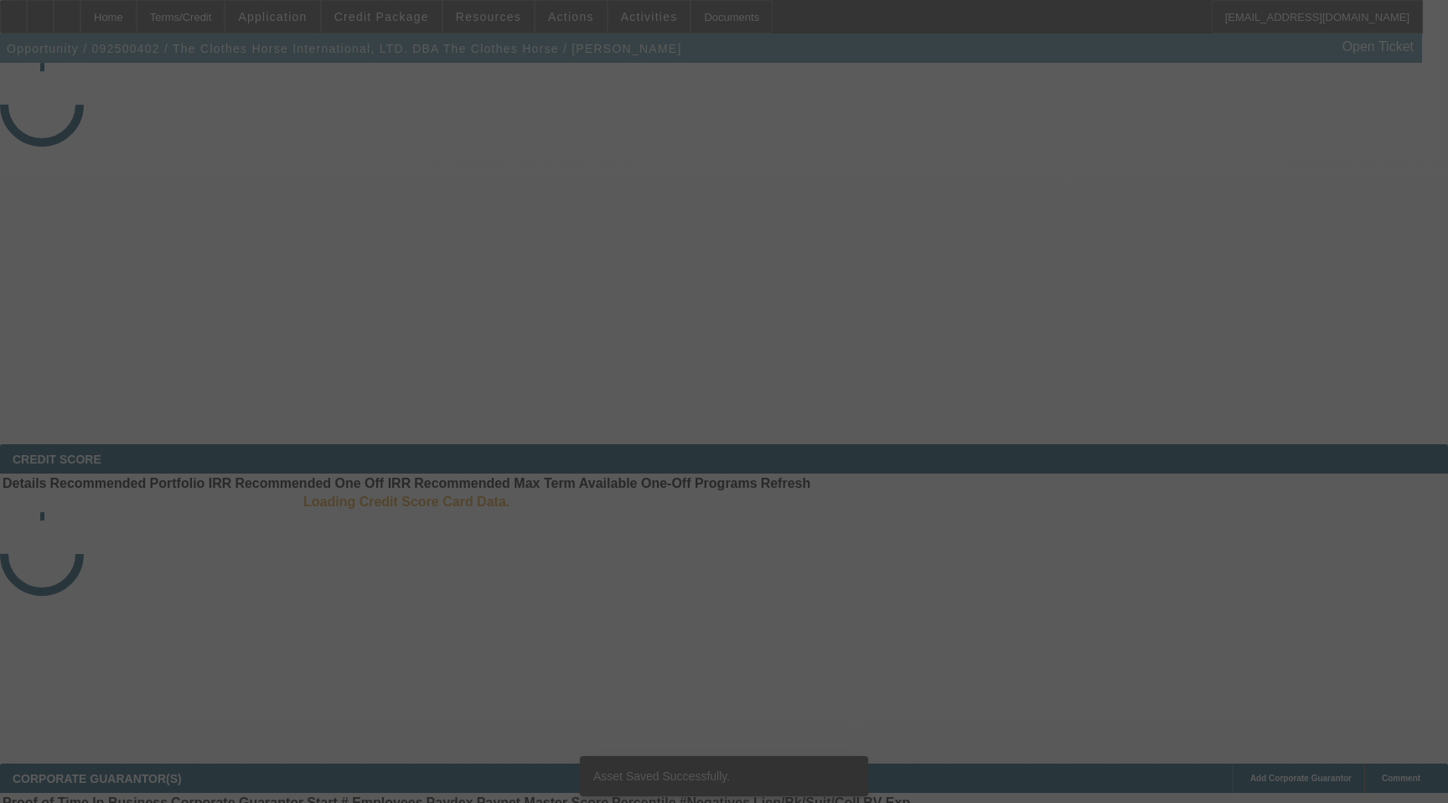
select select "3"
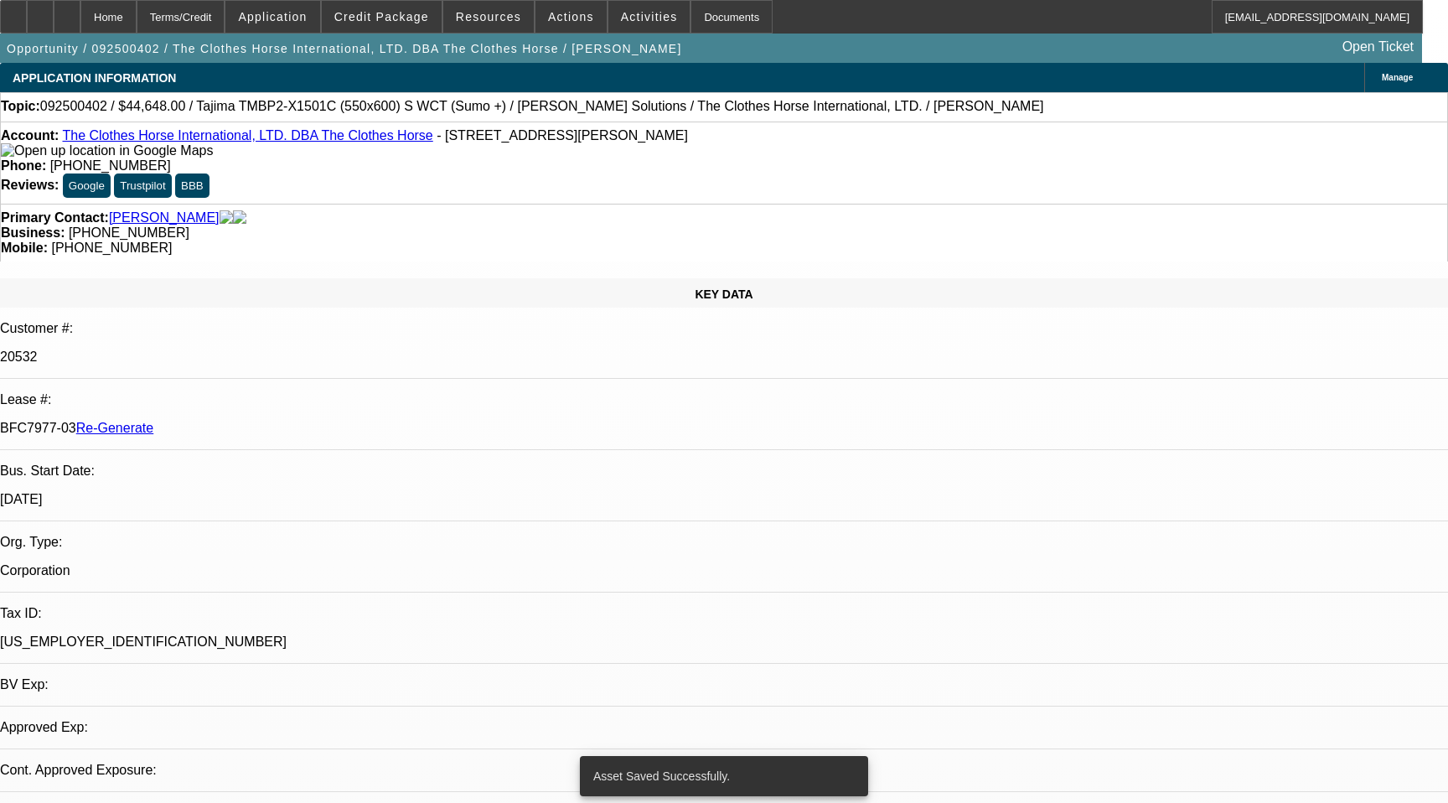
select select "0"
select select "2"
select select "0"
select select "6"
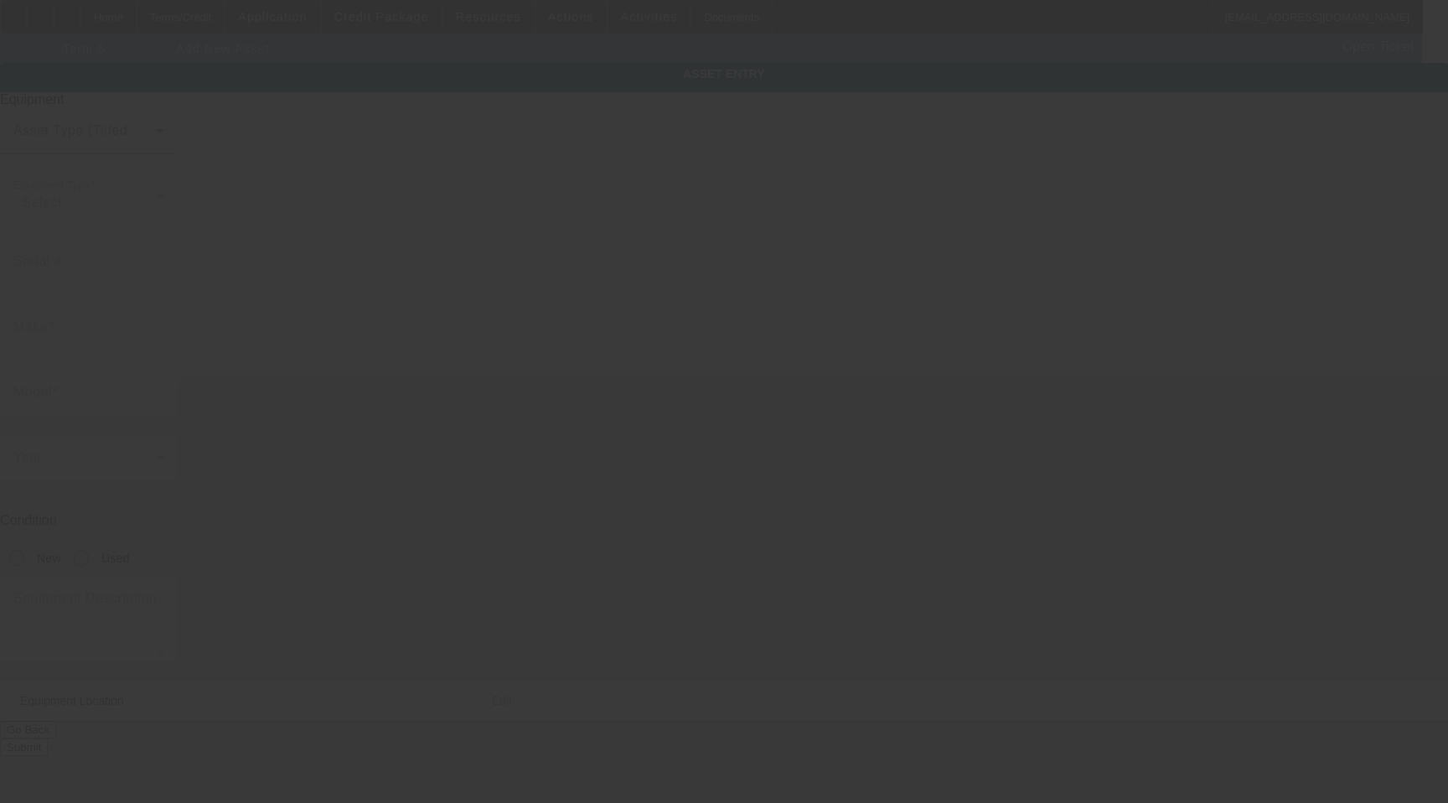
type input "[STREET_ADDRESS][PERSON_NAME]"
type input "Cinnaminson"
type input "08077"
type input "[GEOGRAPHIC_DATA]"
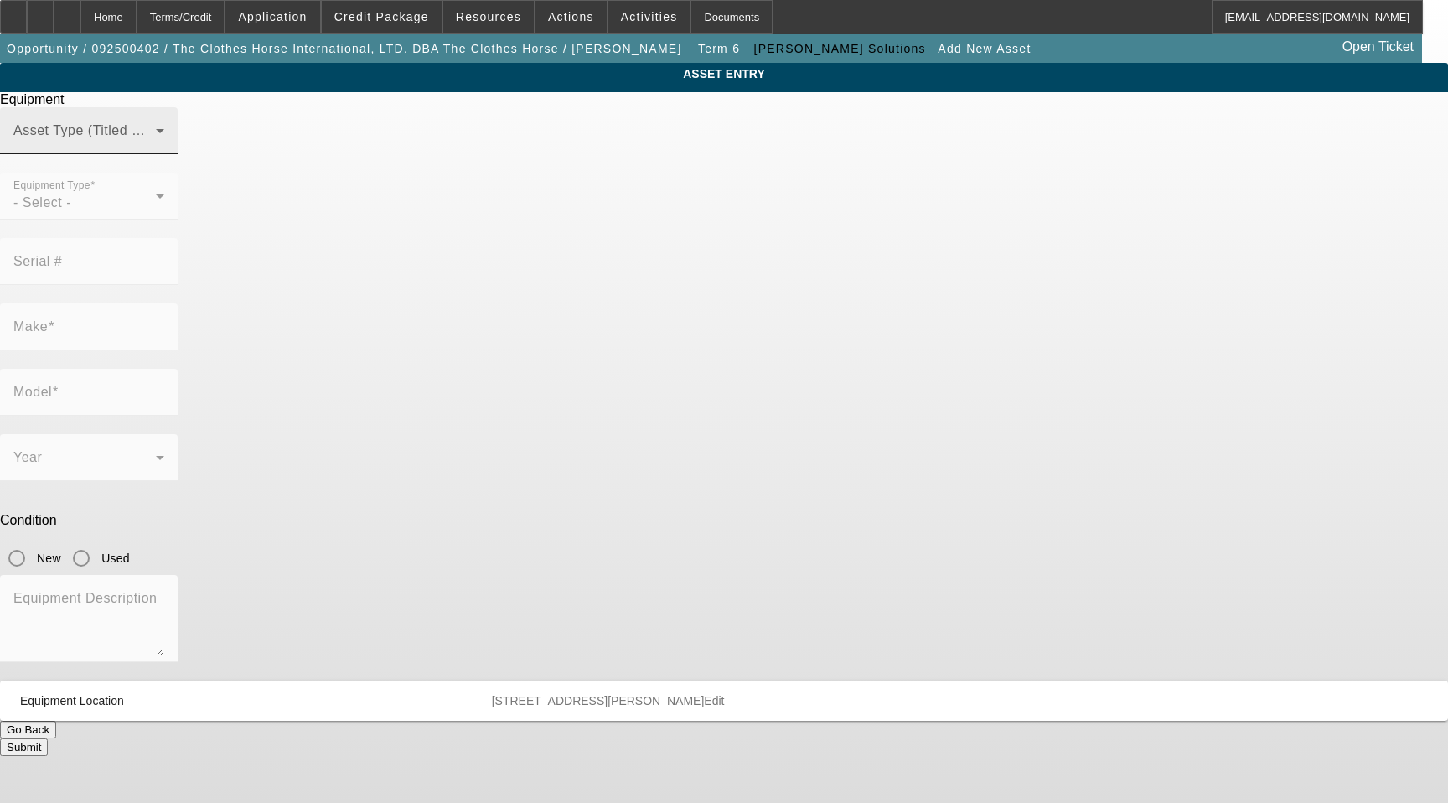
click at [156, 147] on span at bounding box center [84, 137] width 142 height 20
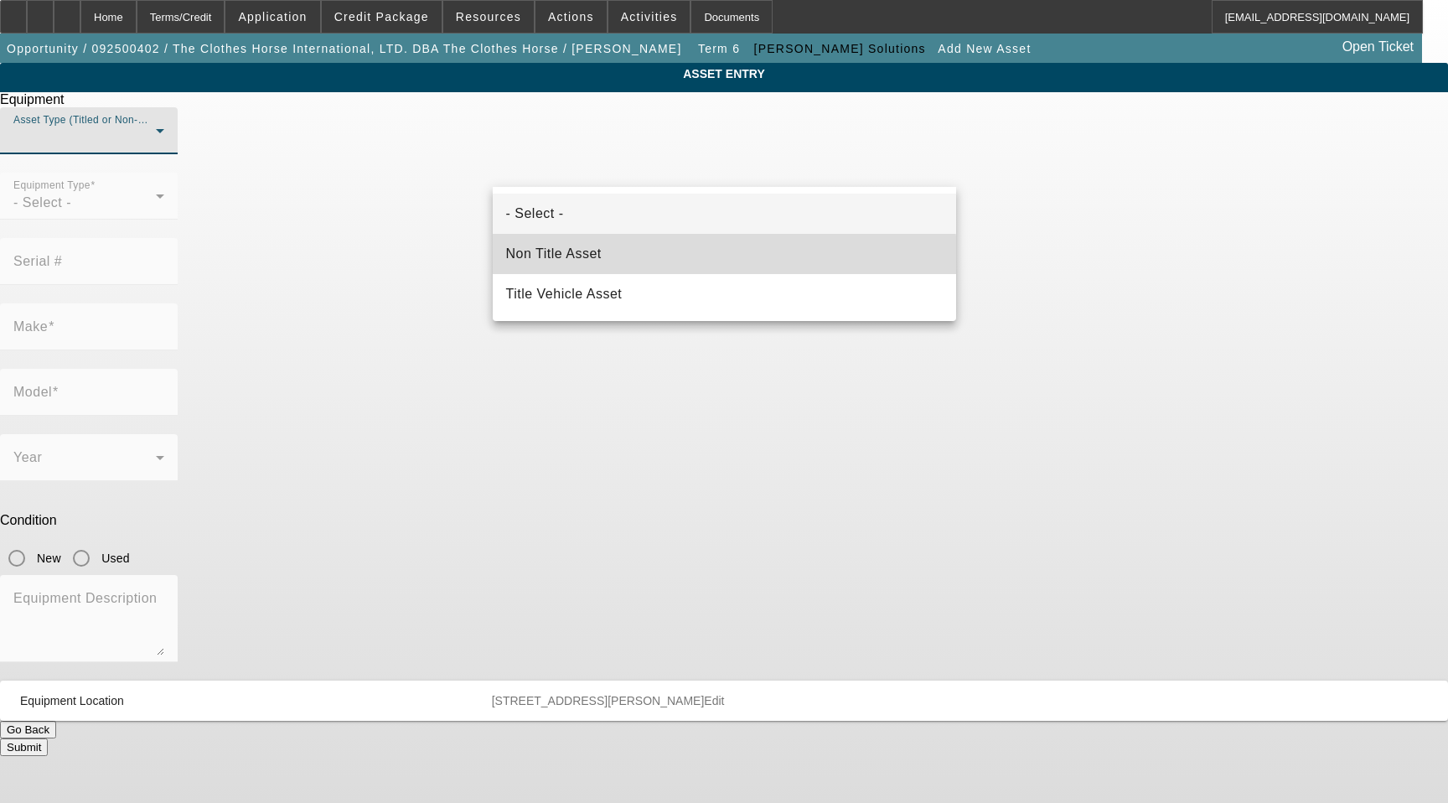
click at [628, 269] on mat-option "Non Title Asset" at bounding box center [724, 254] width 463 height 40
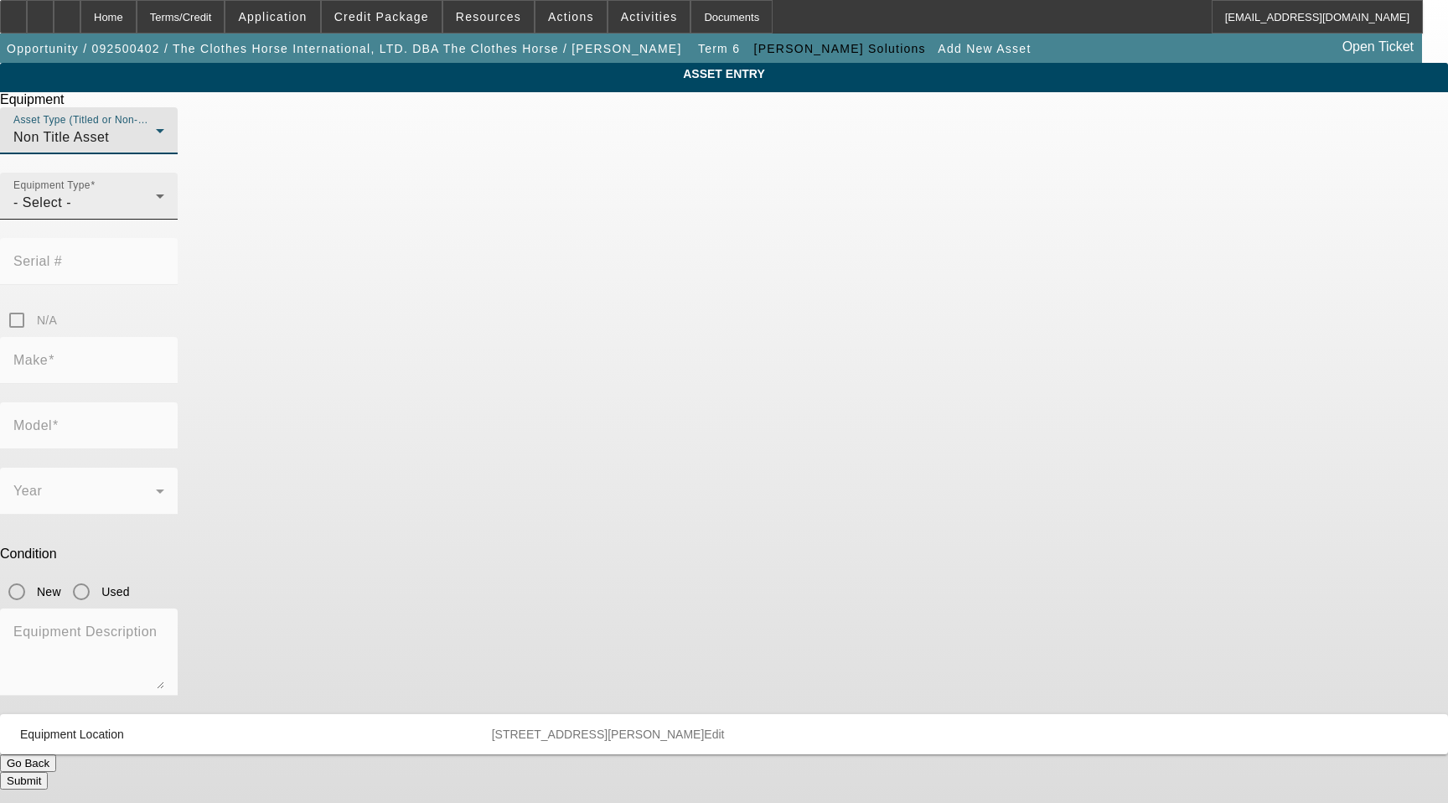
click at [164, 220] on div "Equipment Type - Select -" at bounding box center [88, 196] width 151 height 47
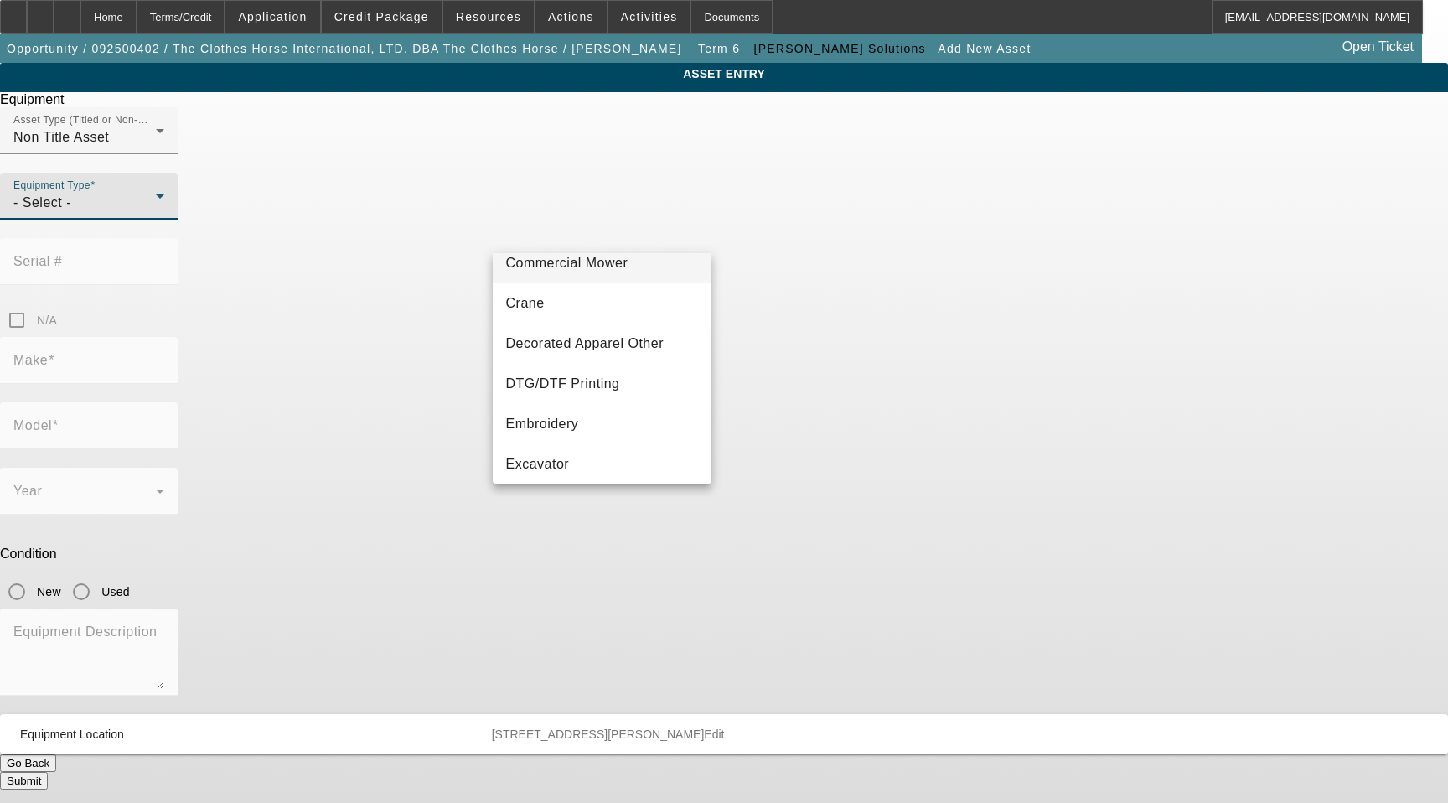
scroll to position [168, 0]
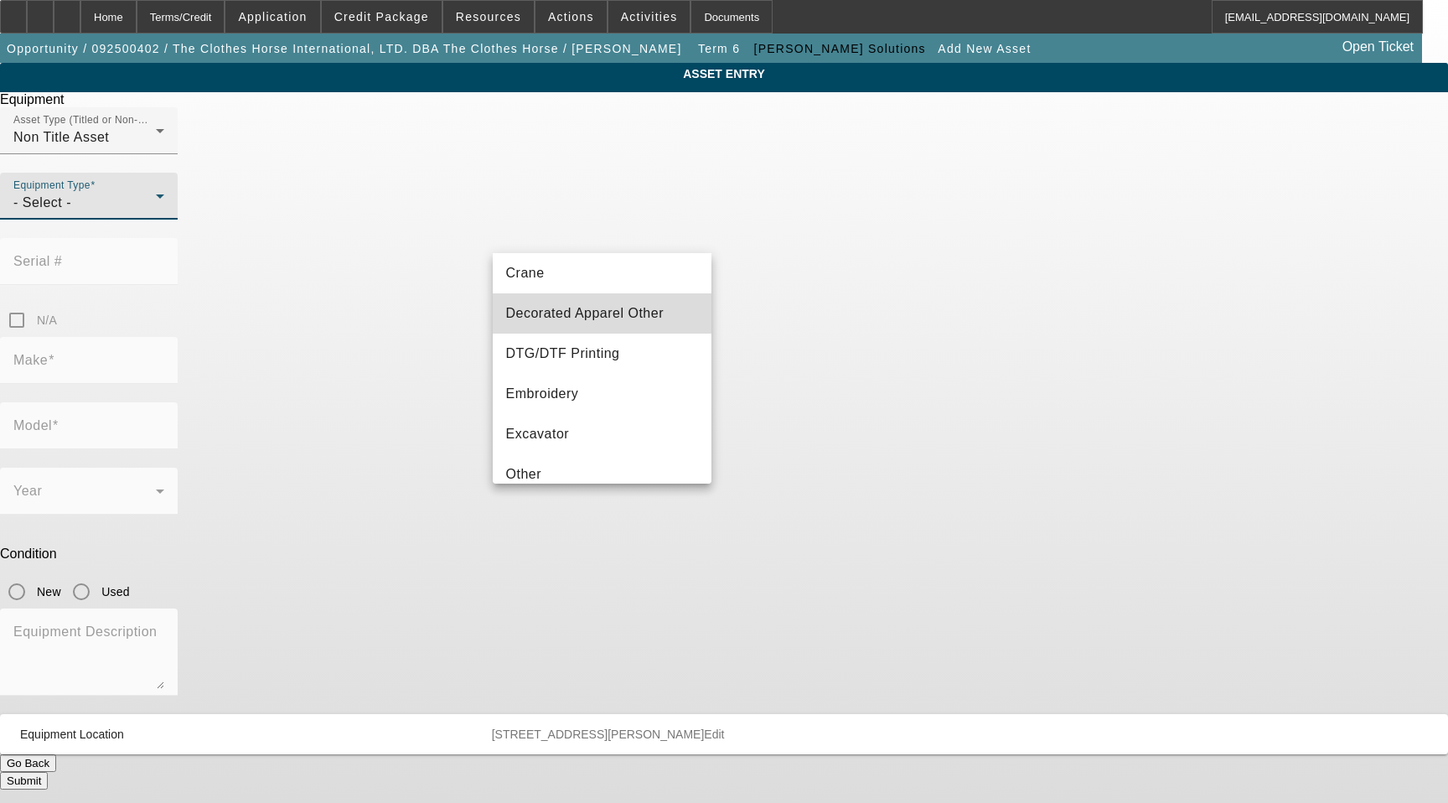
click at [616, 318] on span "Decorated Apparel Other" at bounding box center [585, 313] width 158 height 20
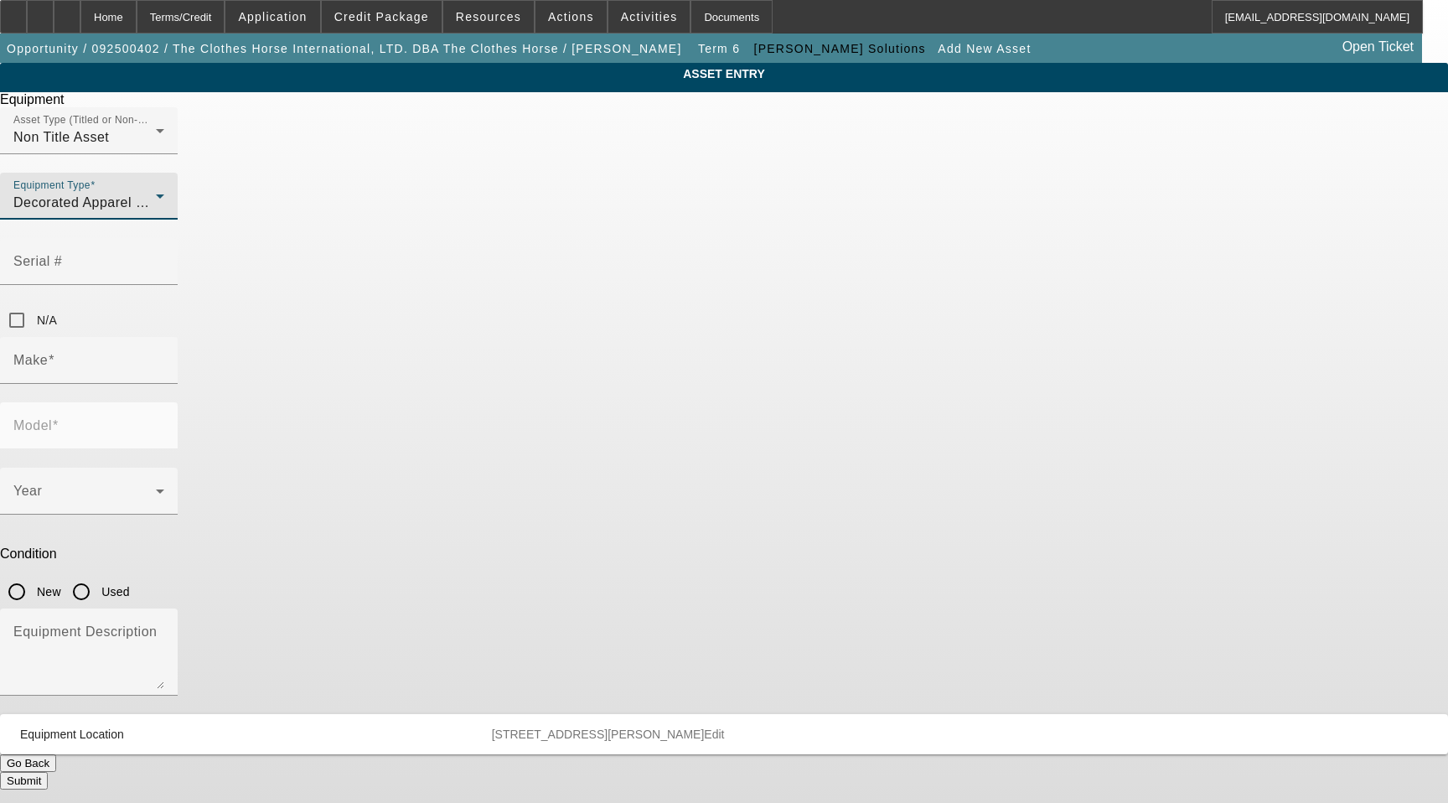
click at [164, 219] on div "Equipment Type Decorated Apparel Other" at bounding box center [88, 196] width 151 height 47
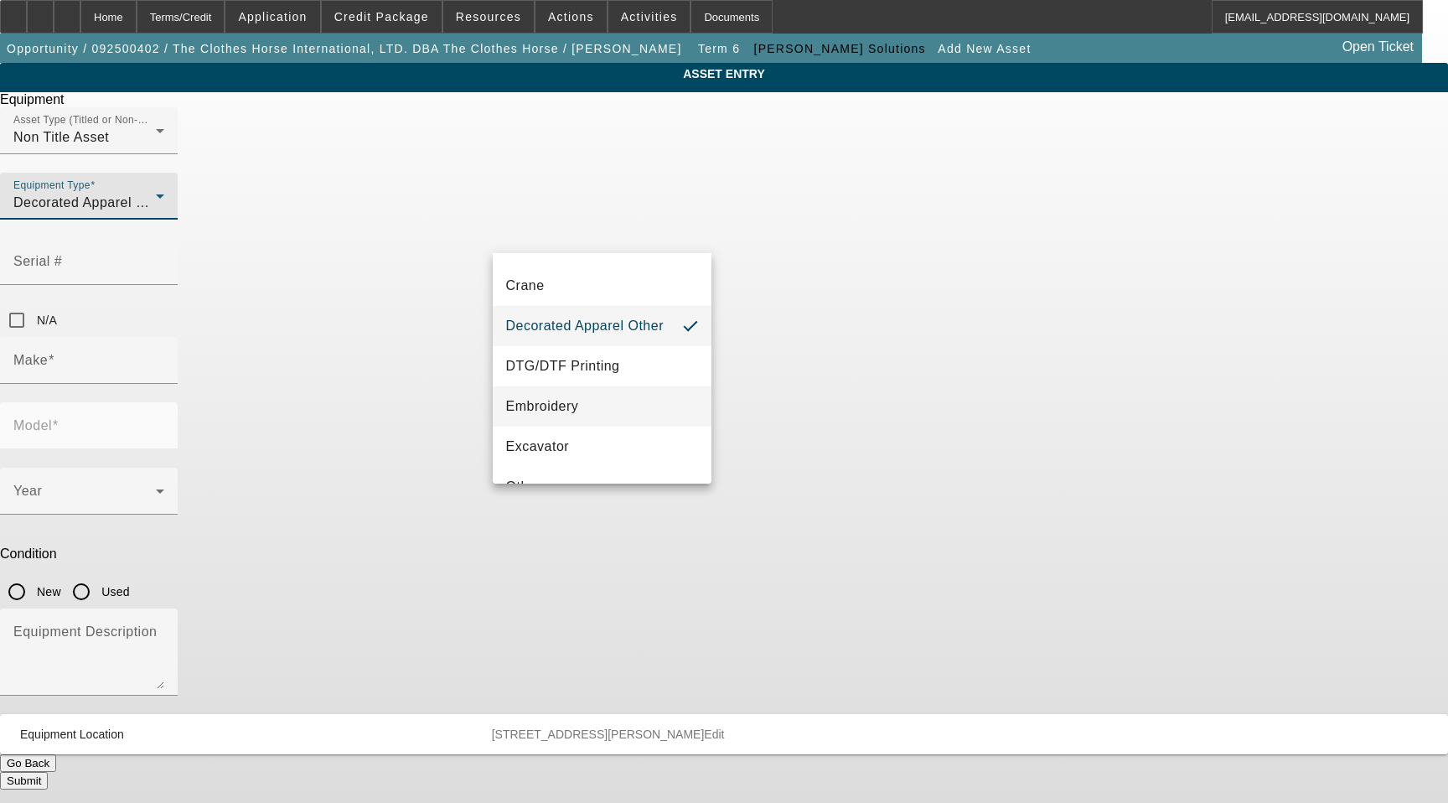
scroll to position [194, 0]
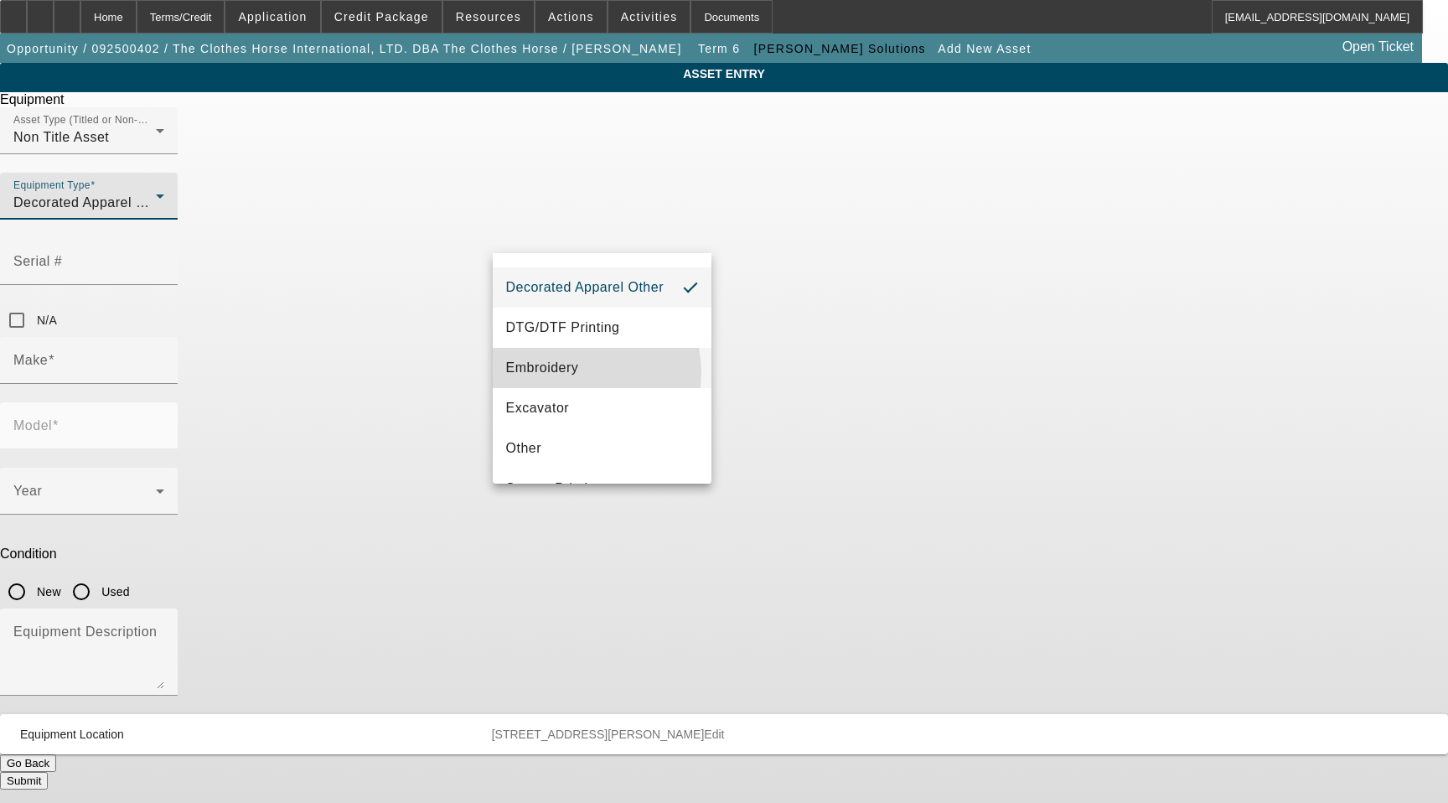
click at [581, 380] on mat-option "Embroidery" at bounding box center [603, 368] width 220 height 40
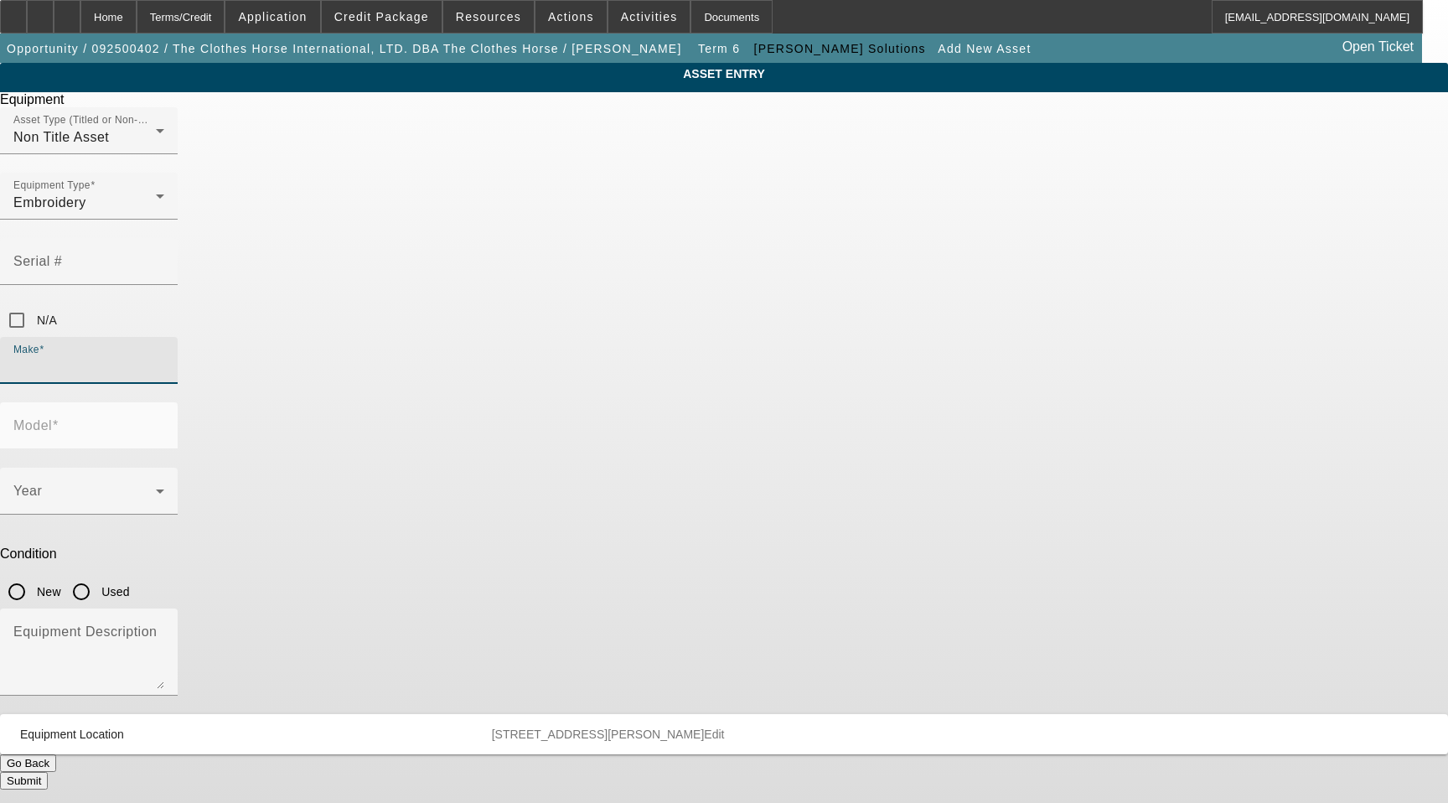
click at [164, 357] on input "Make" at bounding box center [88, 367] width 151 height 20
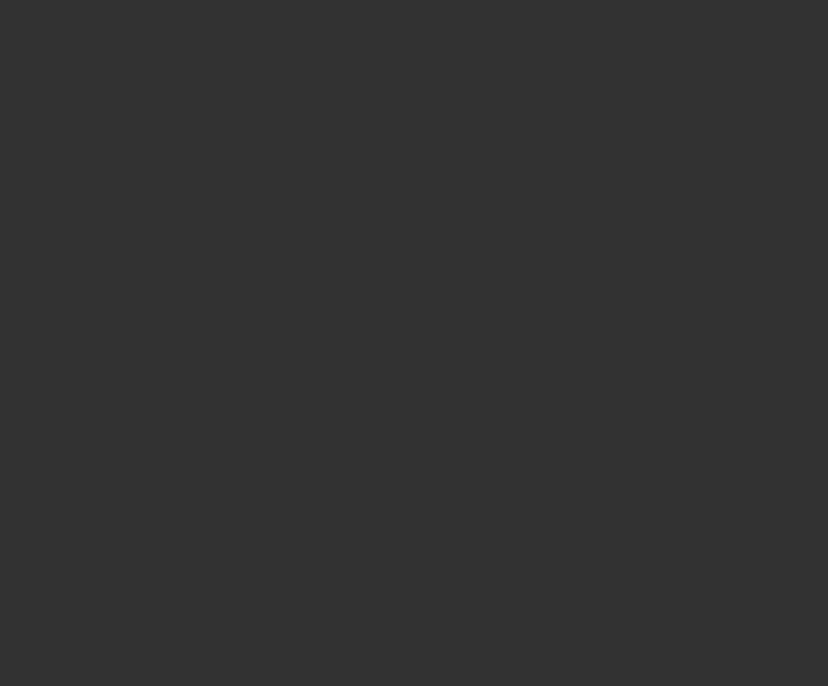
select select "3"
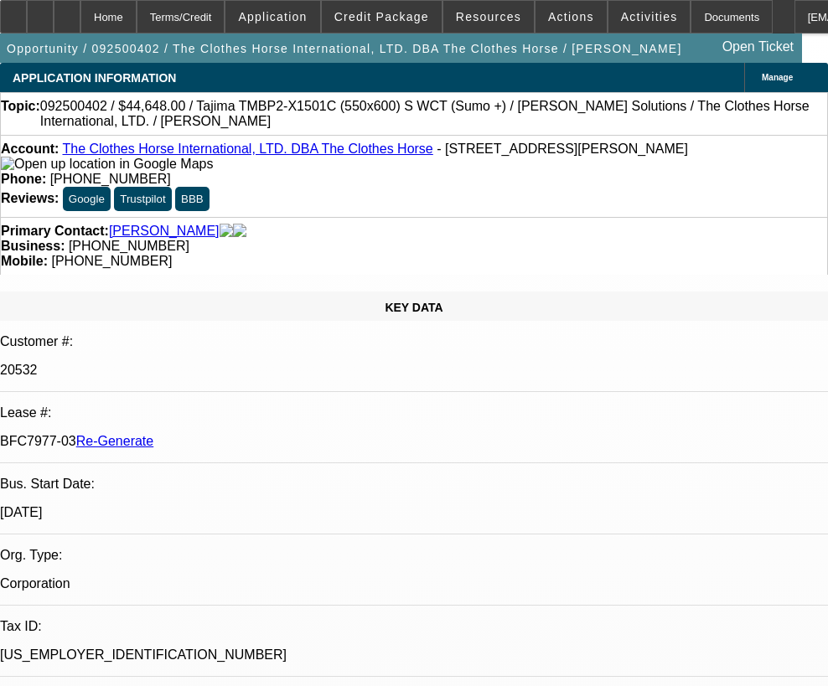
select select "0"
select select "2"
select select "0"
select select "6"
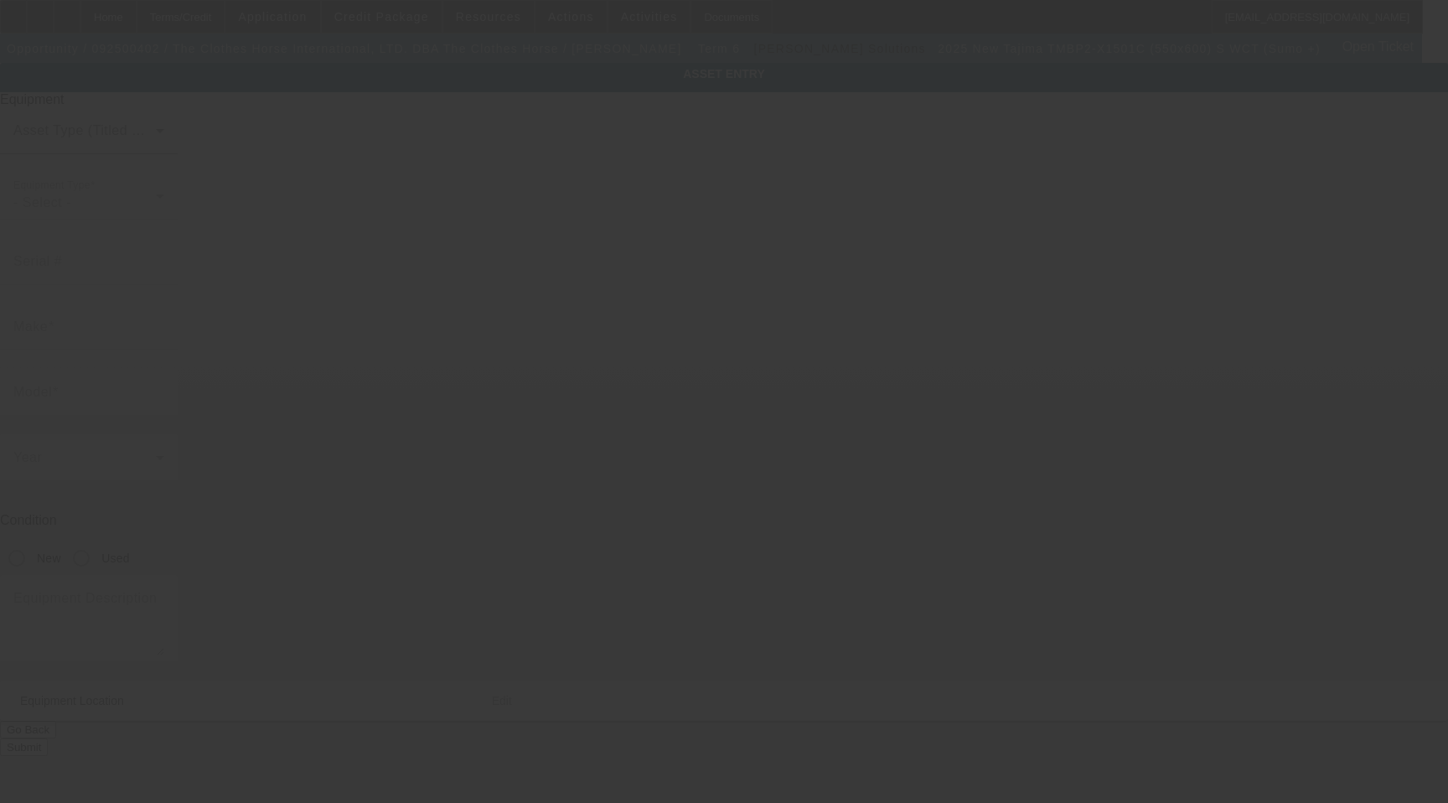
type input "Tajima"
type input "TMBP2-X1501C (550x600) S WCT (Sumo +)"
radio input "true"
type textarea "Picker Free 1 Head 15 Needle Embroidery Machine with Stand, Supply Kit, Cap Dri…"
type input "[STREET_ADDRESS][PERSON_NAME]"
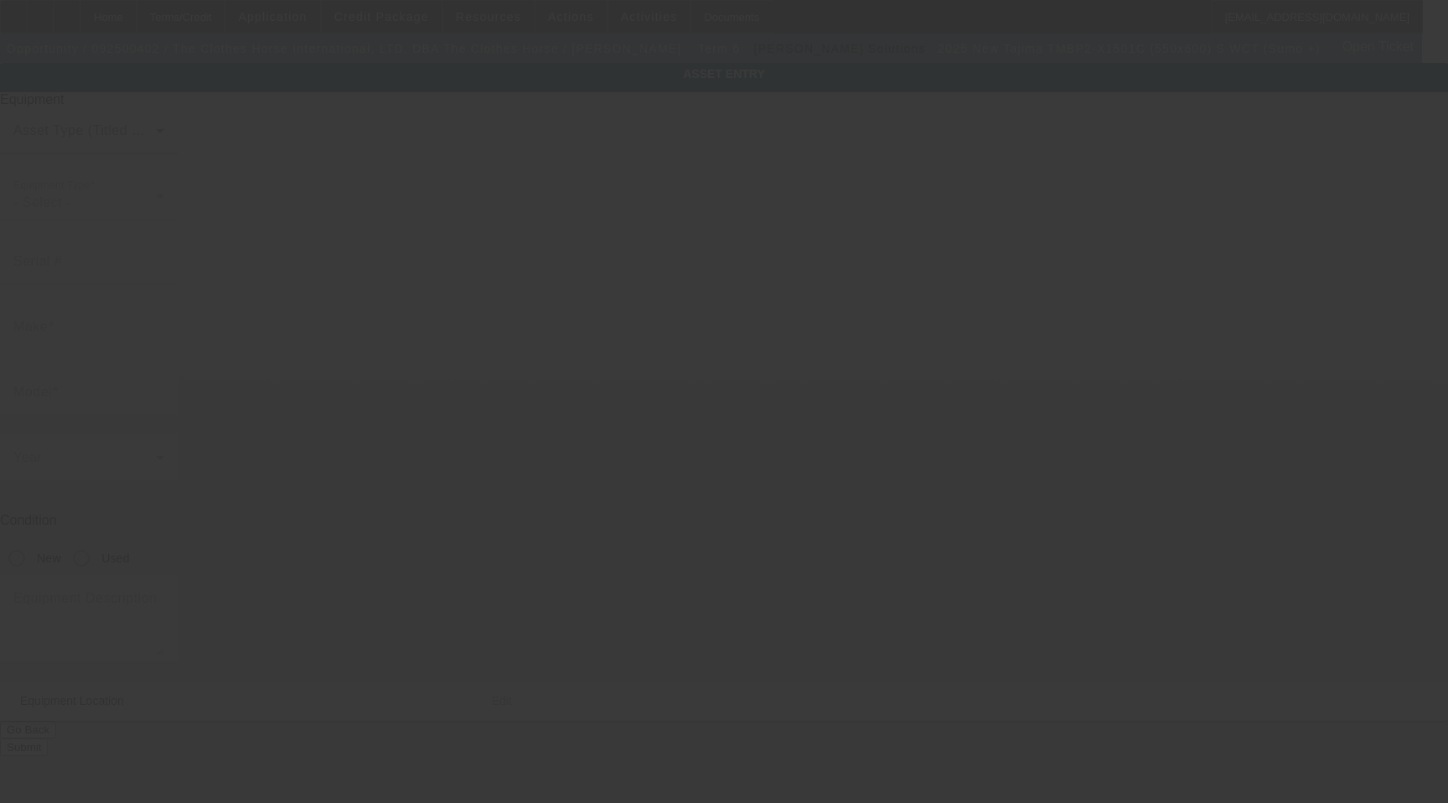
type input "Cinnaminson"
type input "08077"
type input "[GEOGRAPHIC_DATA]"
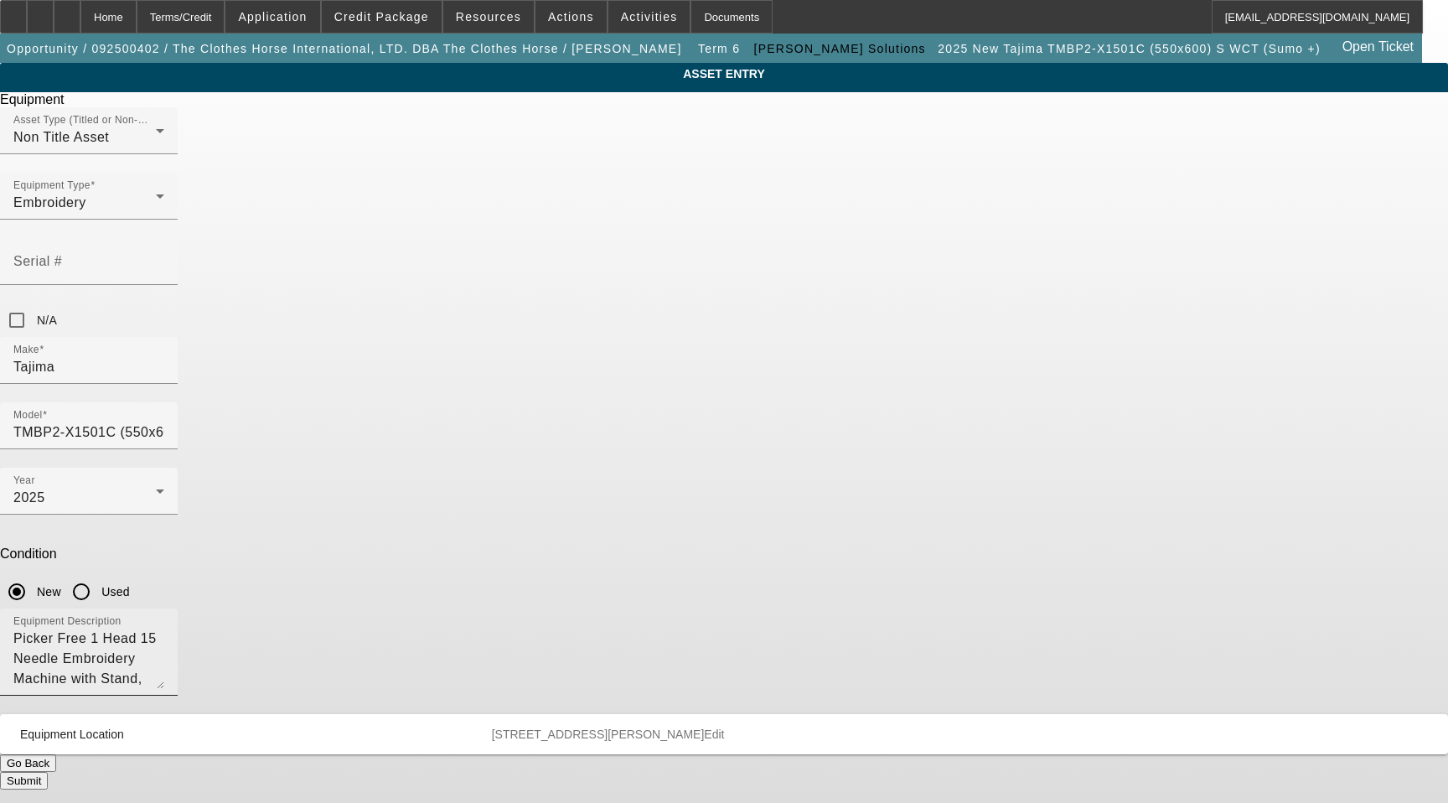
click at [164, 628] on textarea "Picker Free 1 Head 15 Needle Embroidery Machine with Stand, Supply Kit, Cap Dri…" at bounding box center [88, 658] width 151 height 60
paste textarea "(1) X-Axis Extension Unit Set Frame: BP2-XC:550*1200[S] + Table."
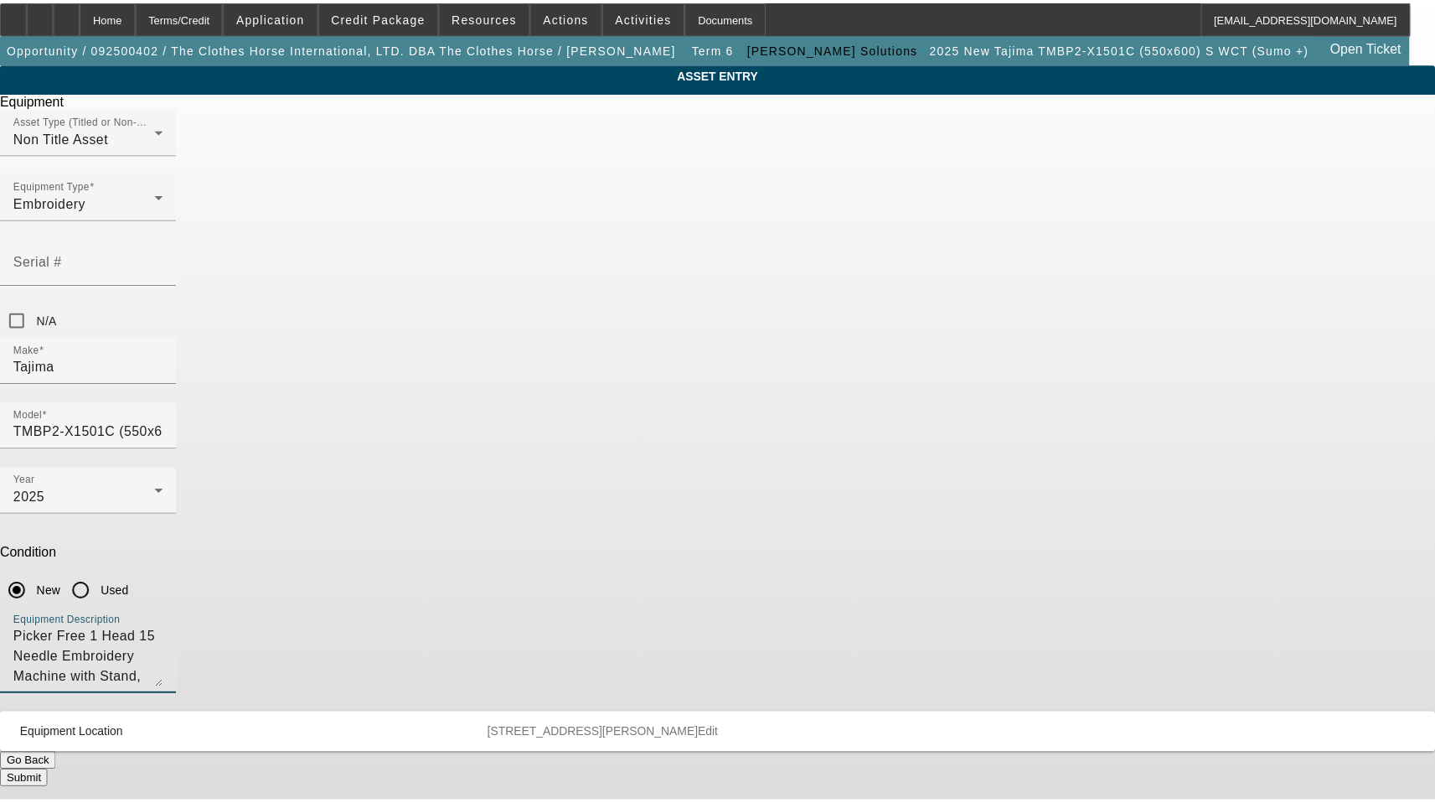
scroll to position [16, 0]
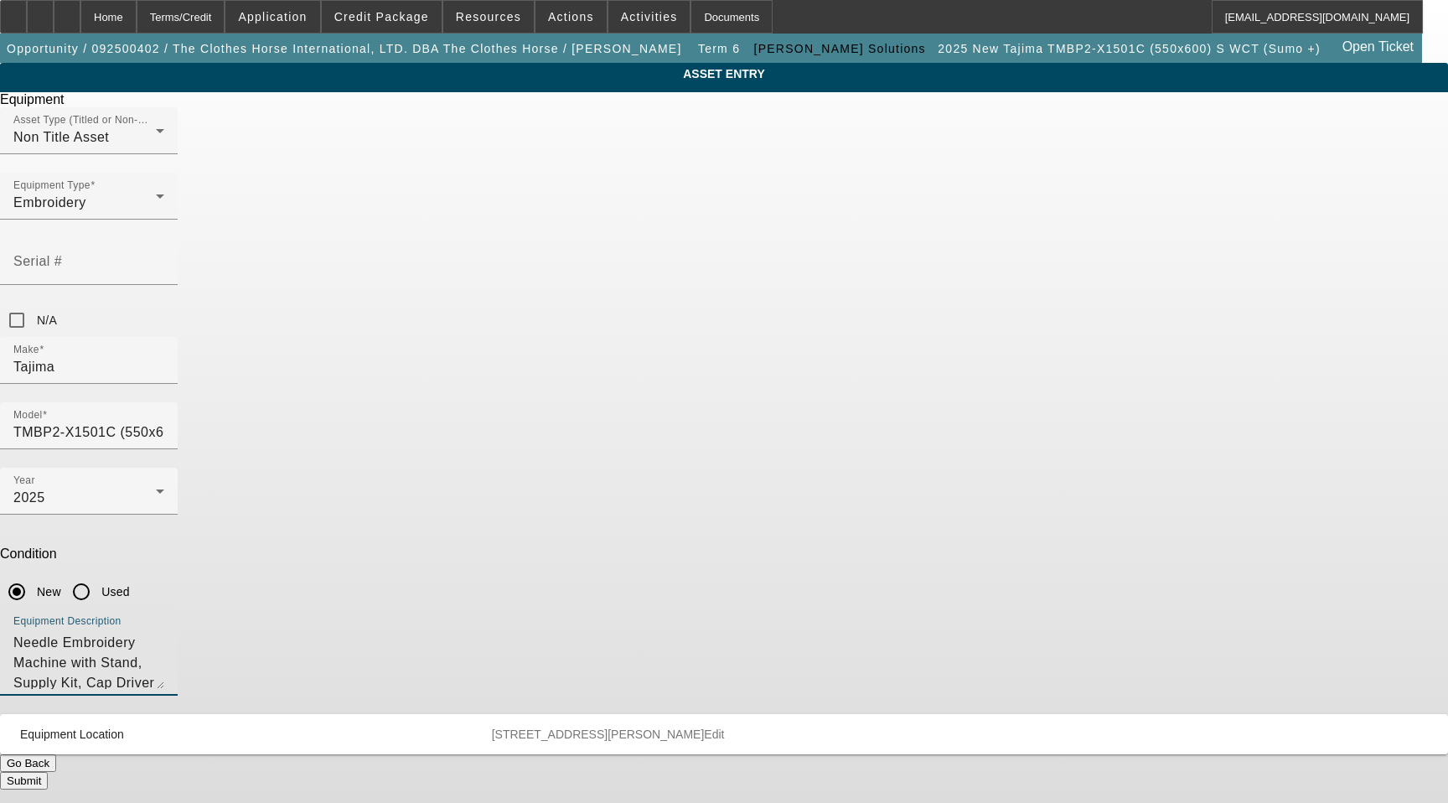
type textarea "Picker Free 1 Head 15 Needle Embroidery Machine with Stand, Supply Kit, Cap Dri…"
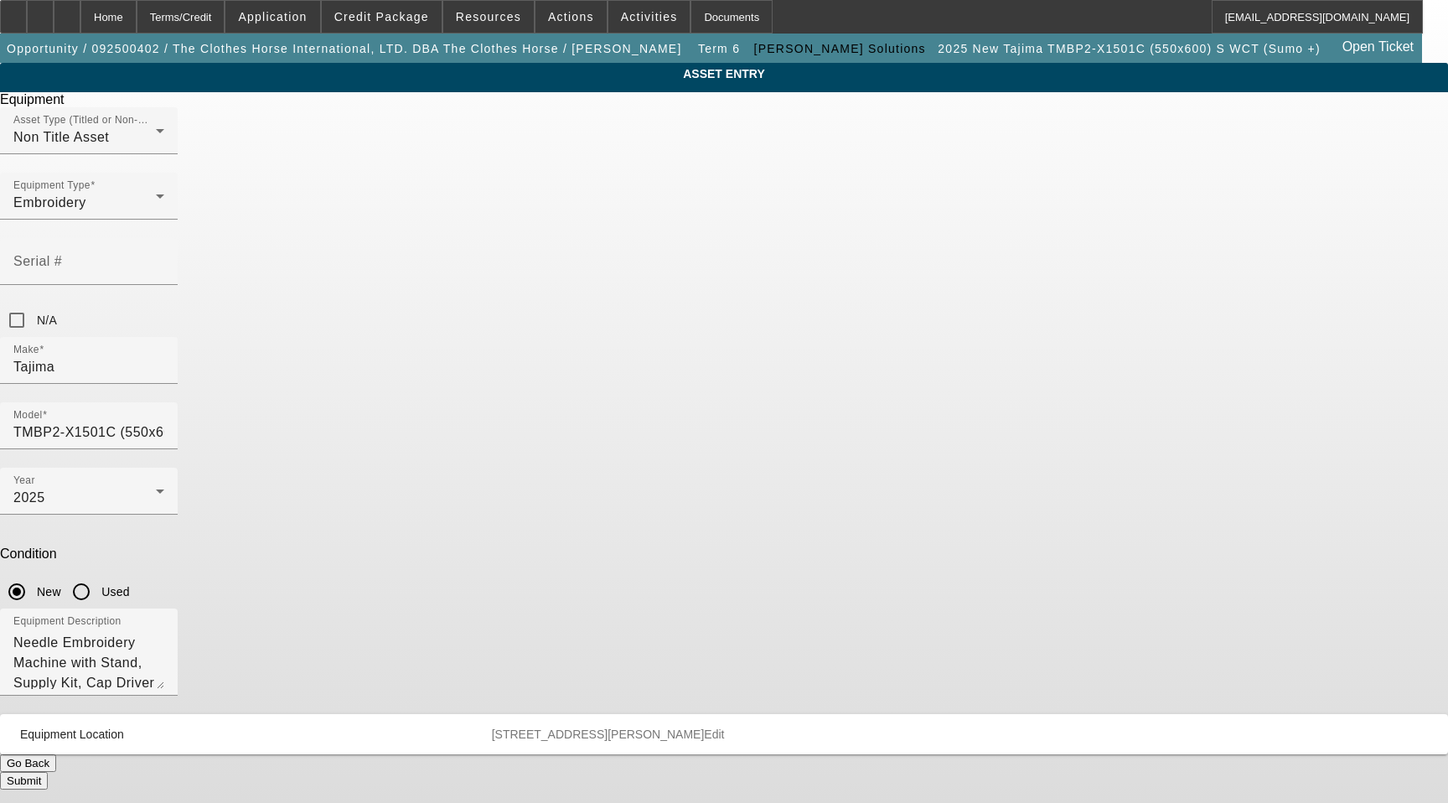
click at [48, 772] on button "Submit" at bounding box center [24, 781] width 48 height 18
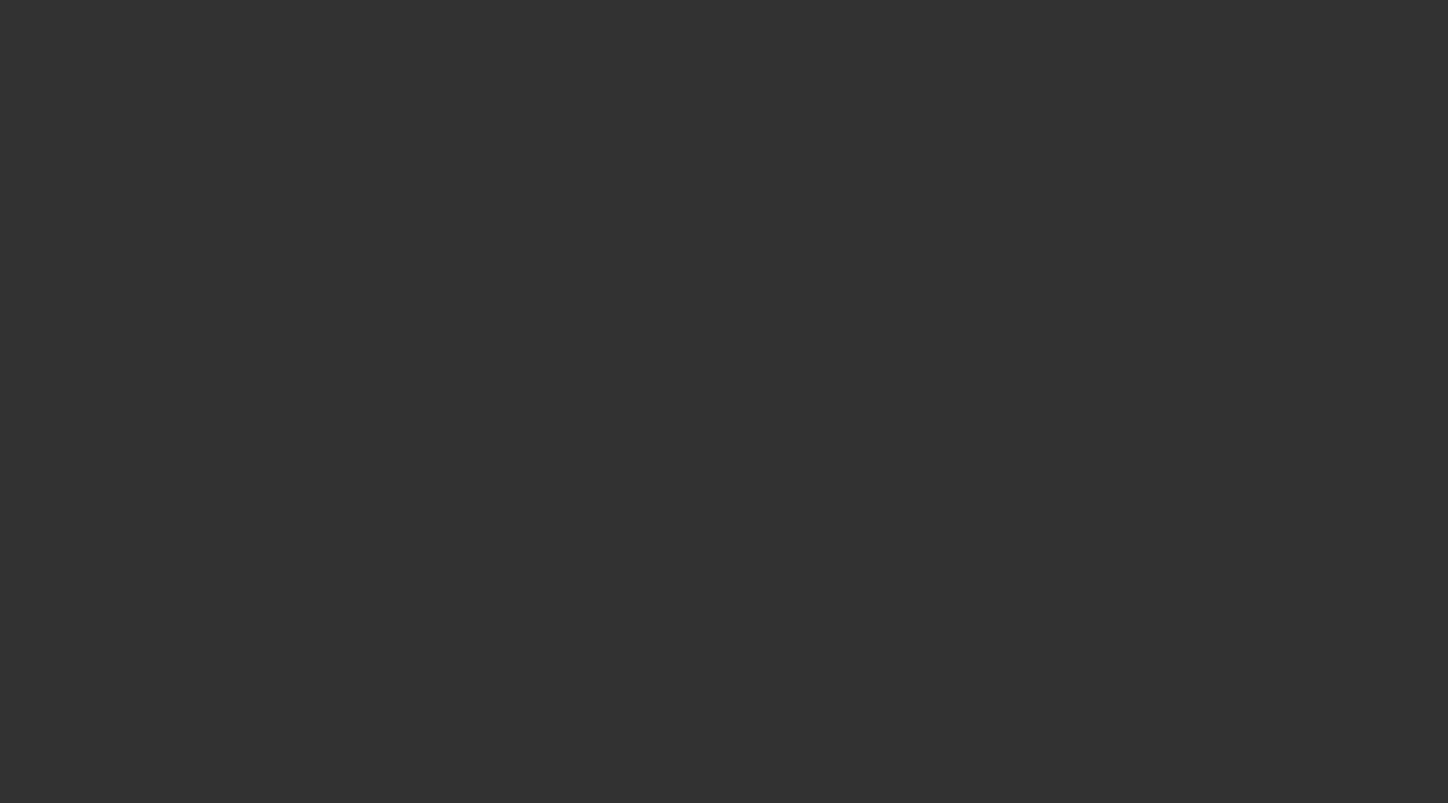
select select "3"
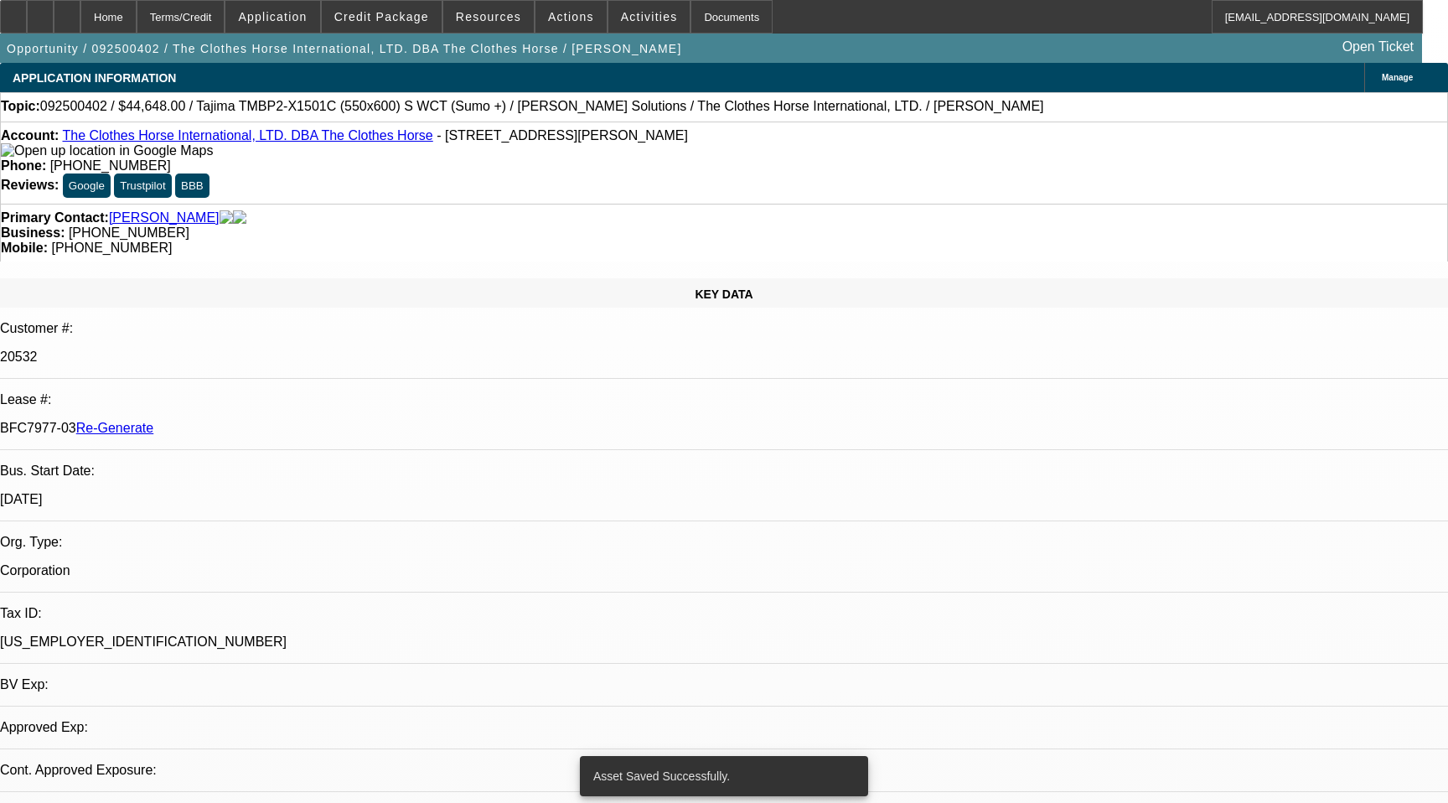
select select "0"
select select "2"
select select "0"
select select "6"
